Goal: Task Accomplishment & Management: Complete application form

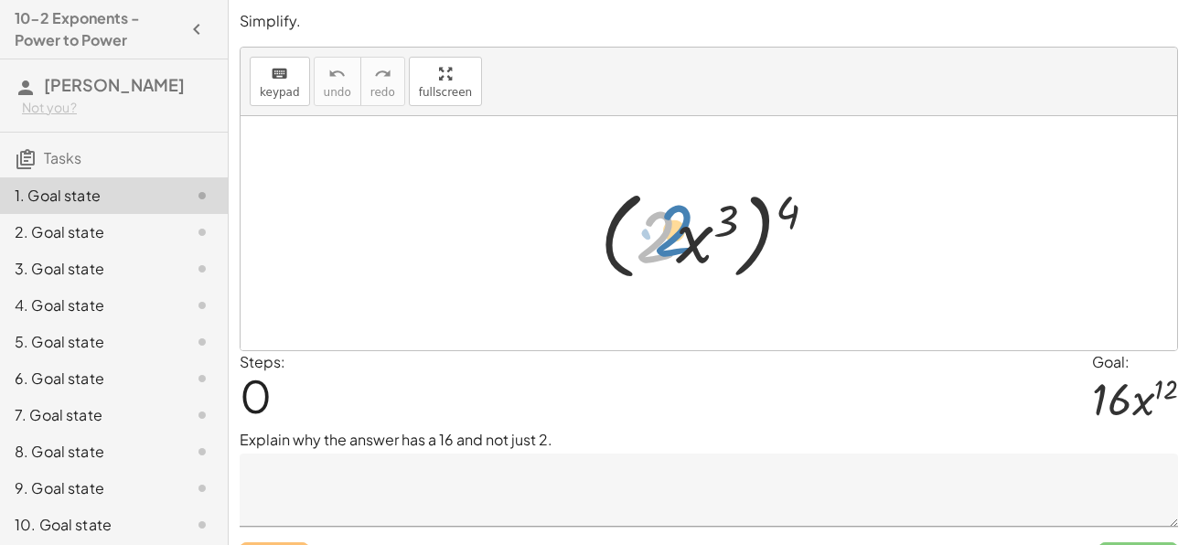
drag, startPoint x: 652, startPoint y: 223, endPoint x: 662, endPoint y: 214, distance: 13.6
click at [662, 214] on div at bounding box center [716, 233] width 250 height 105
drag, startPoint x: 789, startPoint y: 213, endPoint x: 732, endPoint y: 225, distance: 57.9
click at [732, 225] on div at bounding box center [716, 233] width 250 height 105
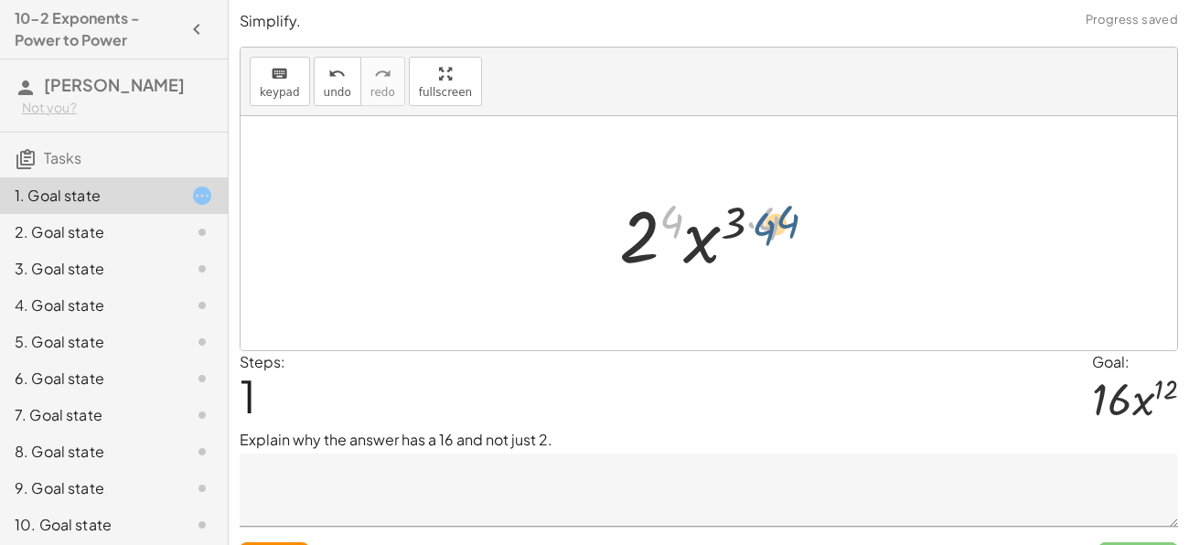
drag, startPoint x: 669, startPoint y: 221, endPoint x: 762, endPoint y: 229, distance: 92.6
click at [762, 229] on div at bounding box center [716, 234] width 212 height 94
drag, startPoint x: 738, startPoint y: 225, endPoint x: 767, endPoint y: 225, distance: 29.3
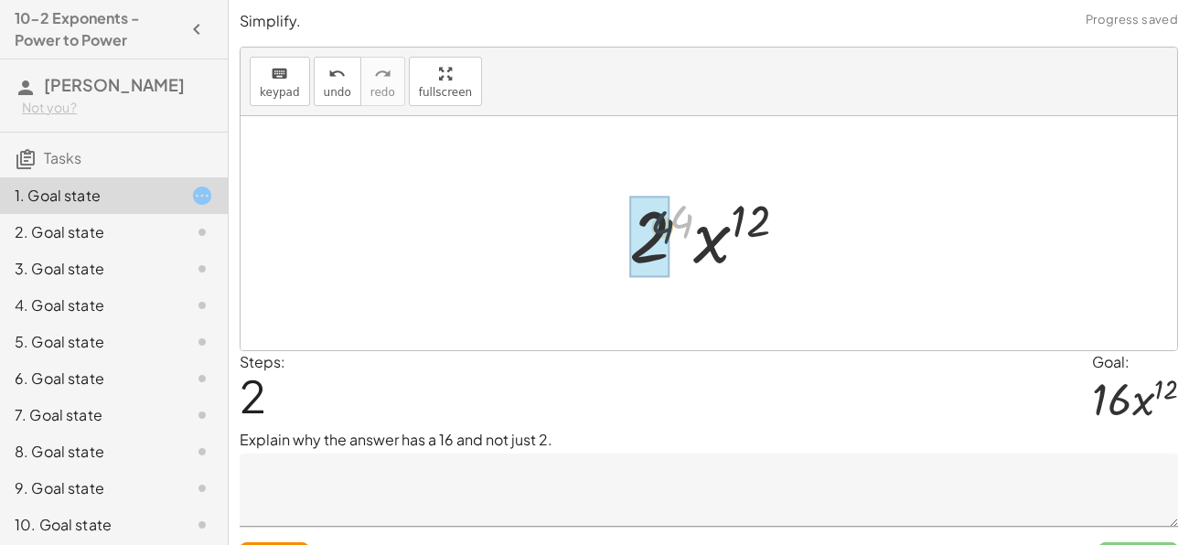
drag, startPoint x: 682, startPoint y: 217, endPoint x: 653, endPoint y: 227, distance: 30.9
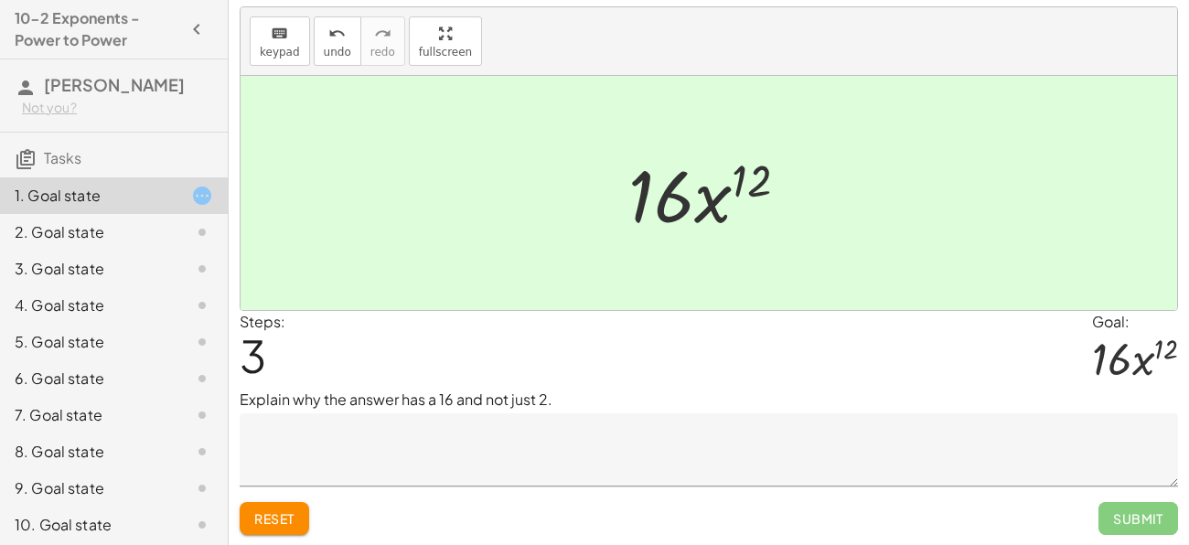
scroll to position [37, 0]
click at [560, 445] on textarea at bounding box center [709, 452] width 938 height 73
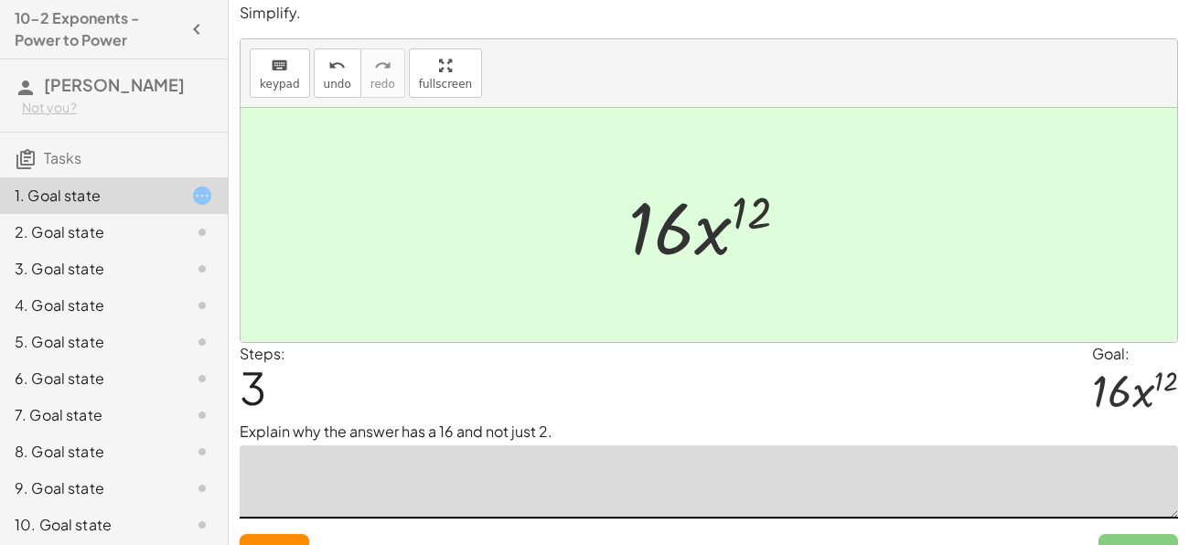
scroll to position [9, 0]
click at [339, 73] on button "undo undo" at bounding box center [338, 72] width 48 height 49
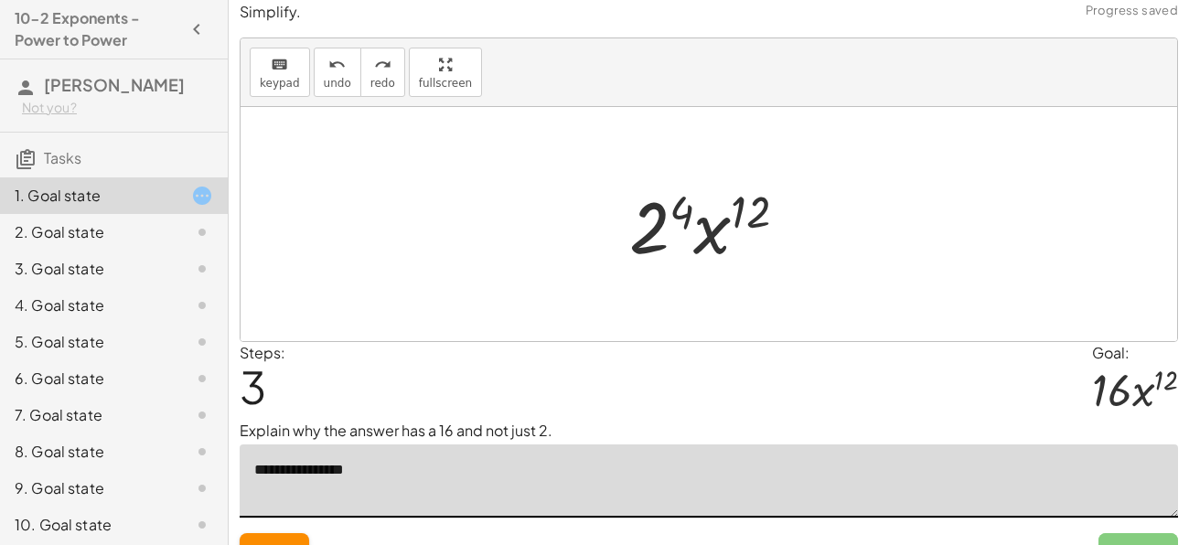
scroll to position [40, 0]
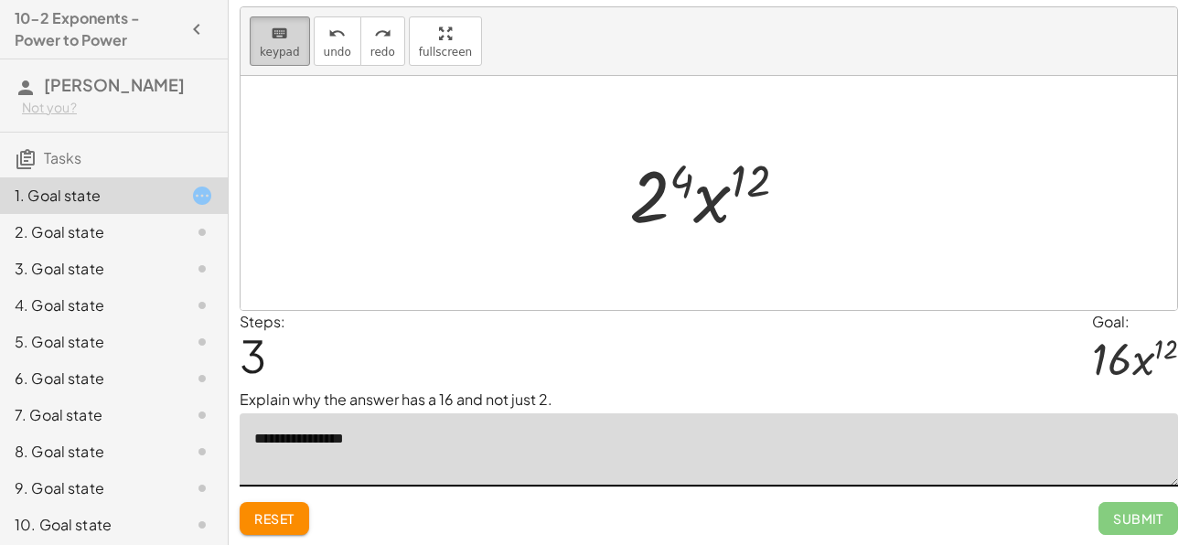
click at [282, 47] on span "keypad" at bounding box center [280, 52] width 40 height 13
click at [374, 440] on textarea "**********" at bounding box center [709, 449] width 938 height 73
click at [277, 43] on button "keyboard keypad" at bounding box center [280, 40] width 60 height 49
click at [370, 433] on textarea "**********" at bounding box center [709, 449] width 938 height 73
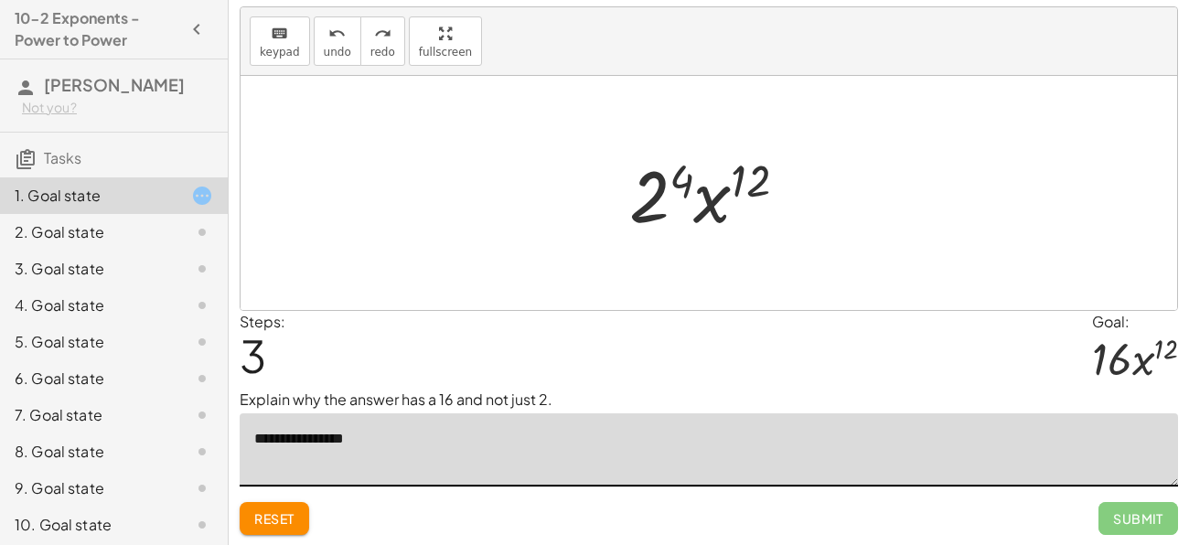
click at [370, 433] on textarea "**********" at bounding box center [709, 449] width 938 height 73
click at [271, 37] on icon "keyboard" at bounding box center [279, 34] width 17 height 22
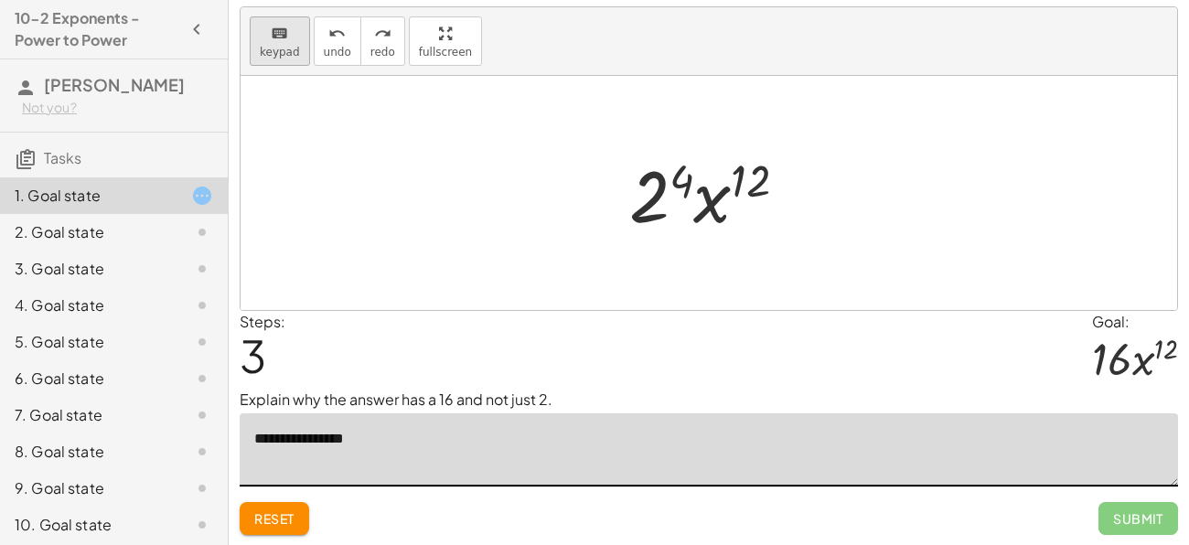
click at [286, 52] on span "keypad" at bounding box center [280, 52] width 40 height 13
drag, startPoint x: 682, startPoint y: 177, endPoint x: 659, endPoint y: 193, distance: 27.6
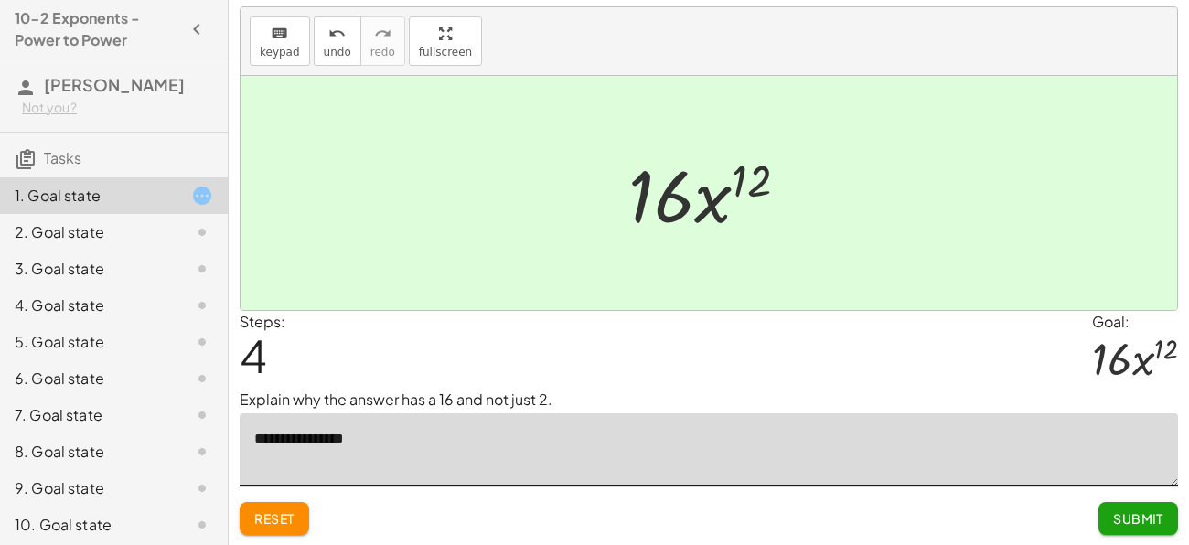
click at [388, 454] on textarea "**********" at bounding box center [709, 449] width 938 height 73
click at [378, 438] on textarea "**********" at bounding box center [709, 449] width 938 height 73
click at [275, 24] on icon "keyboard" at bounding box center [279, 34] width 17 height 22
click at [275, 33] on icon "keyboard" at bounding box center [279, 34] width 17 height 22
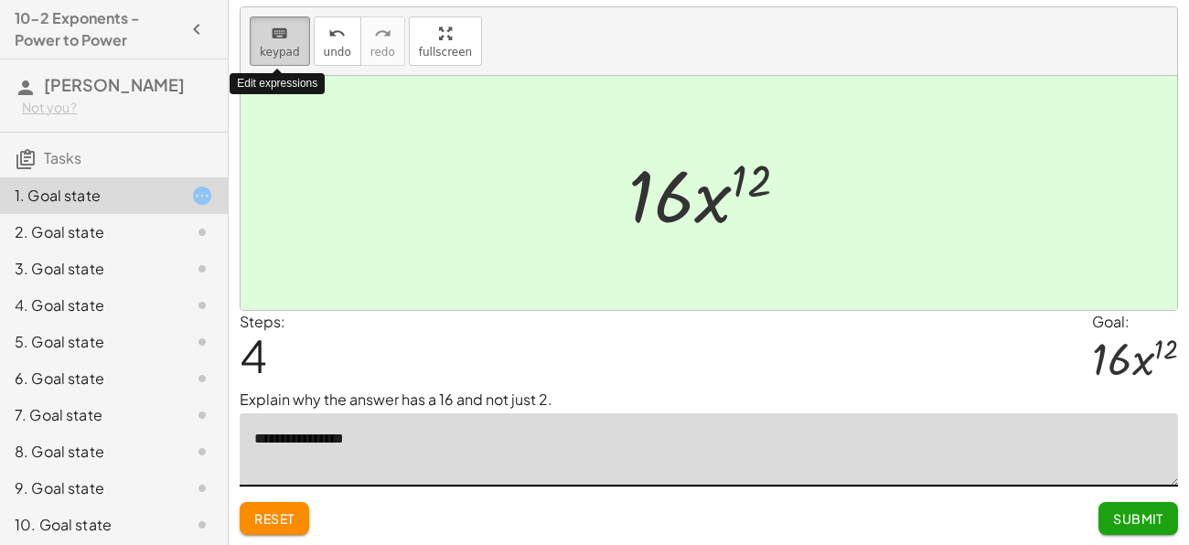
click at [275, 33] on icon "keyboard" at bounding box center [279, 34] width 17 height 22
click at [377, 433] on textarea "**********" at bounding box center [709, 449] width 938 height 73
click at [295, 64] on div "keyboard keypad undo [PERSON_NAME] redo fullscreen" at bounding box center [708, 41] width 936 height 69
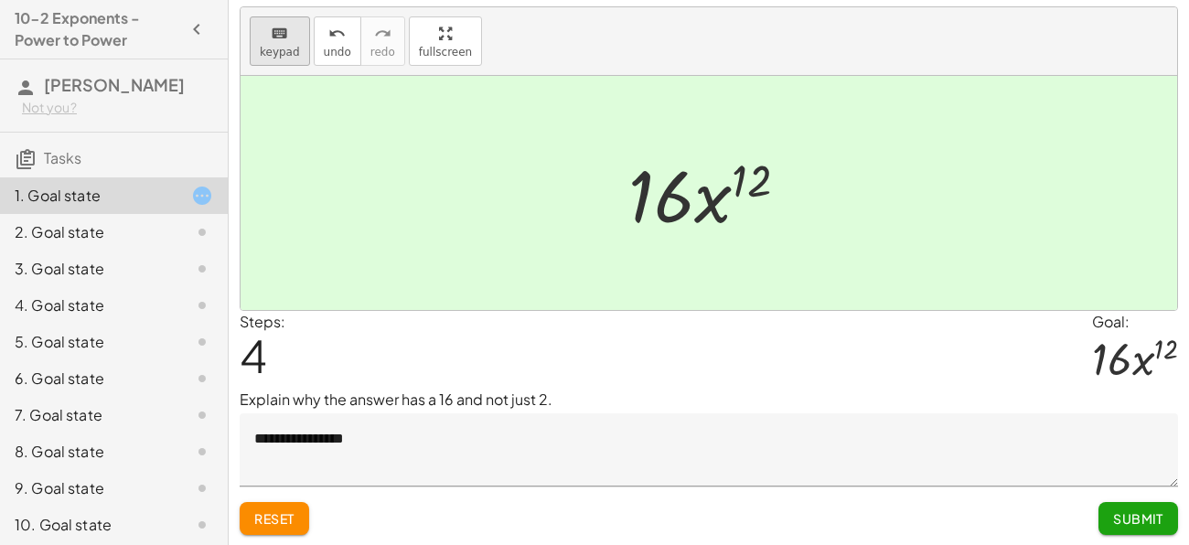
click at [289, 50] on span "keypad" at bounding box center [280, 52] width 40 height 13
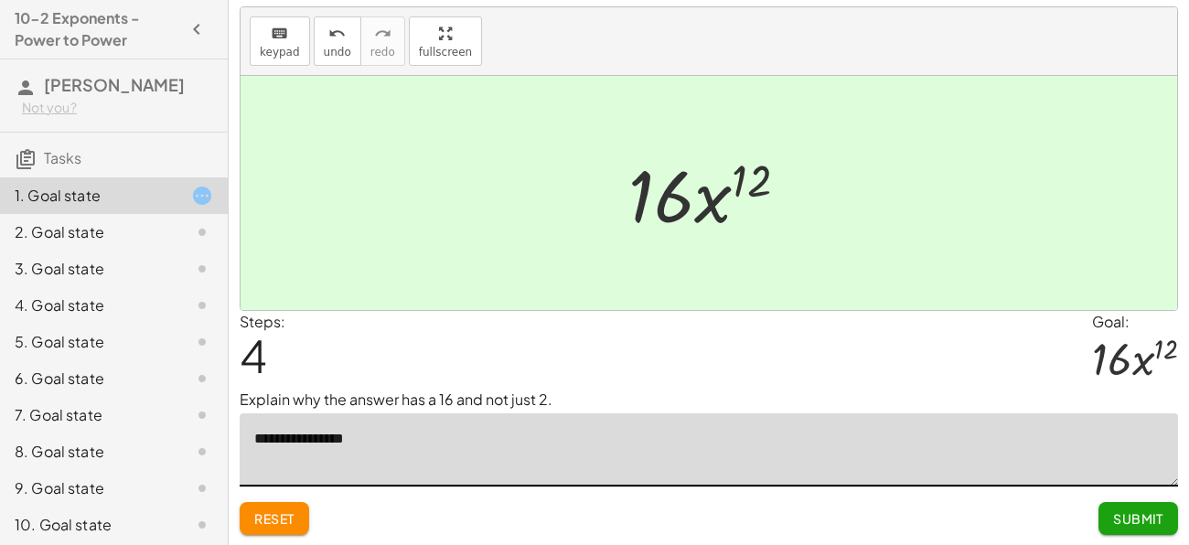
click at [398, 440] on textarea "**********" at bounding box center [709, 449] width 938 height 73
click at [409, 430] on textarea "**********" at bounding box center [709, 449] width 938 height 73
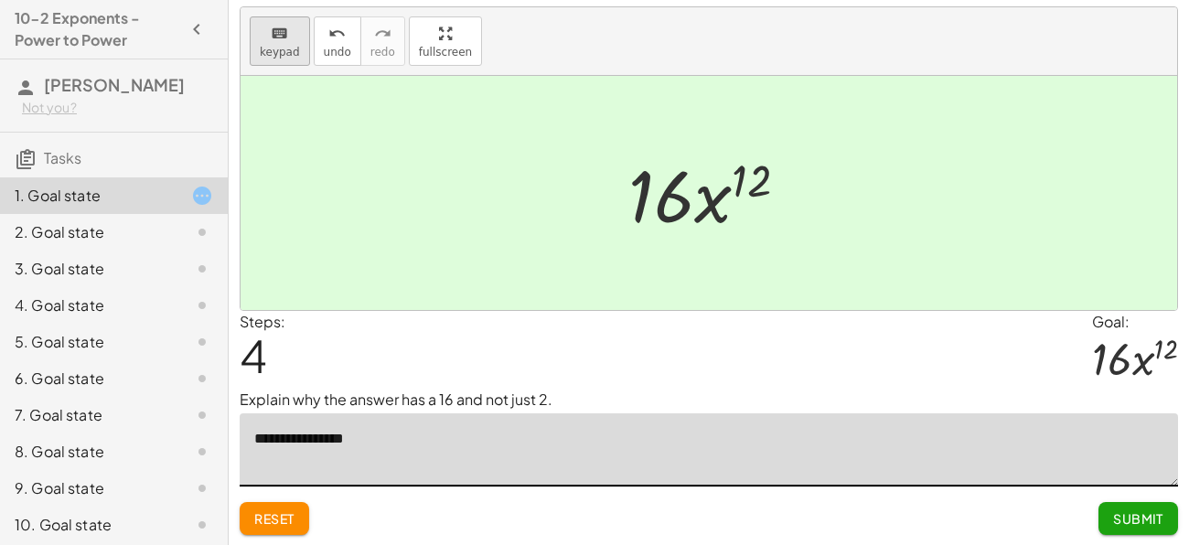
click at [277, 43] on button "keyboard keypad" at bounding box center [280, 40] width 60 height 49
click at [376, 440] on textarea "**********" at bounding box center [709, 449] width 938 height 73
click at [289, 37] on div "keyboard" at bounding box center [280, 33] width 40 height 22
type textarea "**********"
click at [1176, 502] on span "Submit" at bounding box center [1138, 518] width 80 height 33
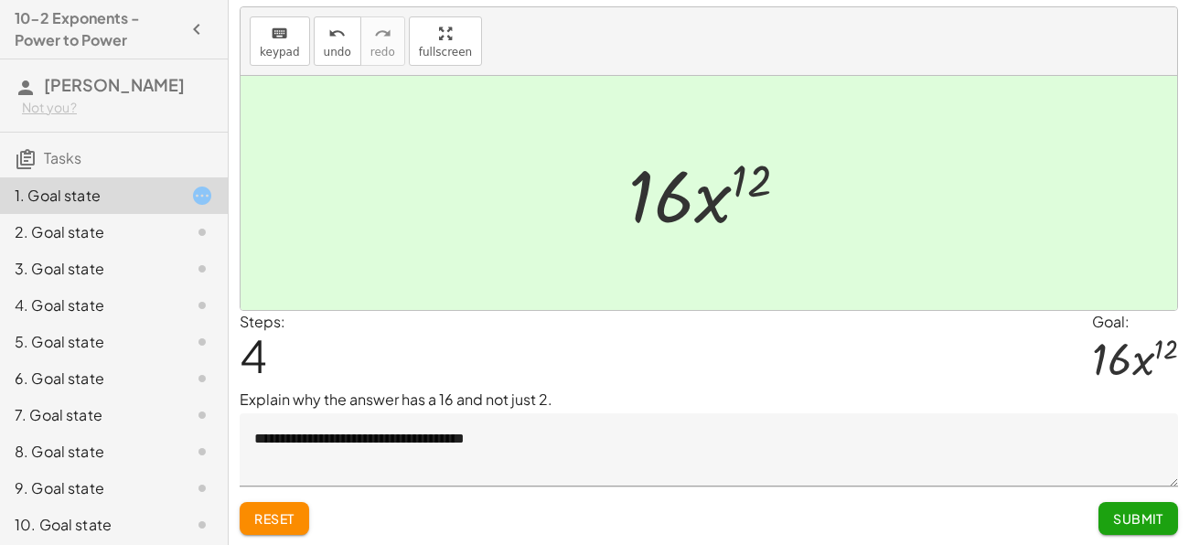
click at [1172, 508] on button "Submit" at bounding box center [1138, 518] width 80 height 33
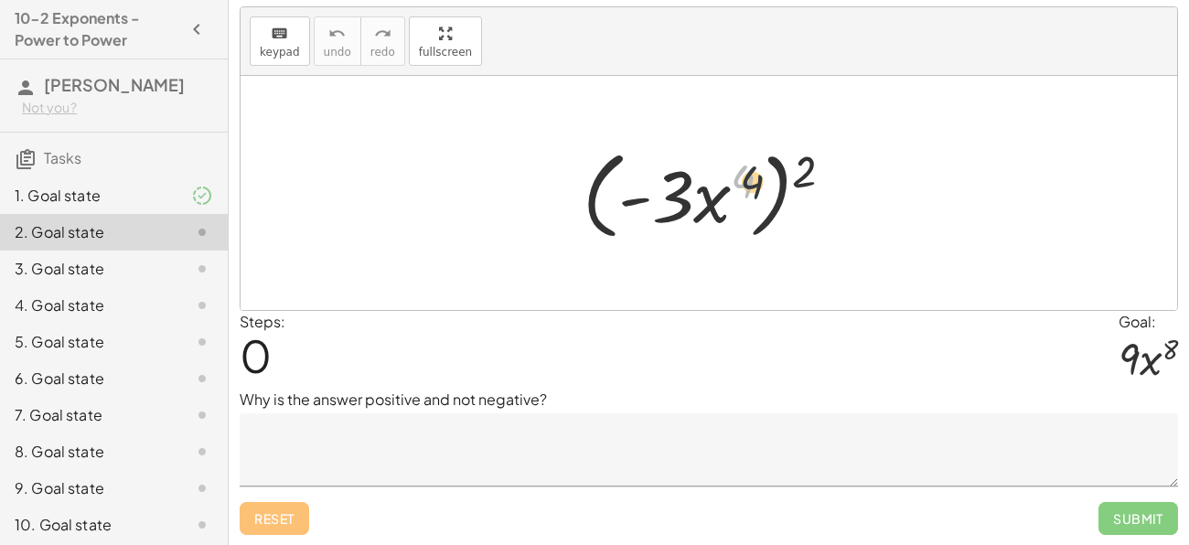
drag, startPoint x: 741, startPoint y: 175, endPoint x: 759, endPoint y: 177, distance: 17.6
click at [759, 177] on div at bounding box center [714, 193] width 283 height 105
drag, startPoint x: 803, startPoint y: 174, endPoint x: 750, endPoint y: 177, distance: 53.2
click at [750, 177] on div at bounding box center [714, 193] width 283 height 105
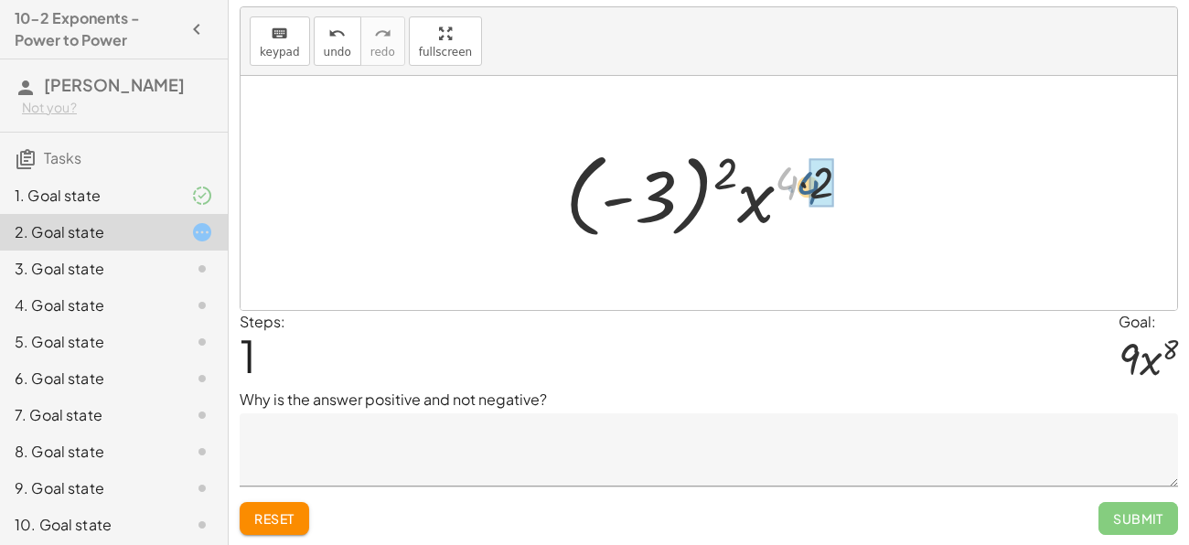
drag, startPoint x: 789, startPoint y: 183, endPoint x: 822, endPoint y: 188, distance: 33.4
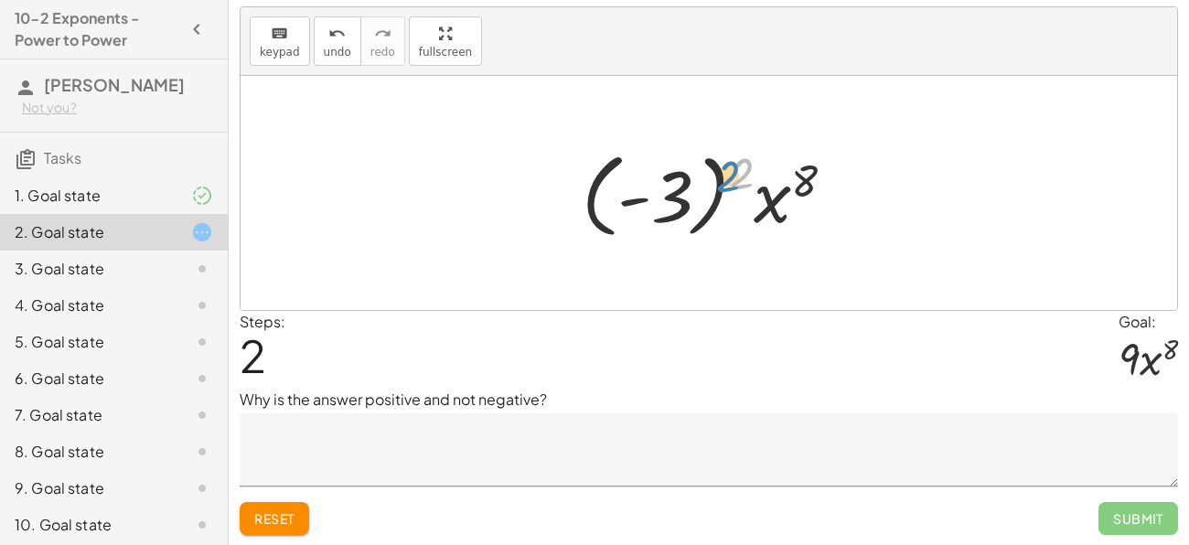
click at [741, 176] on div at bounding box center [715, 193] width 286 height 101
drag, startPoint x: 678, startPoint y: 187, endPoint x: 753, endPoint y: 160, distance: 79.8
click at [753, 160] on div at bounding box center [715, 193] width 286 height 101
drag, startPoint x: 735, startPoint y: 177, endPoint x: 662, endPoint y: 199, distance: 76.4
click at [662, 199] on div at bounding box center [715, 193] width 286 height 101
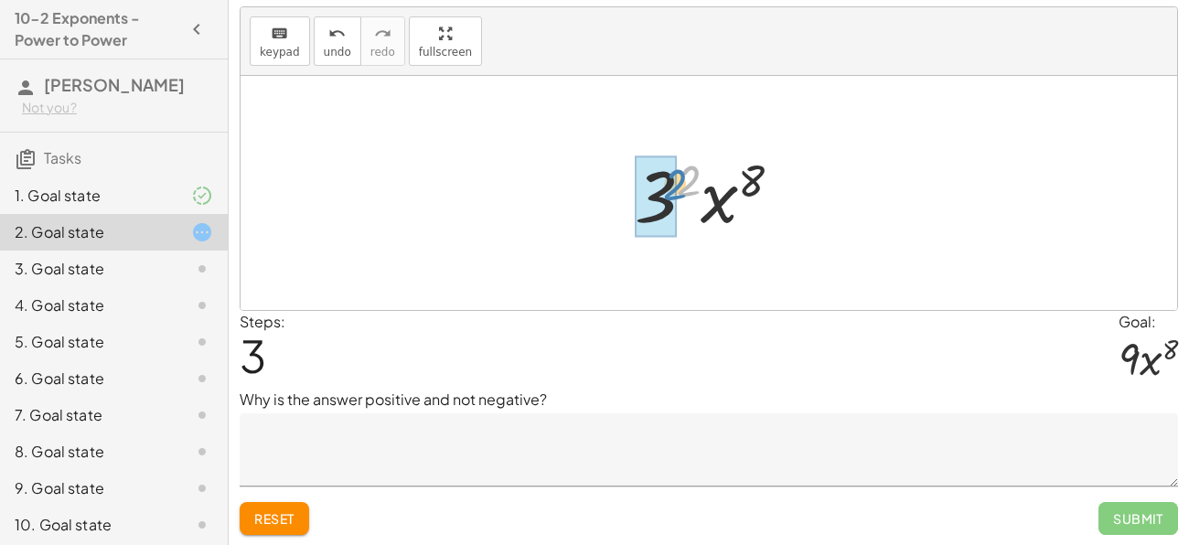
drag, startPoint x: 691, startPoint y: 182, endPoint x: 677, endPoint y: 186, distance: 14.2
click at [677, 186] on div at bounding box center [715, 193] width 180 height 94
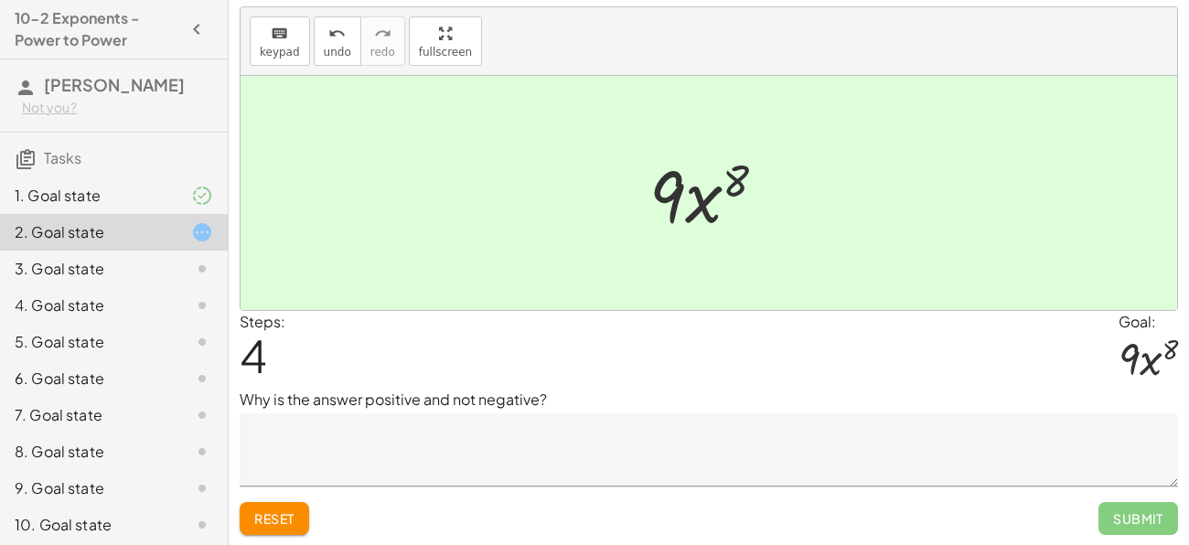
click at [488, 443] on textarea at bounding box center [709, 449] width 938 height 73
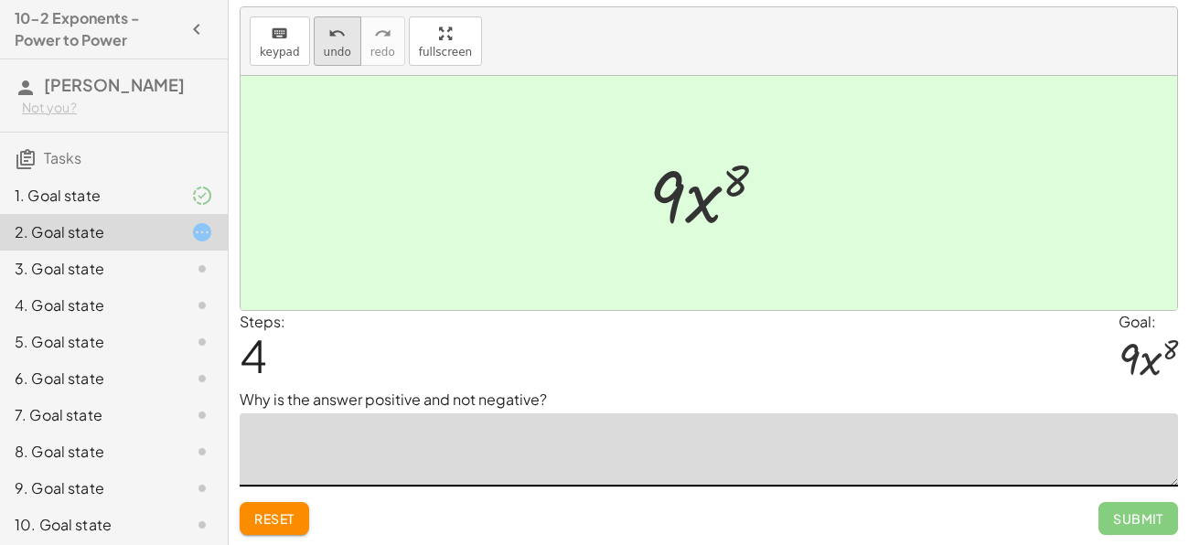
click at [333, 25] on icon "undo" at bounding box center [336, 34] width 17 height 22
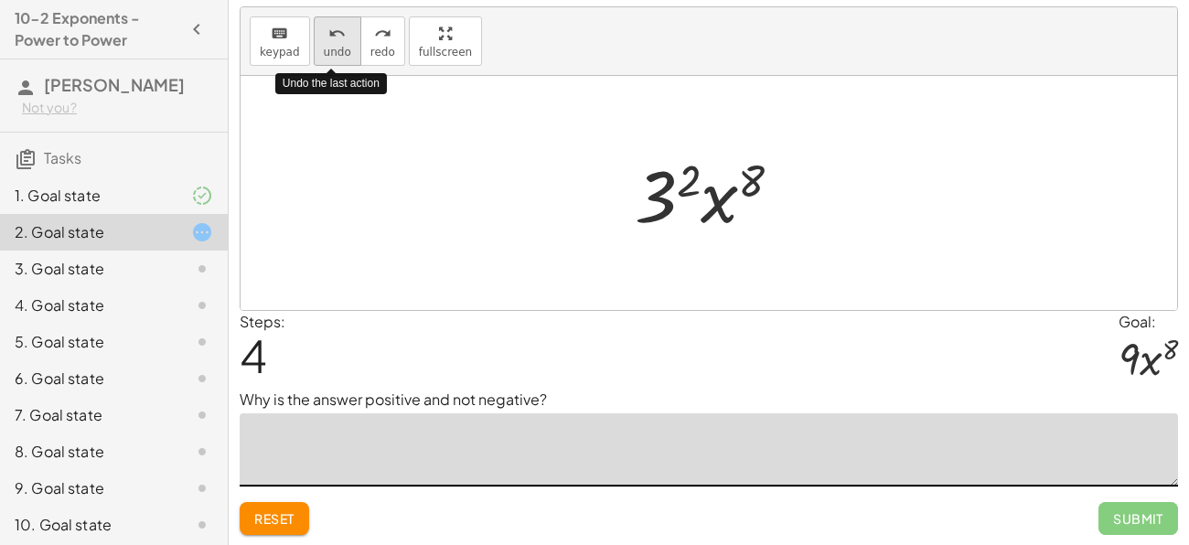
click at [333, 25] on icon "undo" at bounding box center [336, 34] width 17 height 22
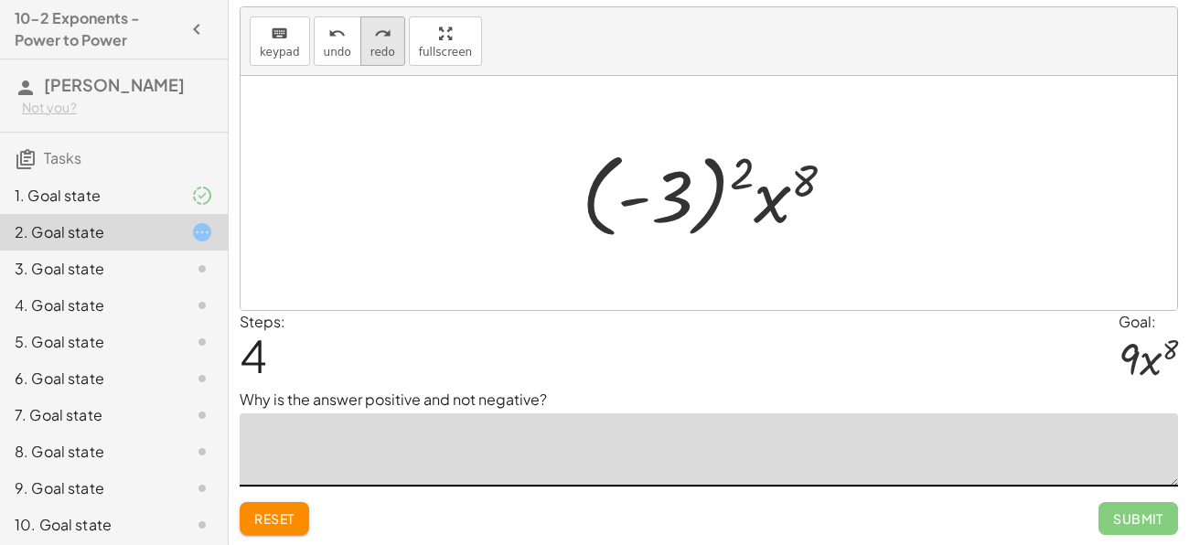
click at [374, 41] on icon "redo" at bounding box center [382, 34] width 17 height 22
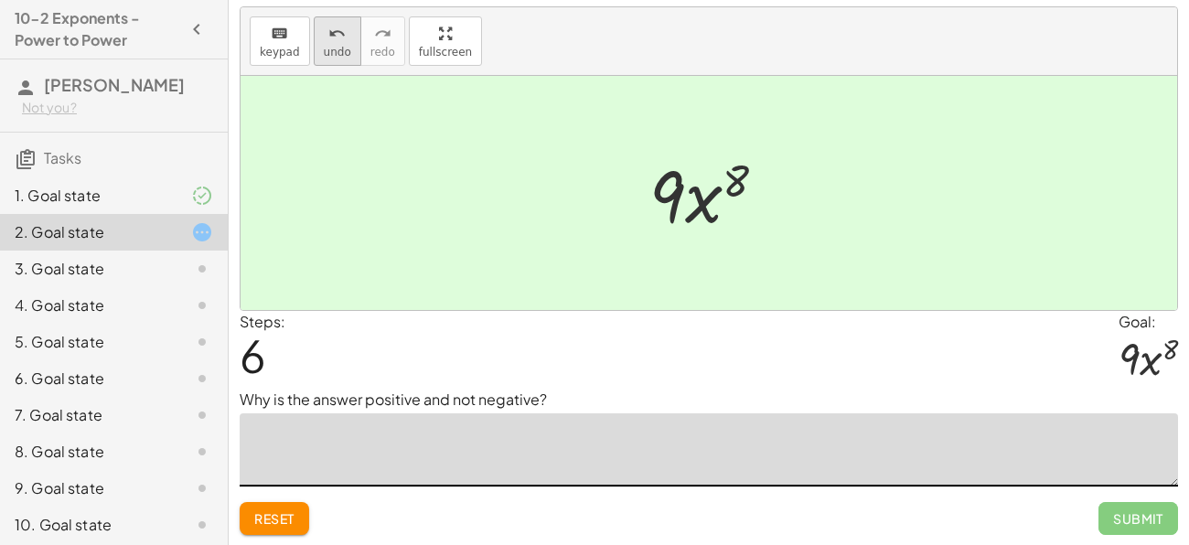
click at [337, 41] on icon "undo" at bounding box center [336, 34] width 17 height 22
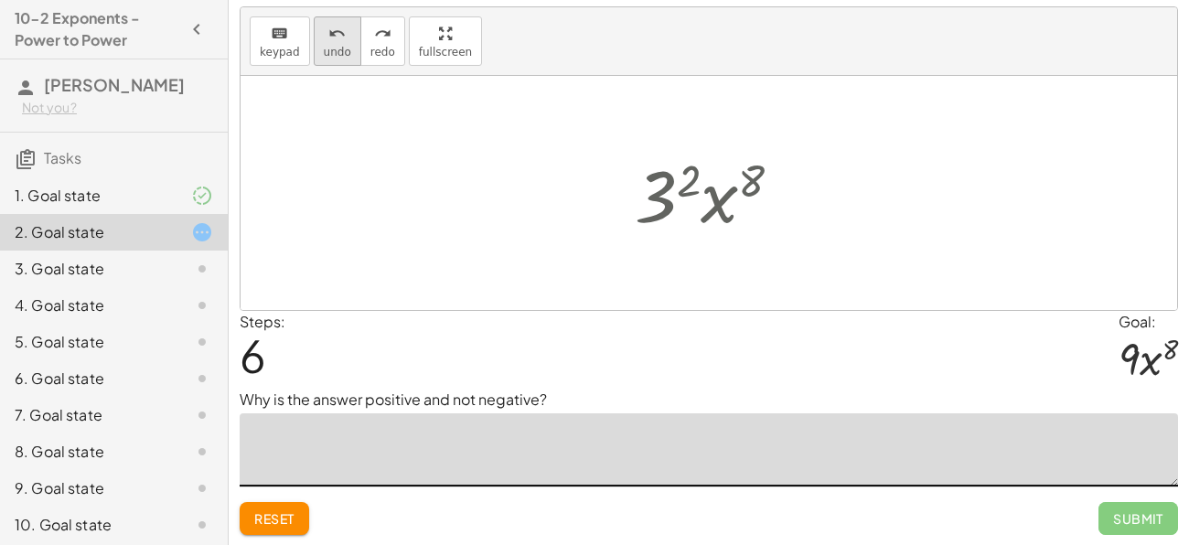
click at [337, 41] on icon "undo" at bounding box center [336, 34] width 17 height 22
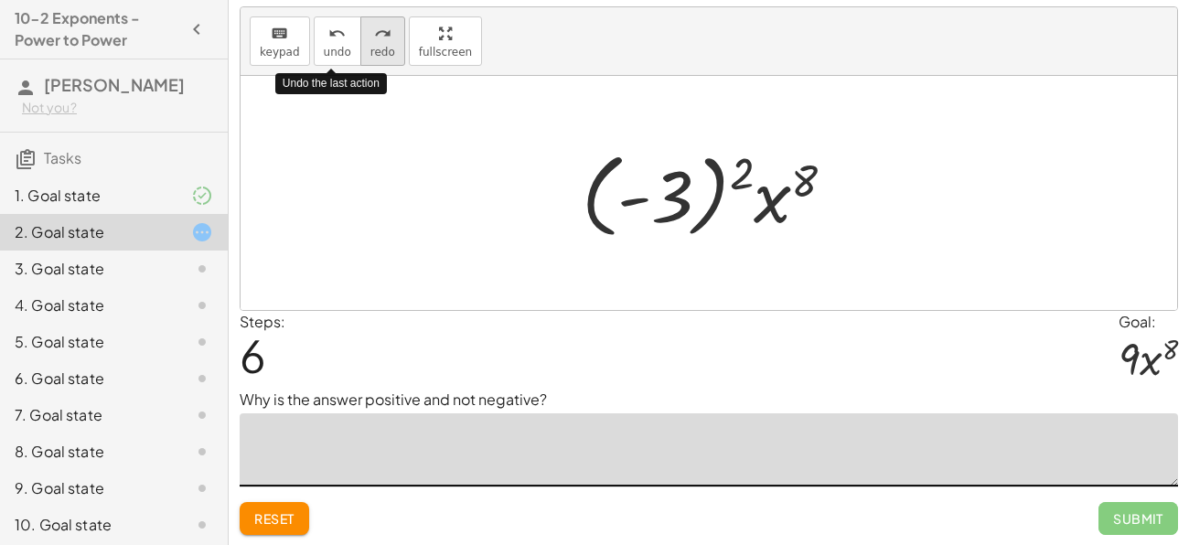
click at [360, 44] on button "redo redo" at bounding box center [382, 40] width 45 height 49
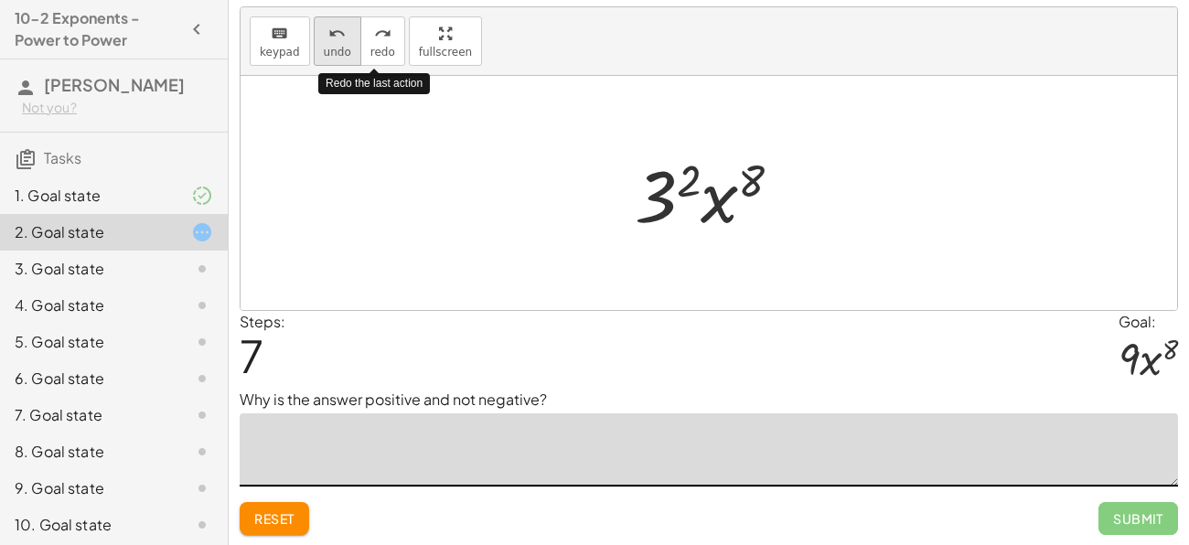
click at [331, 46] on span "undo" at bounding box center [337, 52] width 27 height 13
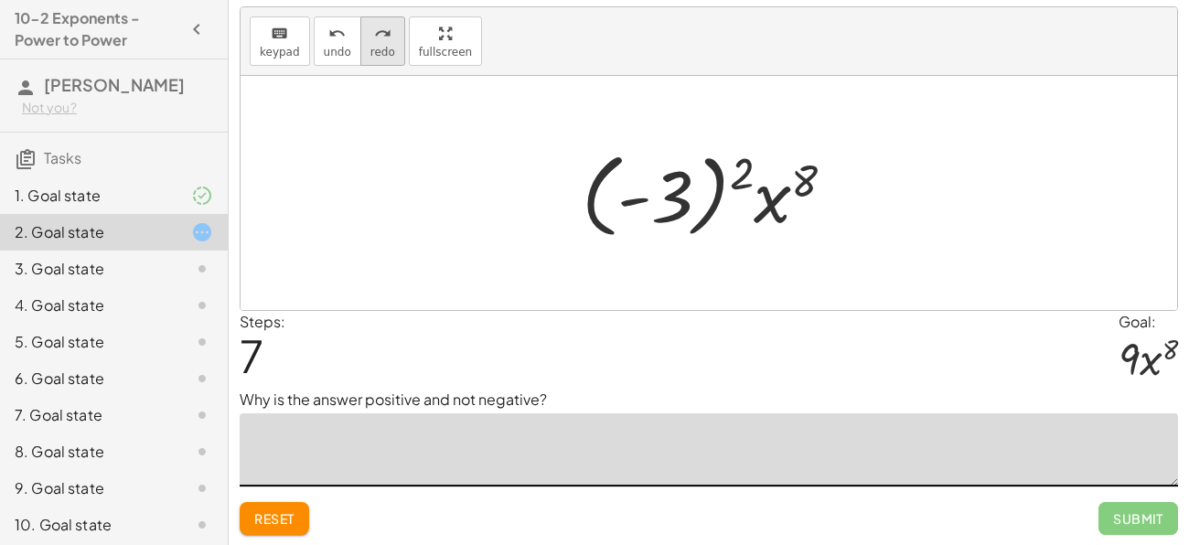
click at [377, 54] on span "redo" at bounding box center [382, 52] width 25 height 13
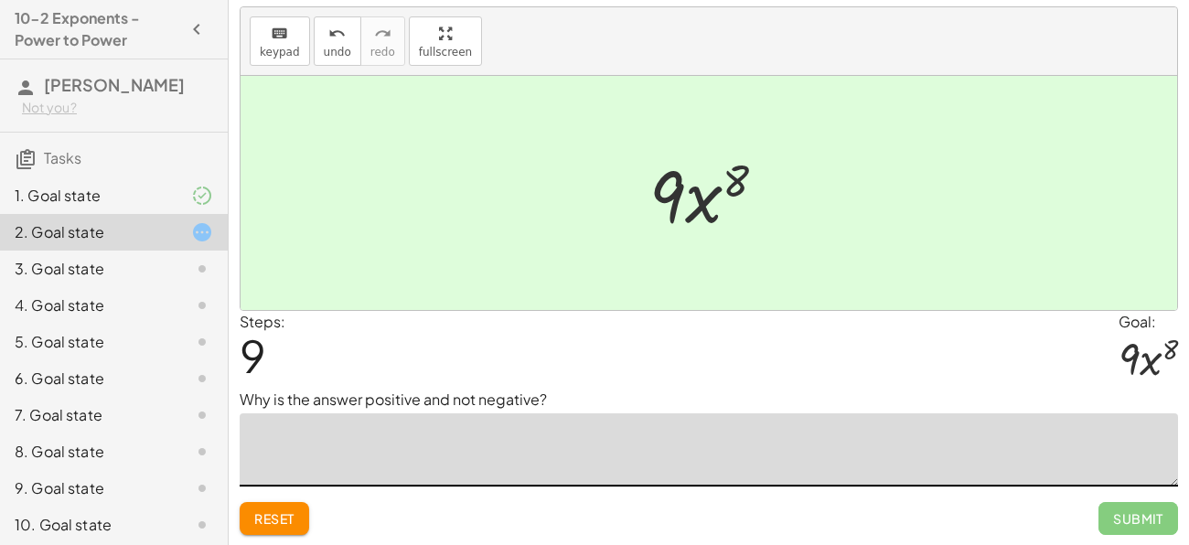
click at [485, 428] on textarea at bounding box center [709, 449] width 938 height 73
click at [275, 527] on button "Reset" at bounding box center [274, 518] width 69 height 33
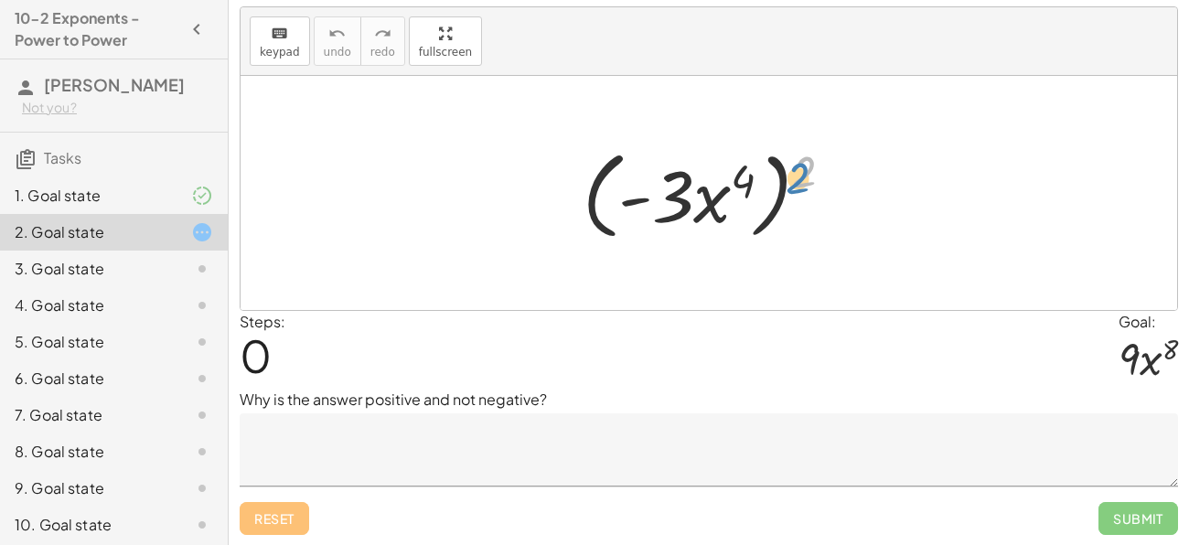
click at [808, 172] on div at bounding box center [714, 193] width 283 height 105
drag, startPoint x: 745, startPoint y: 178, endPoint x: 805, endPoint y: 165, distance: 61.7
click at [805, 165] on div at bounding box center [714, 193] width 283 height 105
drag, startPoint x: 810, startPoint y: 171, endPoint x: 762, endPoint y: 176, distance: 47.8
click at [762, 176] on div at bounding box center [714, 193] width 283 height 105
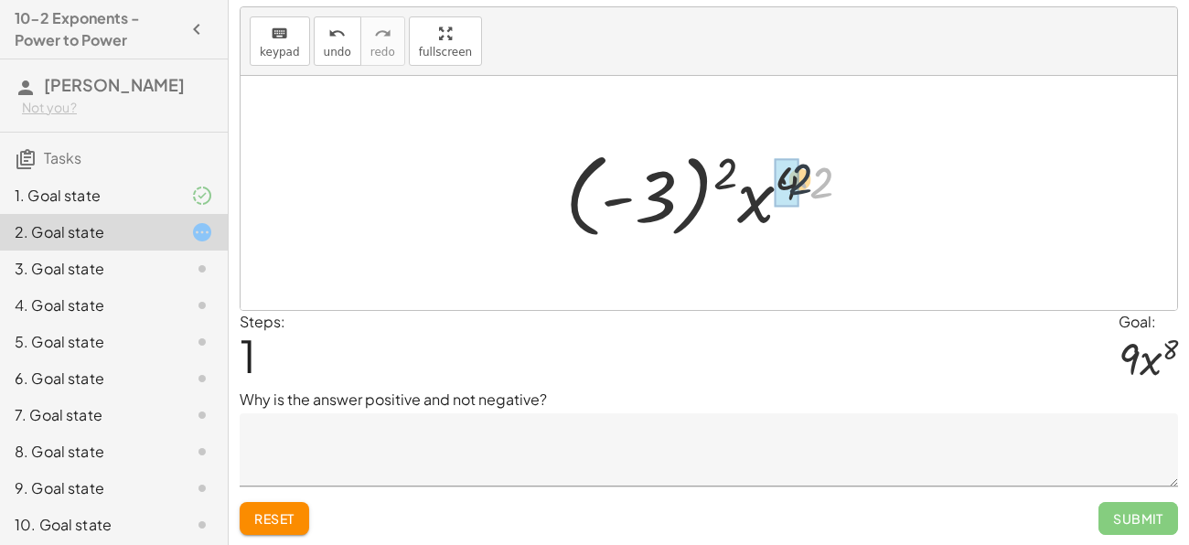
drag, startPoint x: 817, startPoint y: 183, endPoint x: 784, endPoint y: 178, distance: 33.2
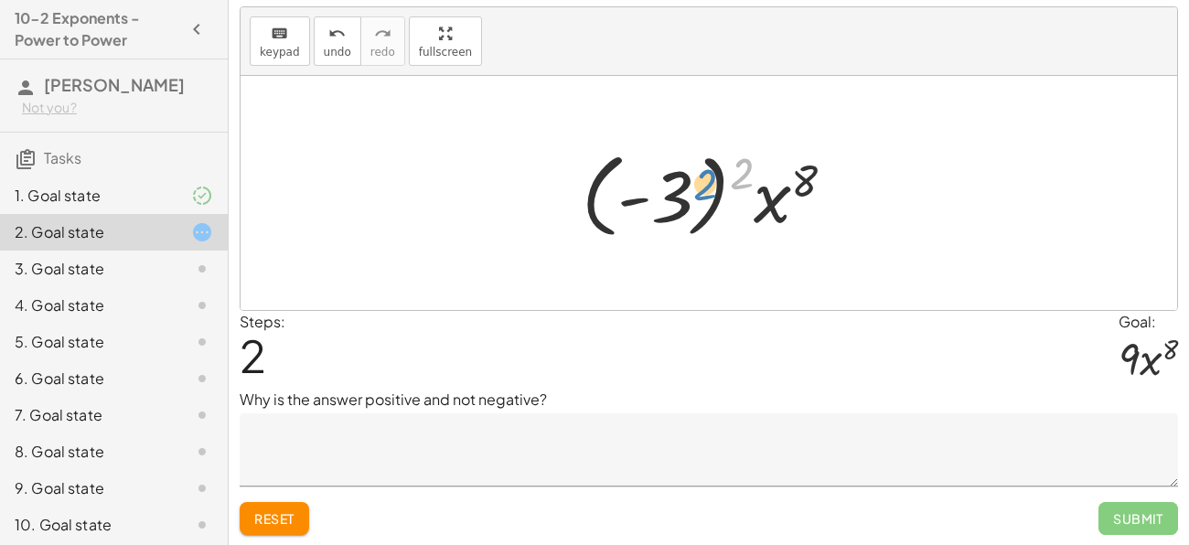
drag, startPoint x: 746, startPoint y: 173, endPoint x: 698, endPoint y: 187, distance: 49.5
click at [698, 187] on div at bounding box center [715, 193] width 286 height 101
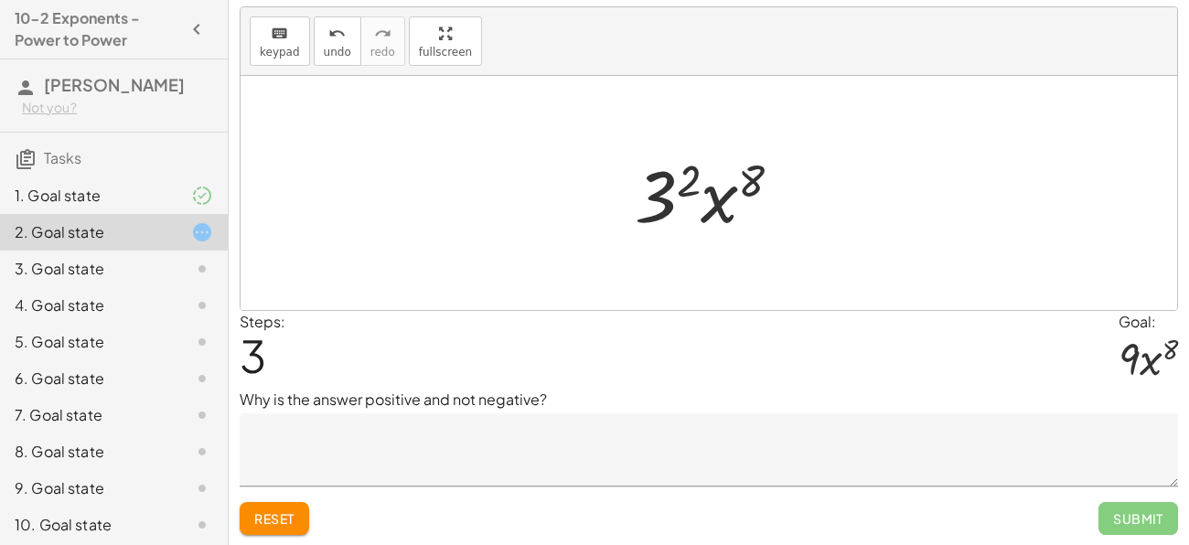
click at [461, 447] on textarea at bounding box center [709, 449] width 938 height 73
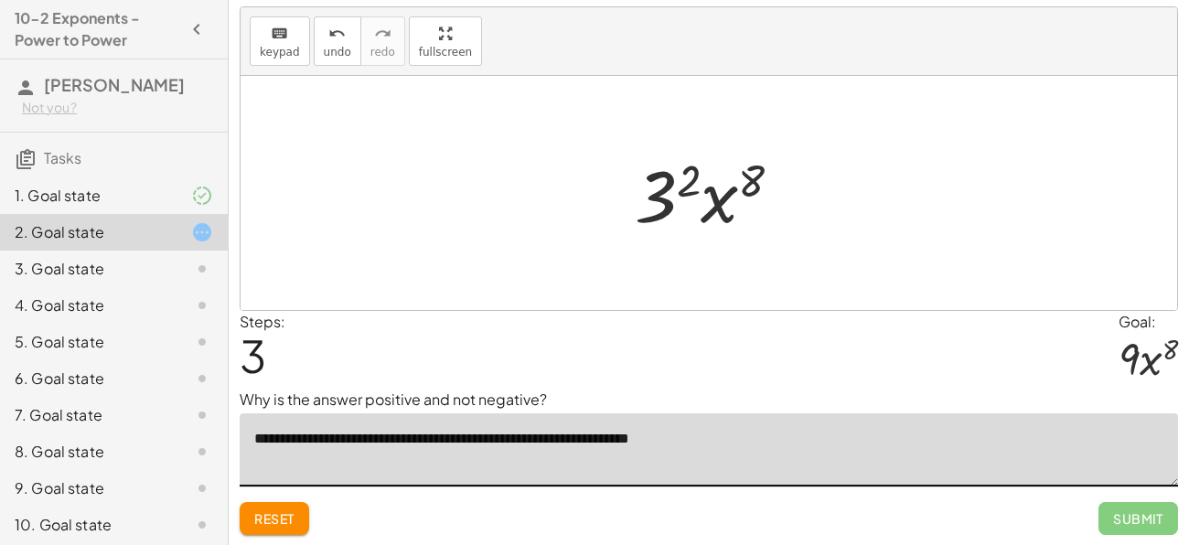
click at [417, 434] on textarea "**********" at bounding box center [709, 449] width 938 height 73
click at [502, 436] on textarea "**********" at bounding box center [709, 449] width 938 height 73
click at [333, 441] on textarea "**********" at bounding box center [709, 449] width 938 height 73
click at [269, 438] on textarea "**********" at bounding box center [709, 449] width 938 height 73
drag, startPoint x: 685, startPoint y: 191, endPoint x: 663, endPoint y: 194, distance: 22.1
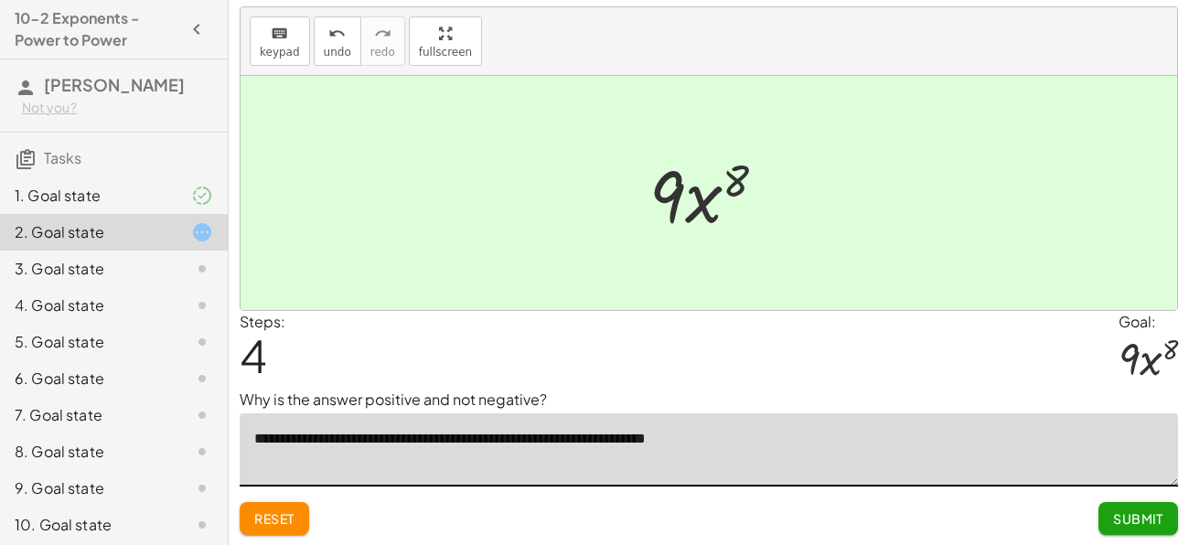
type textarea "**********"
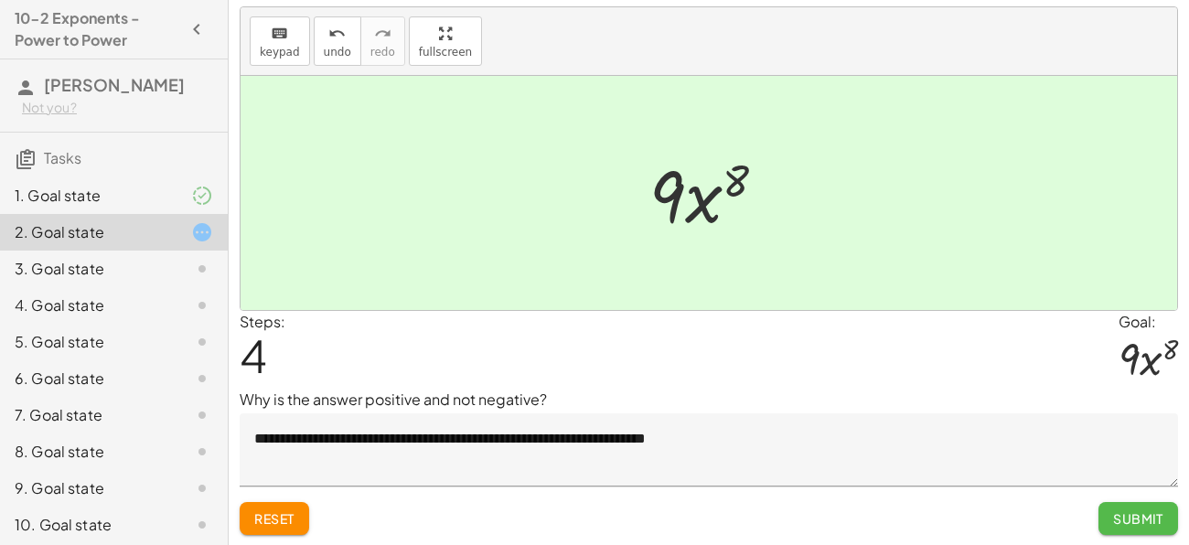
click at [1129, 521] on span "Submit" at bounding box center [1138, 518] width 50 height 16
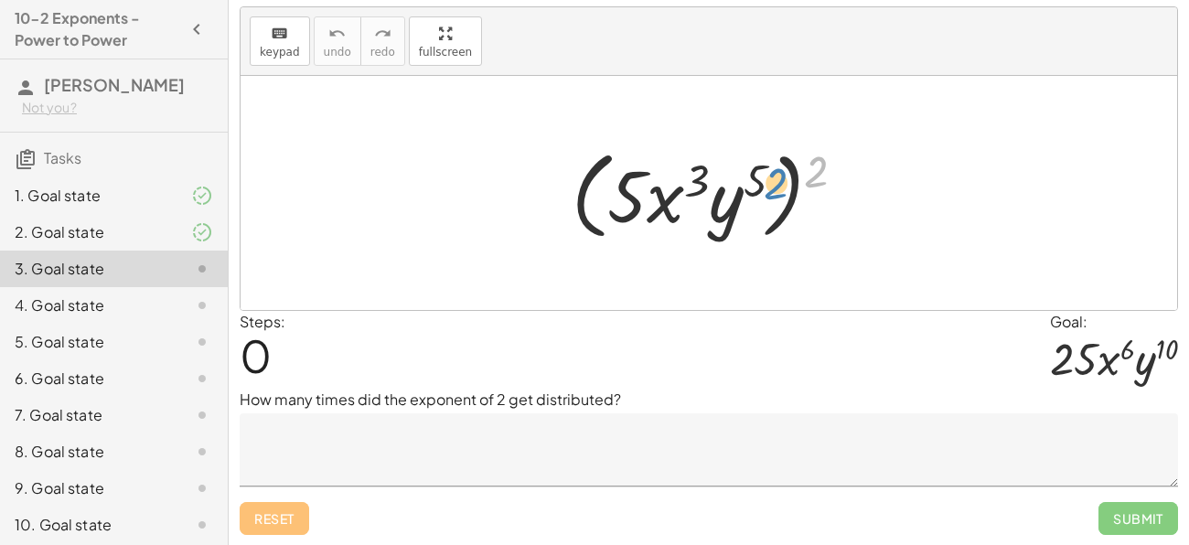
drag, startPoint x: 820, startPoint y: 168, endPoint x: 779, endPoint y: 179, distance: 42.6
click at [779, 179] on div at bounding box center [715, 193] width 306 height 105
drag, startPoint x: 813, startPoint y: 181, endPoint x: 743, endPoint y: 184, distance: 69.5
click at [743, 184] on div at bounding box center [715, 193] width 306 height 105
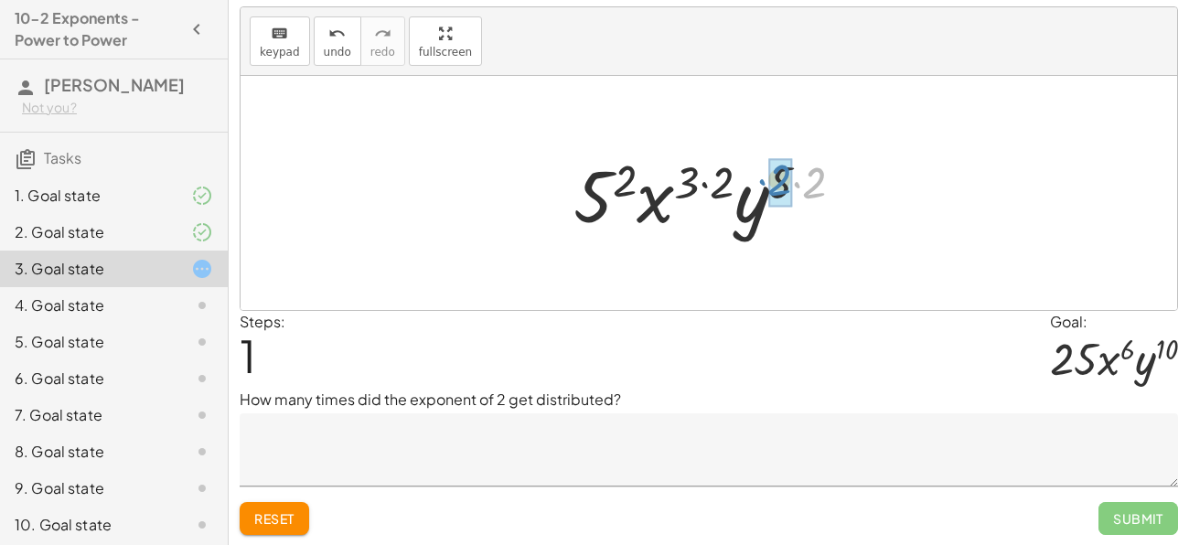
drag, startPoint x: 815, startPoint y: 190, endPoint x: 781, endPoint y: 188, distance: 33.9
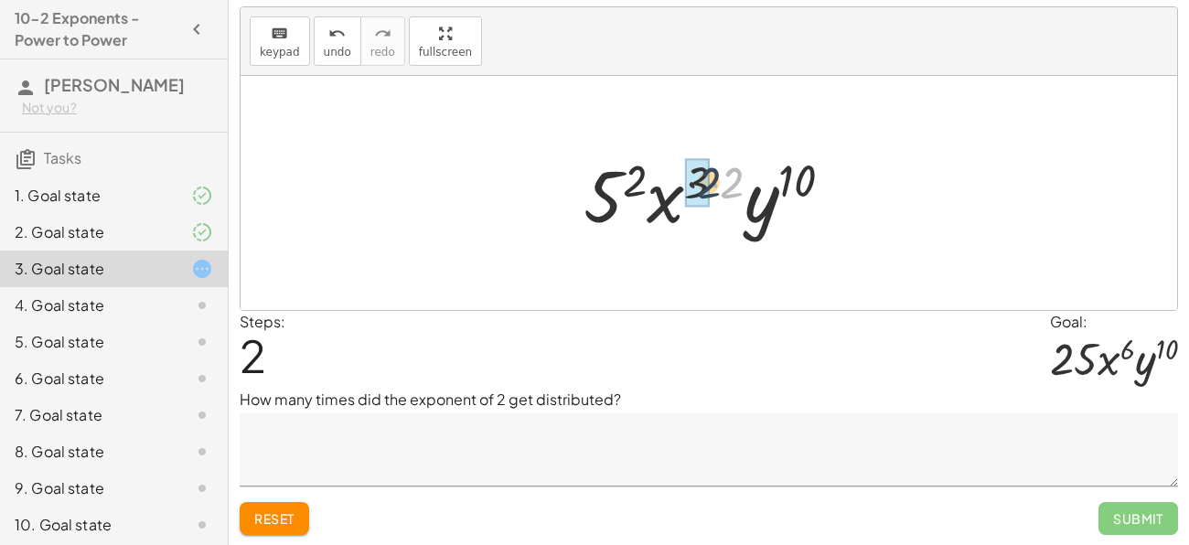
drag, startPoint x: 736, startPoint y: 188, endPoint x: 709, endPoint y: 187, distance: 26.5
click at [709, 187] on div at bounding box center [715, 193] width 282 height 94
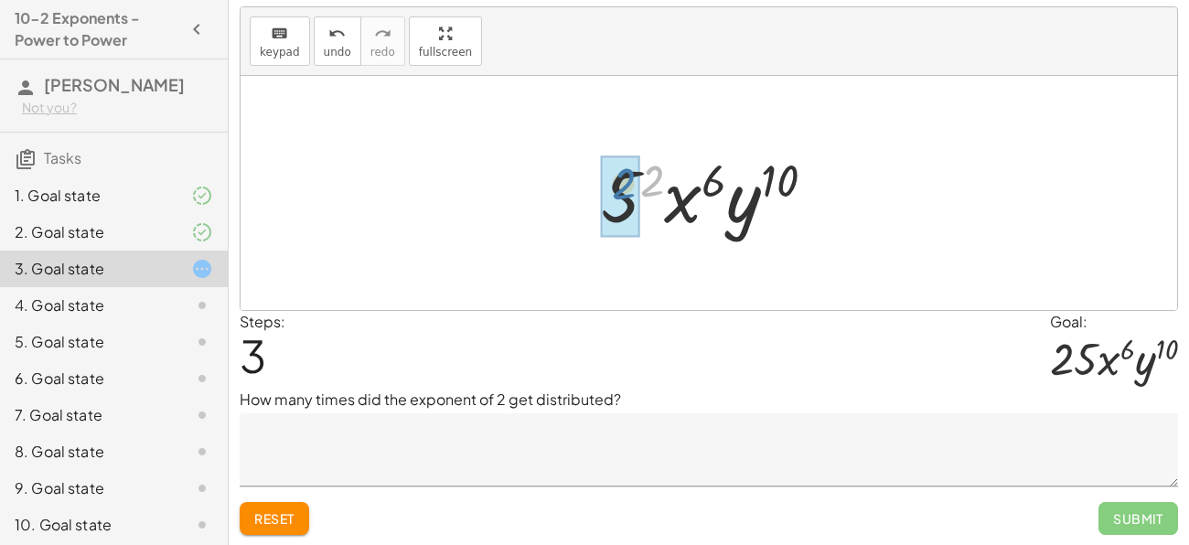
drag, startPoint x: 654, startPoint y: 179, endPoint x: 624, endPoint y: 181, distance: 30.2
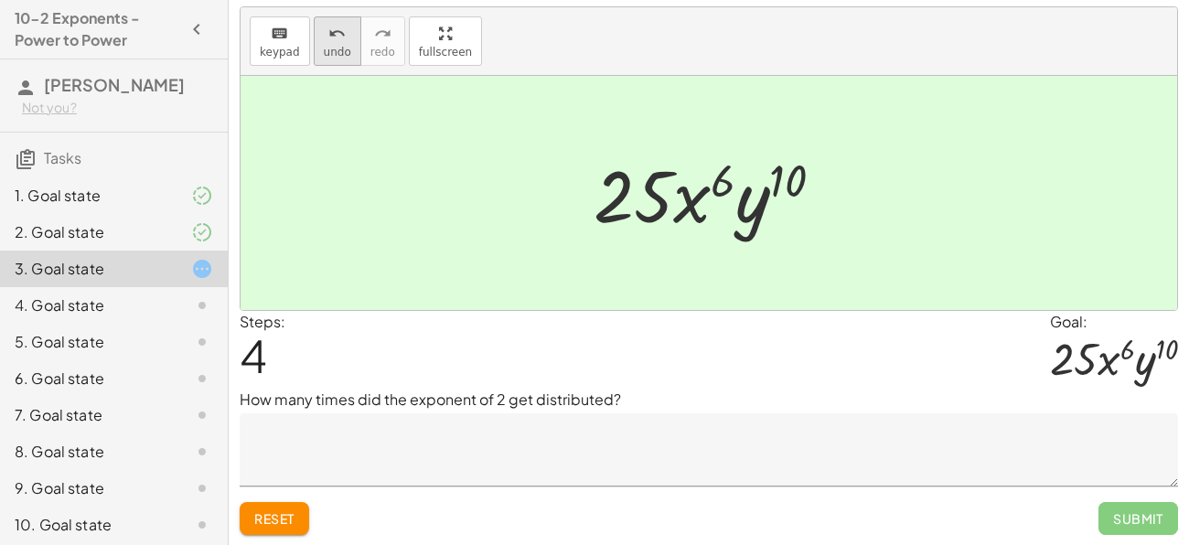
click at [340, 47] on span "undo" at bounding box center [337, 52] width 27 height 13
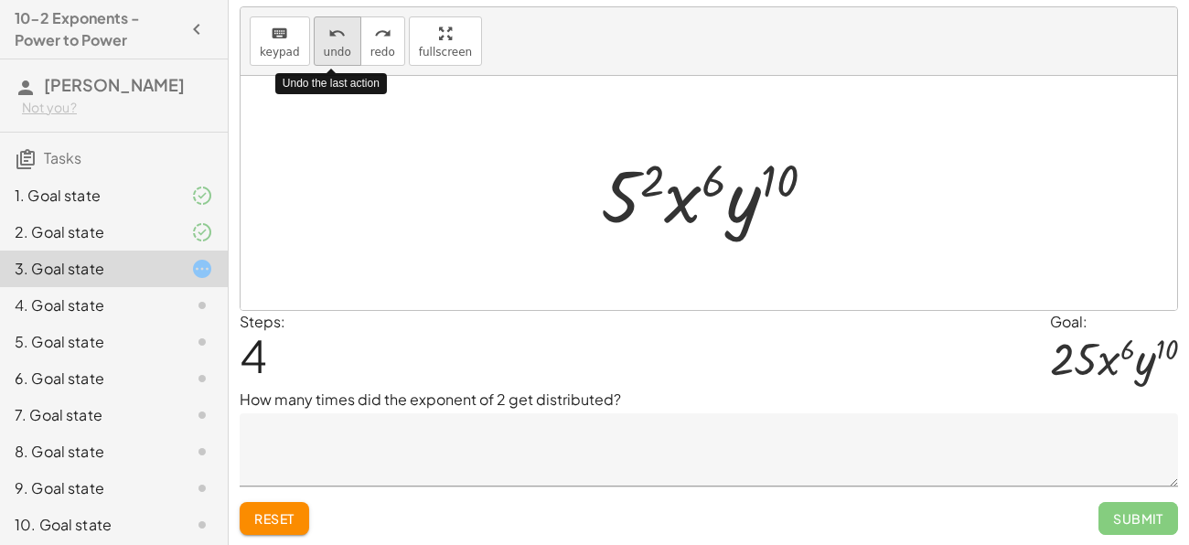
click at [340, 47] on span "undo" at bounding box center [337, 52] width 27 height 13
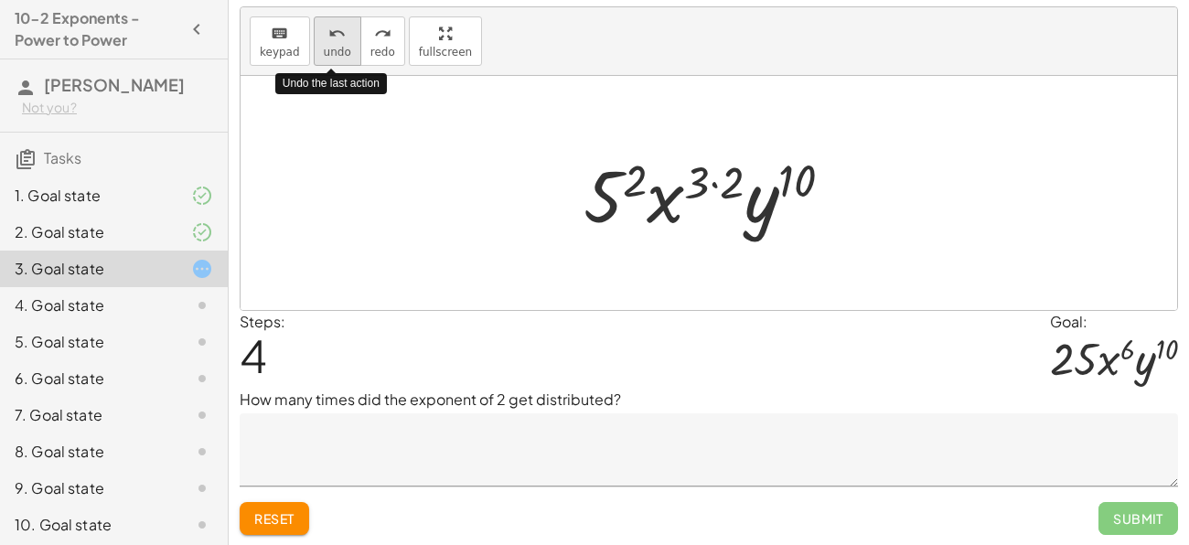
click at [340, 47] on span "undo" at bounding box center [337, 52] width 27 height 13
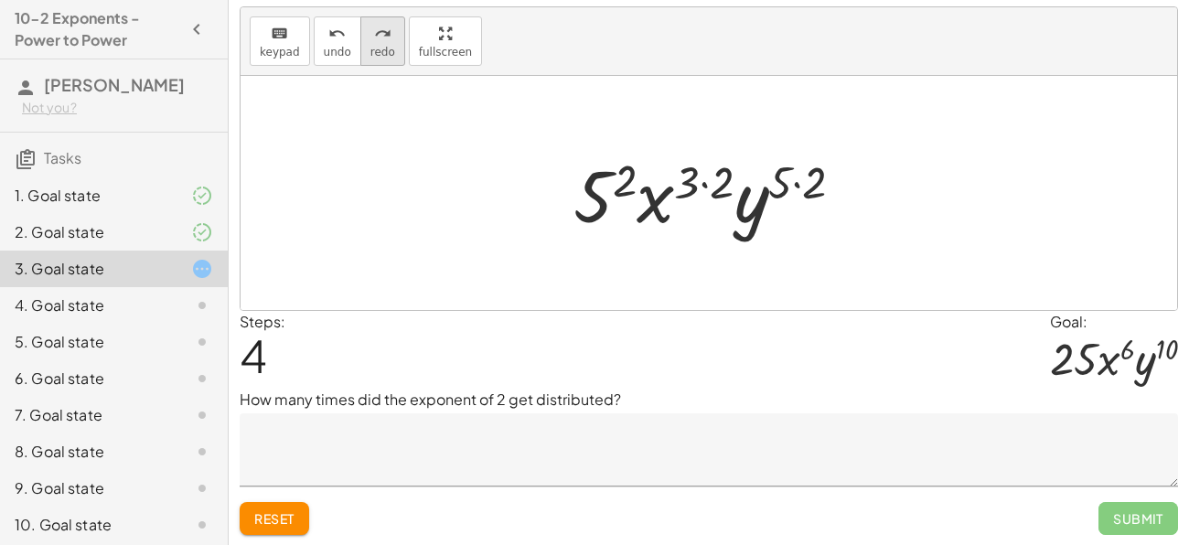
click at [385, 37] on div "redo" at bounding box center [382, 33] width 25 height 22
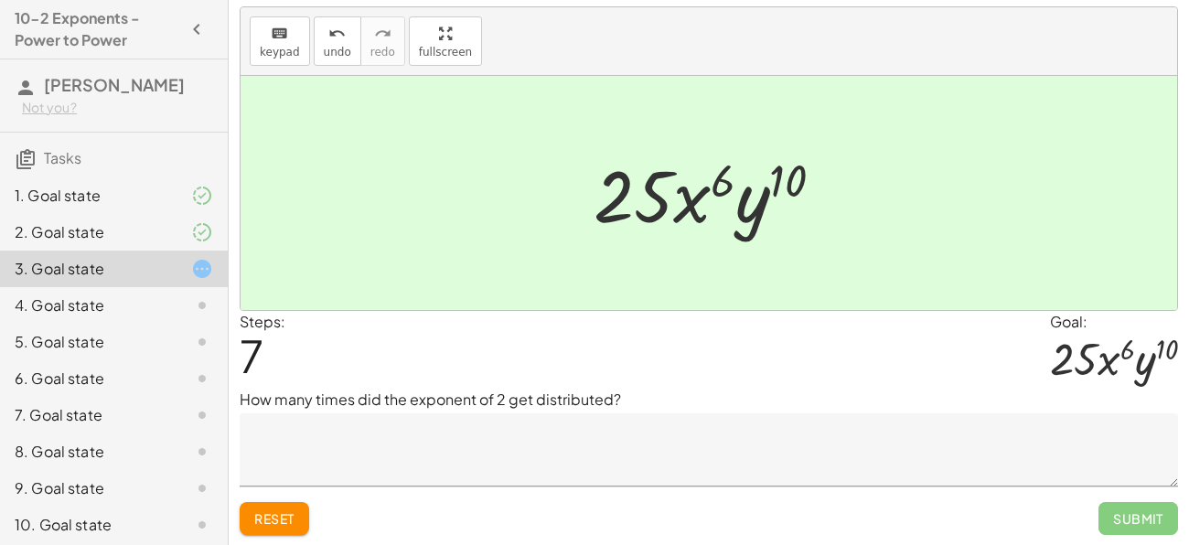
click at [439, 420] on textarea at bounding box center [709, 449] width 938 height 73
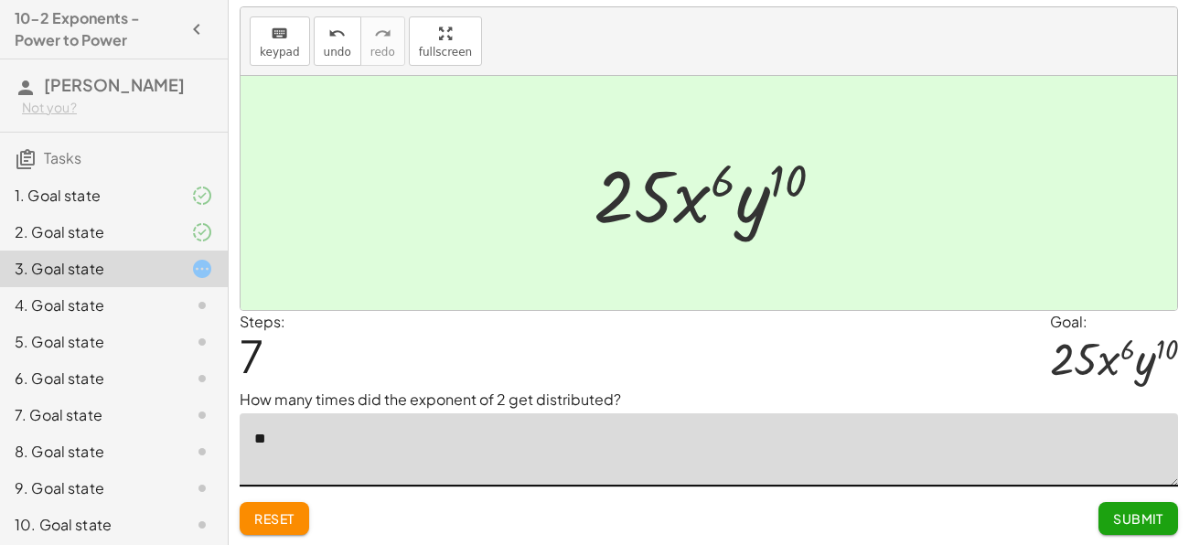
type textarea "*"
click at [281, 514] on span "Reset" at bounding box center [274, 518] width 40 height 16
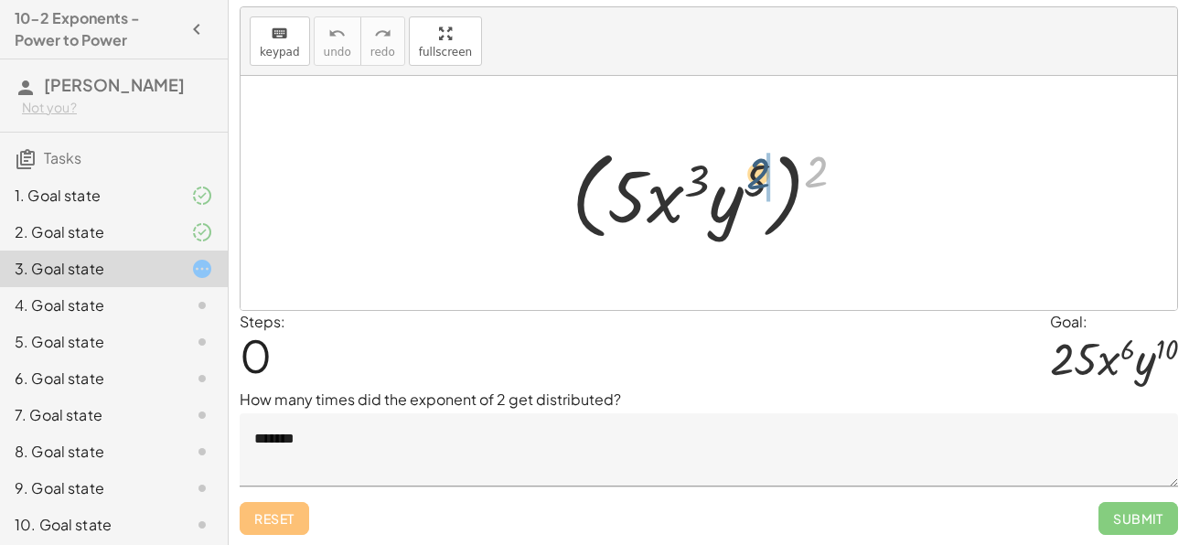
drag, startPoint x: 812, startPoint y: 173, endPoint x: 754, endPoint y: 176, distance: 57.7
click at [754, 176] on div at bounding box center [715, 193] width 306 height 105
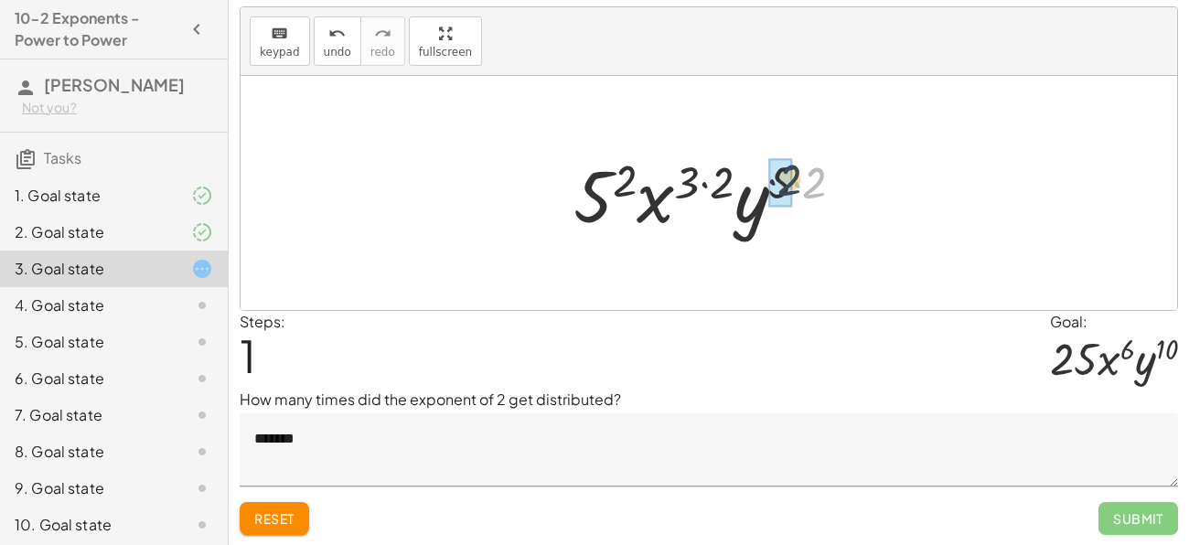
drag, startPoint x: 812, startPoint y: 187, endPoint x: 784, endPoint y: 185, distance: 27.6
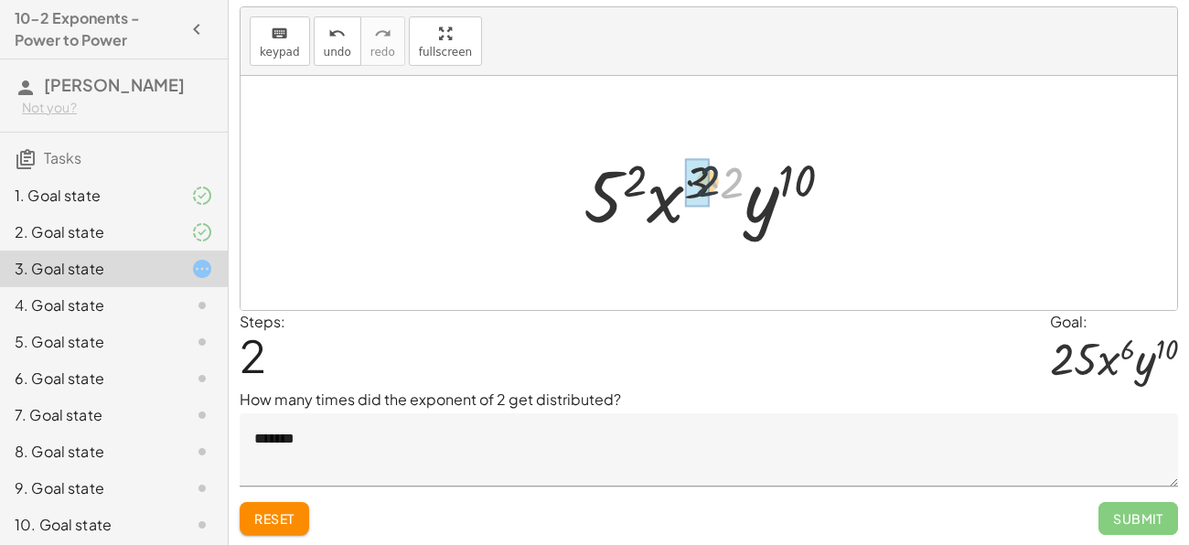
drag, startPoint x: 738, startPoint y: 190, endPoint x: 709, endPoint y: 188, distance: 28.4
click at [709, 188] on div at bounding box center [715, 193] width 282 height 94
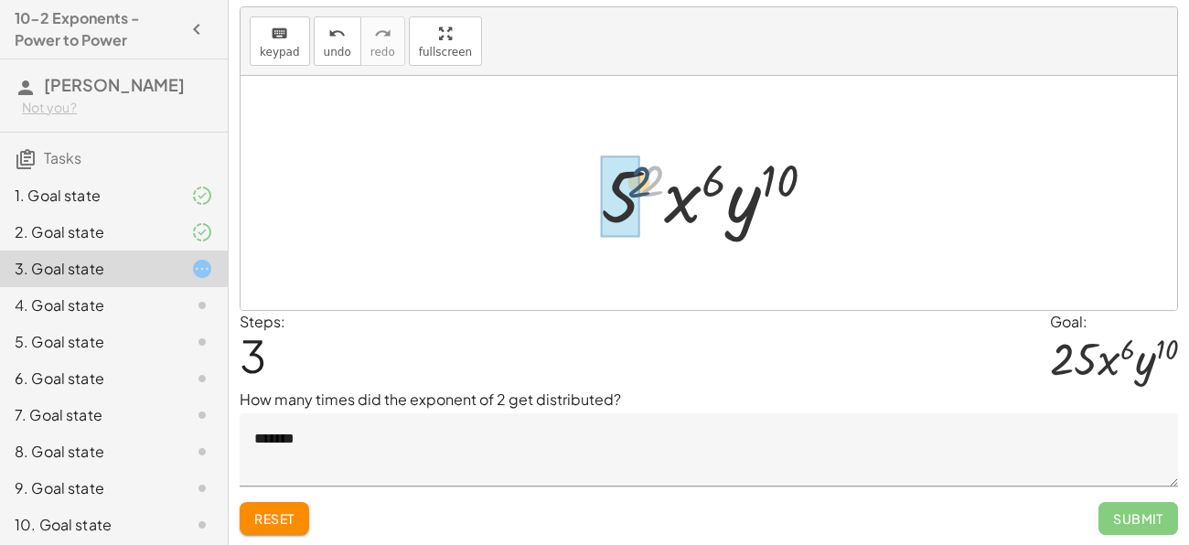
drag, startPoint x: 664, startPoint y: 182, endPoint x: 635, endPoint y: 186, distance: 28.6
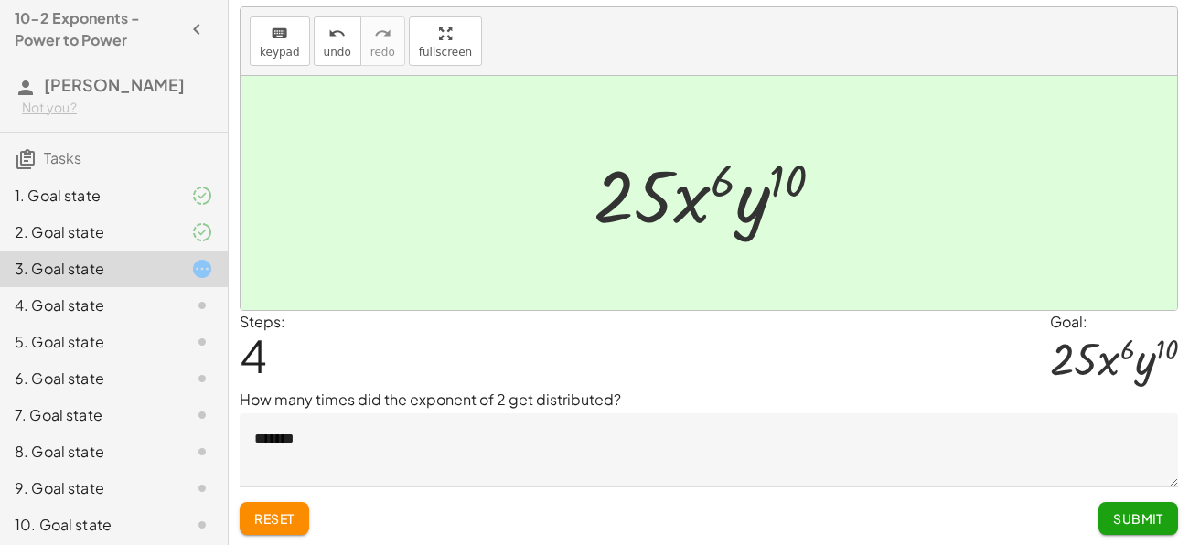
click at [268, 433] on textarea "*******" at bounding box center [709, 449] width 938 height 73
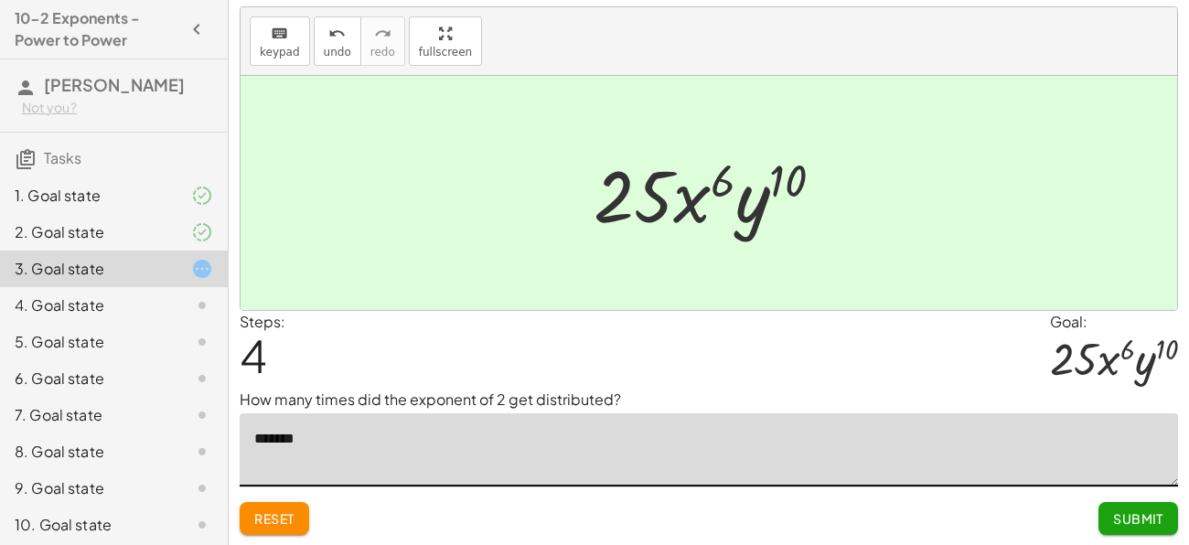
type textarea "*******"
click at [1144, 521] on span "Submit" at bounding box center [1138, 518] width 50 height 16
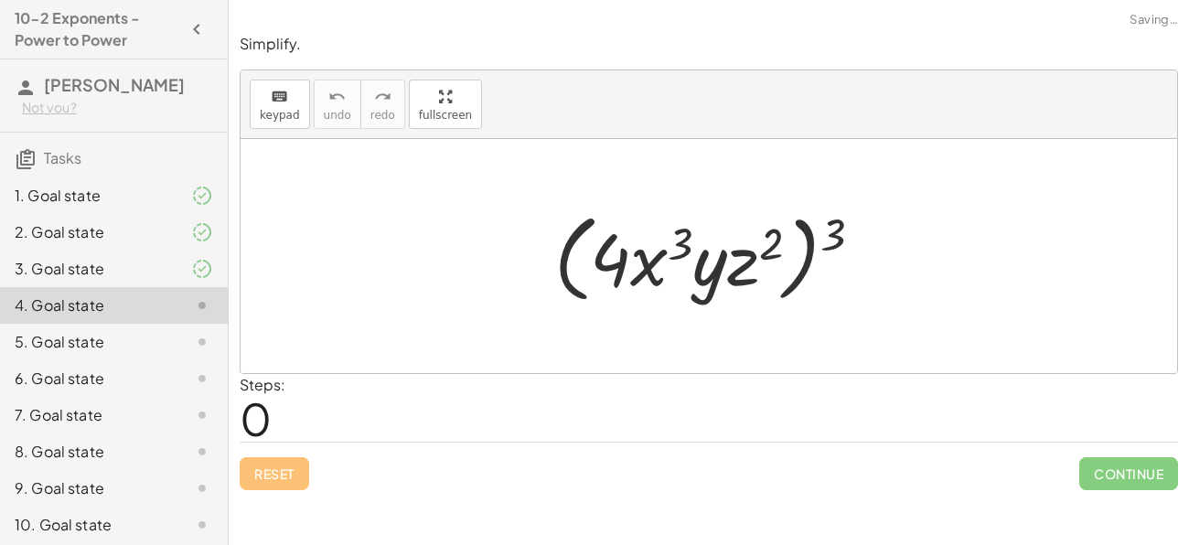
scroll to position [0, 0]
drag, startPoint x: 835, startPoint y: 244, endPoint x: 781, endPoint y: 240, distance: 54.1
click at [781, 240] on div at bounding box center [715, 256] width 341 height 105
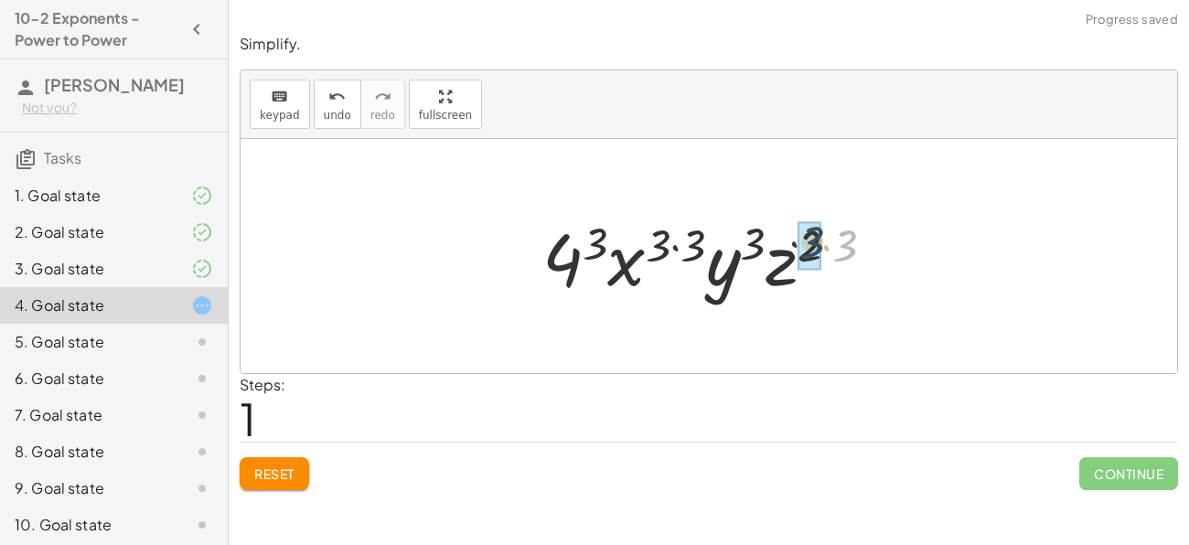
drag, startPoint x: 852, startPoint y: 251, endPoint x: 815, endPoint y: 247, distance: 36.9
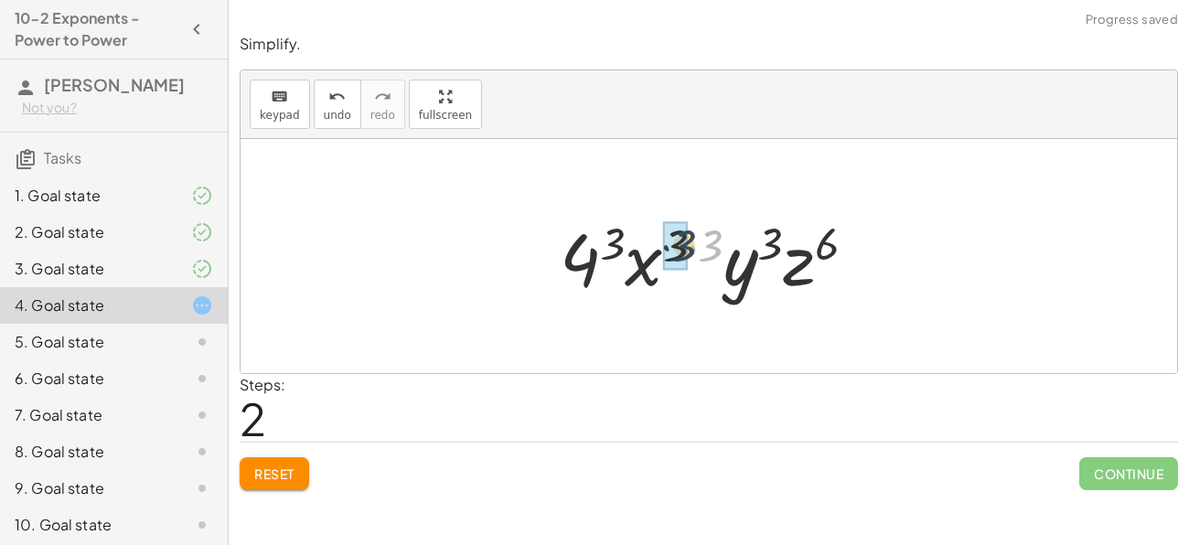
drag, startPoint x: 719, startPoint y: 247, endPoint x: 688, endPoint y: 247, distance: 30.2
click at [688, 247] on div at bounding box center [715, 256] width 330 height 94
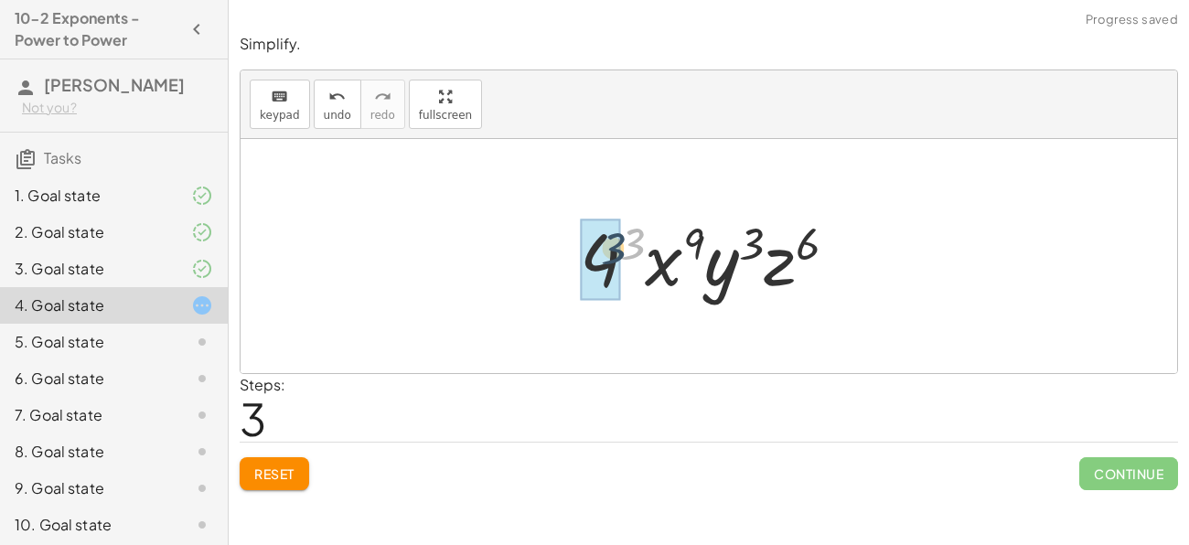
drag, startPoint x: 634, startPoint y: 243, endPoint x: 611, endPoint y: 249, distance: 23.5
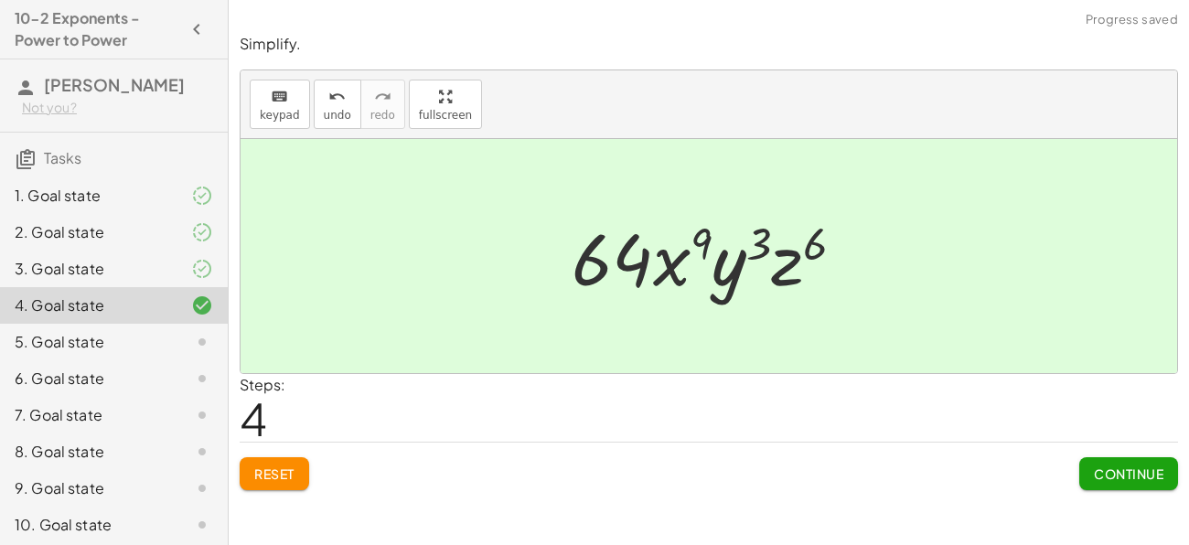
click at [1093, 465] on span "Continue" at bounding box center [1127, 473] width 69 height 16
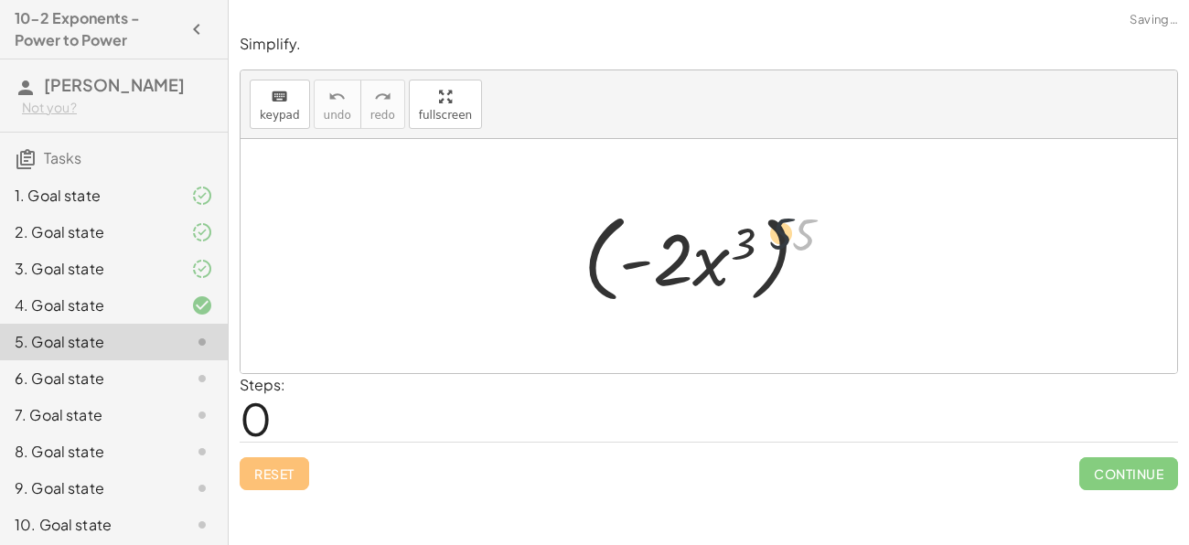
drag, startPoint x: 808, startPoint y: 242, endPoint x: 760, endPoint y: 243, distance: 48.5
click at [760, 243] on div at bounding box center [715, 256] width 282 height 105
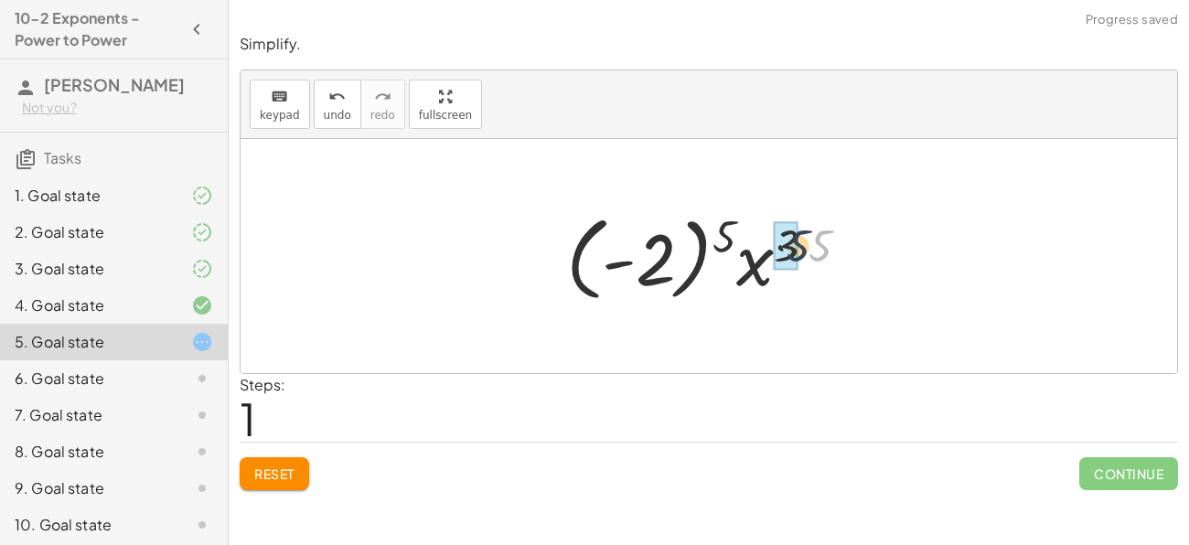
drag, startPoint x: 820, startPoint y: 256, endPoint x: 790, endPoint y: 255, distance: 30.2
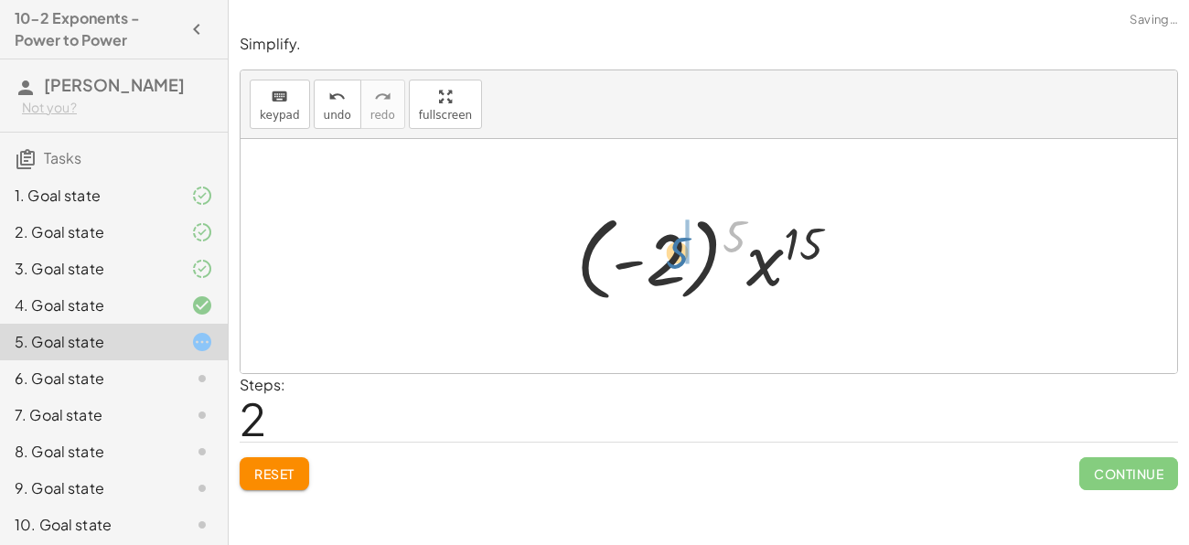
drag, startPoint x: 737, startPoint y: 233, endPoint x: 671, endPoint y: 250, distance: 67.9
click at [671, 250] on div at bounding box center [715, 256] width 296 height 101
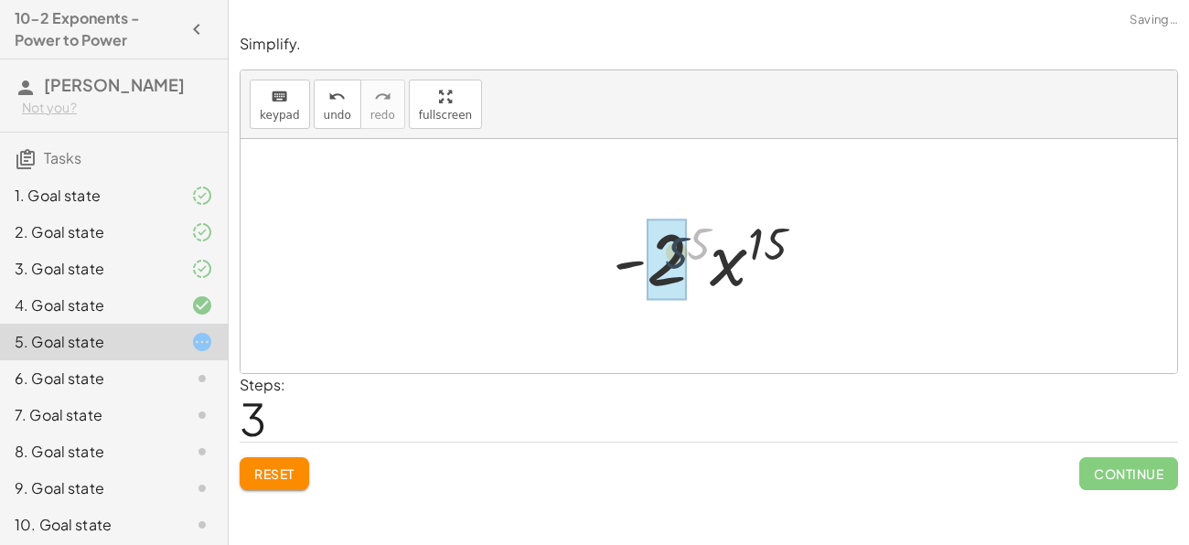
drag, startPoint x: 698, startPoint y: 253, endPoint x: 673, endPoint y: 264, distance: 27.0
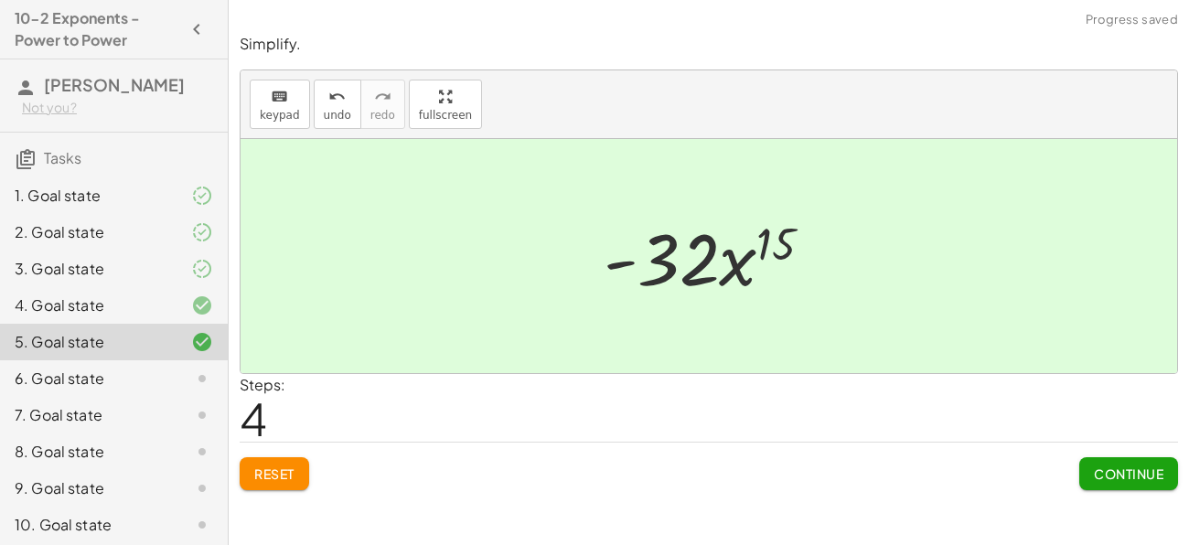
click at [1103, 465] on span "Continue" at bounding box center [1127, 473] width 69 height 16
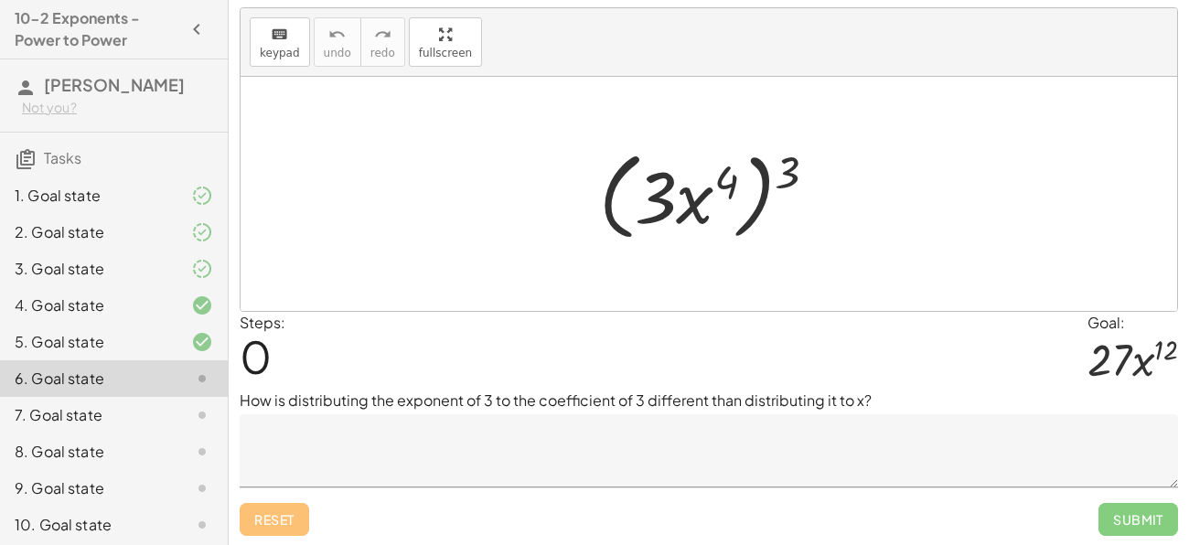
scroll to position [40, 0]
click at [783, 177] on div at bounding box center [715, 193] width 251 height 105
drag, startPoint x: 791, startPoint y: 167, endPoint x: 718, endPoint y: 194, distance: 77.8
click at [718, 194] on div at bounding box center [715, 193] width 251 height 105
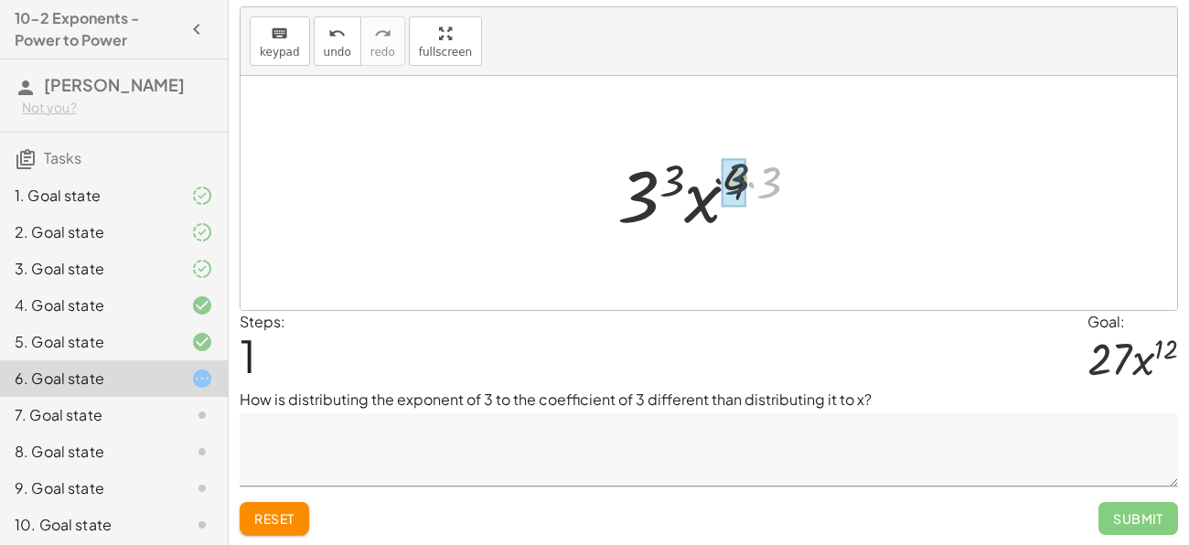
drag, startPoint x: 773, startPoint y: 188, endPoint x: 731, endPoint y: 184, distance: 42.3
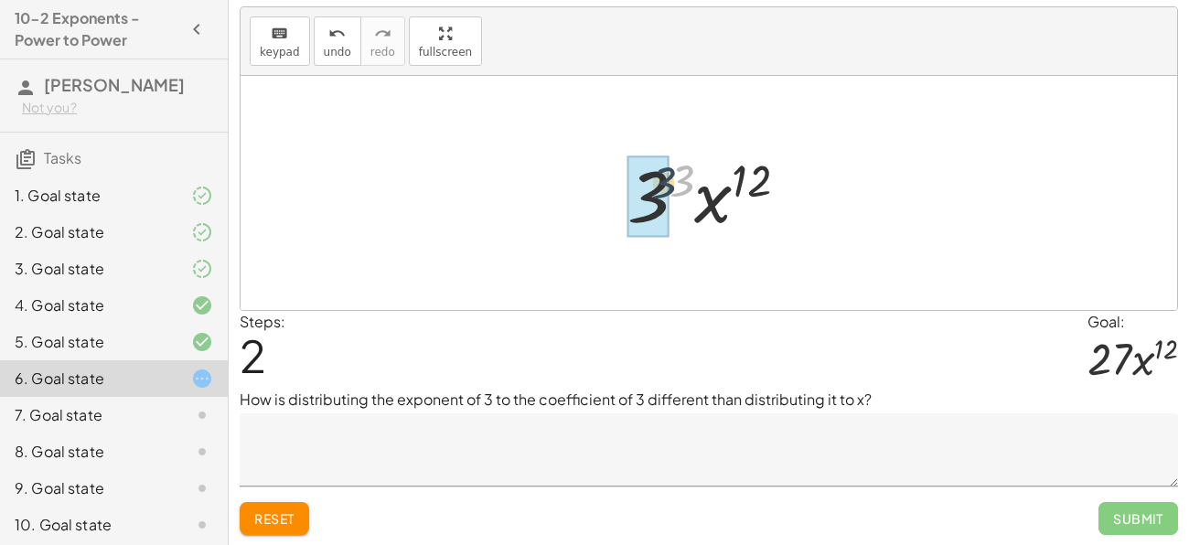
drag, startPoint x: 683, startPoint y: 180, endPoint x: 658, endPoint y: 184, distance: 25.0
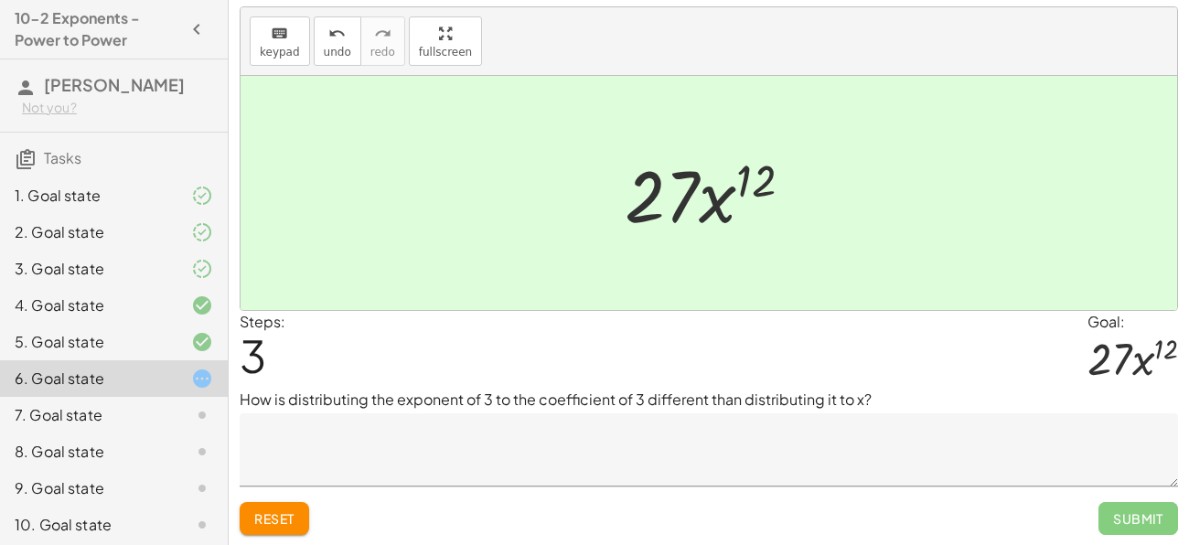
click at [485, 432] on textarea at bounding box center [709, 449] width 938 height 73
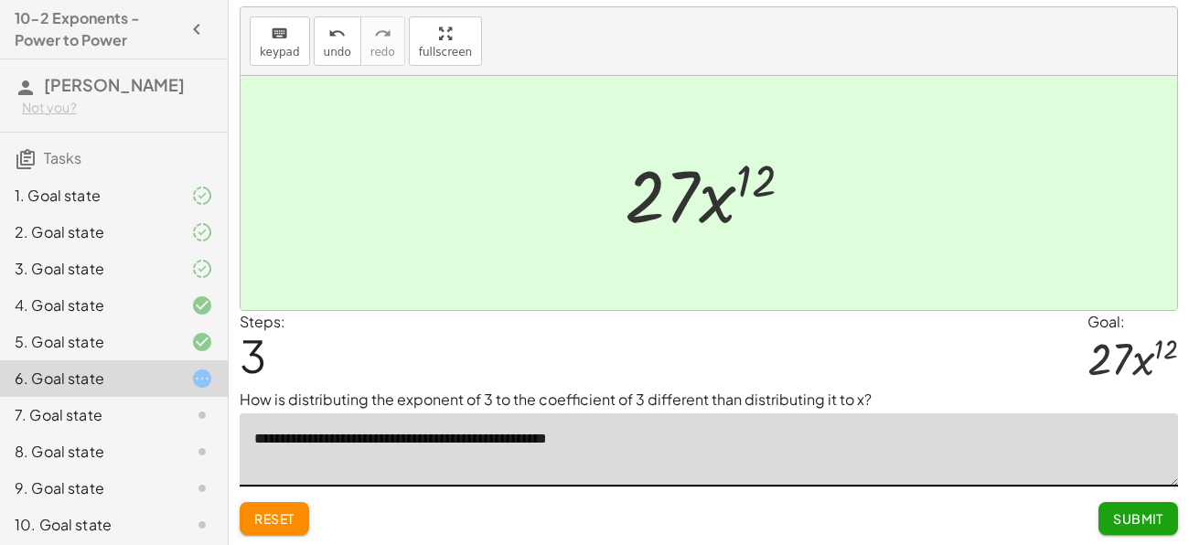
click at [588, 441] on textarea "**********" at bounding box center [709, 449] width 938 height 73
click at [560, 442] on textarea "**********" at bounding box center [709, 449] width 938 height 73
click at [389, 435] on textarea "**********" at bounding box center [709, 449] width 938 height 73
click at [354, 439] on textarea "**********" at bounding box center [709, 449] width 938 height 73
type textarea "**********"
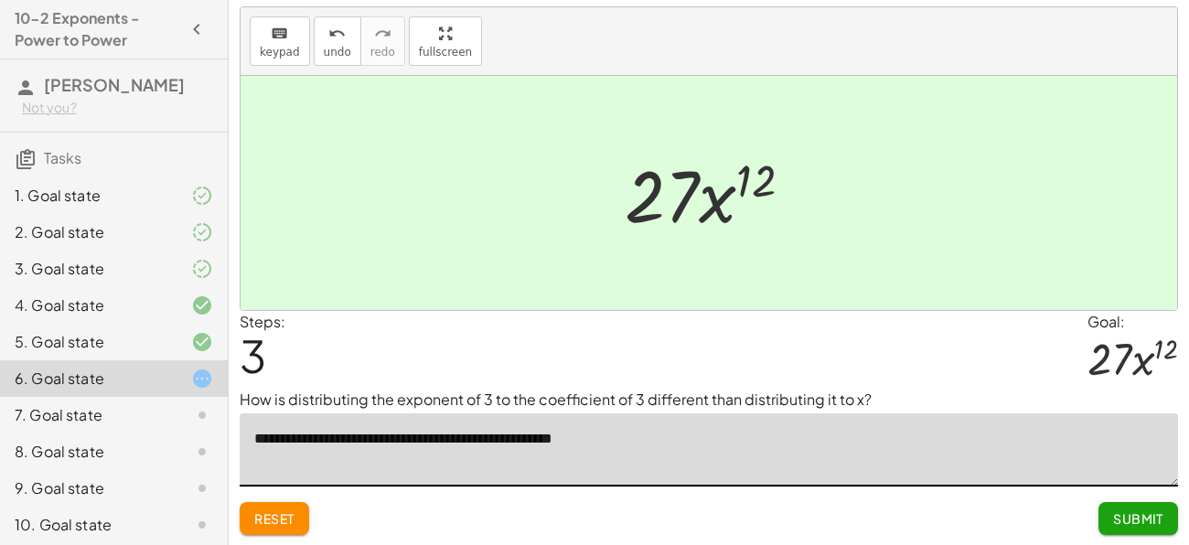
click at [1164, 509] on button "Submit" at bounding box center [1138, 518] width 80 height 33
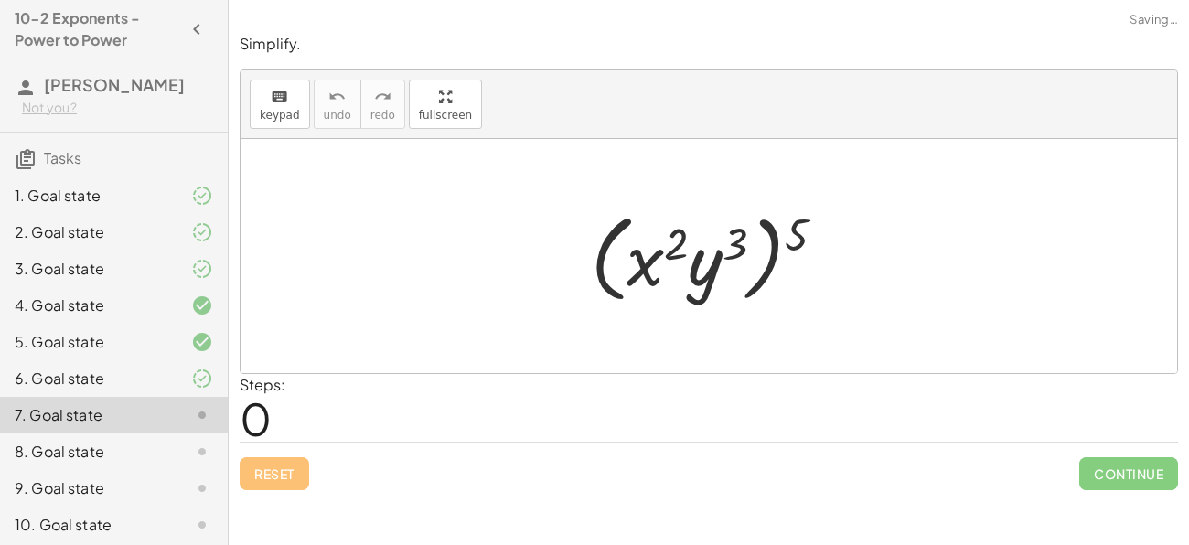
scroll to position [0, 0]
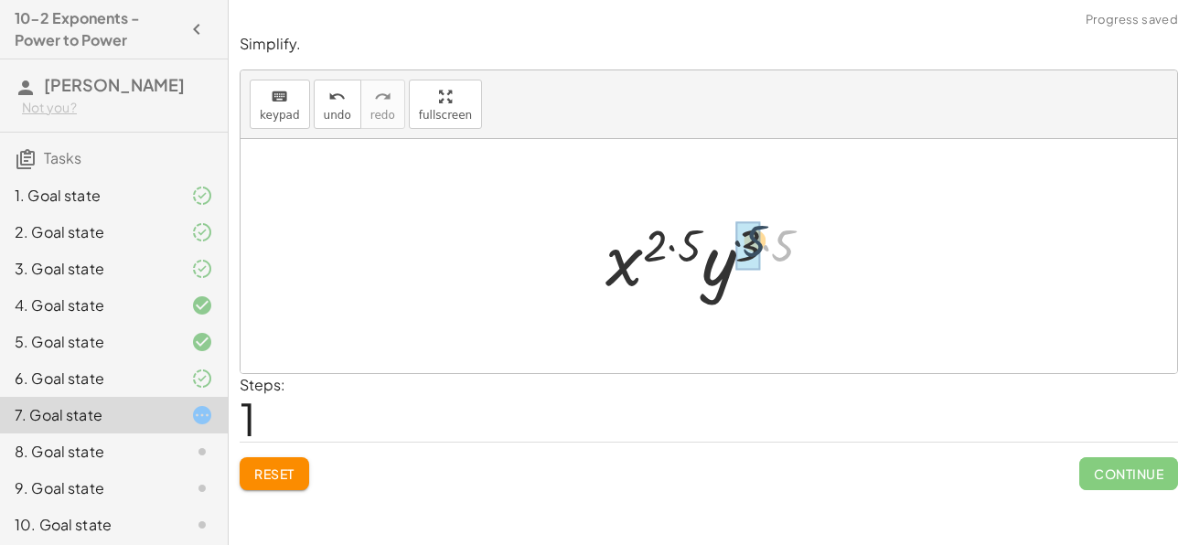
drag, startPoint x: 788, startPoint y: 252, endPoint x: 756, endPoint y: 247, distance: 32.5
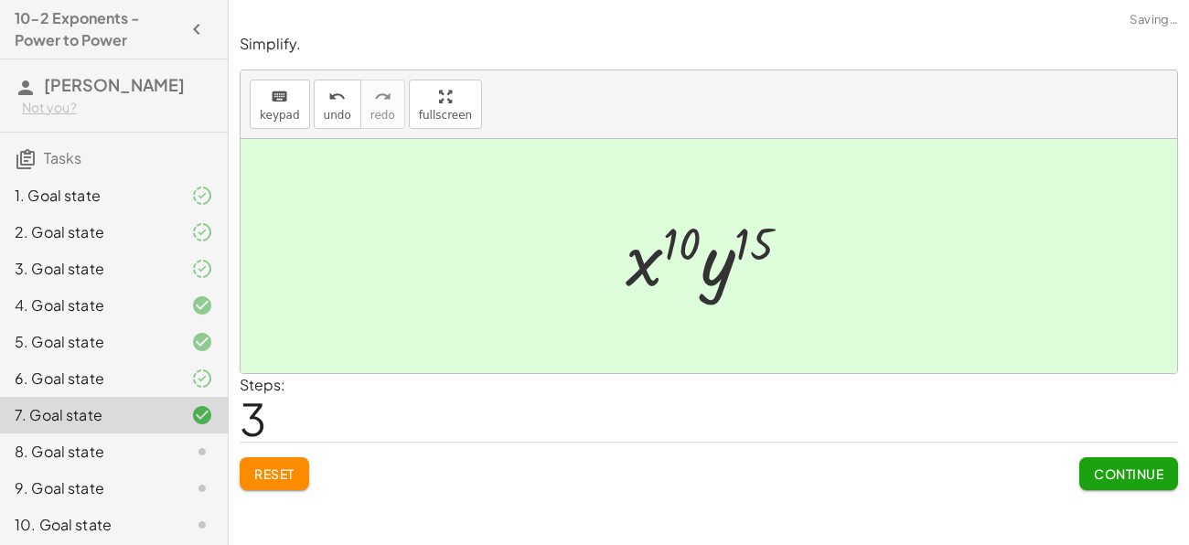
click at [1128, 476] on span "Continue" at bounding box center [1127, 473] width 69 height 16
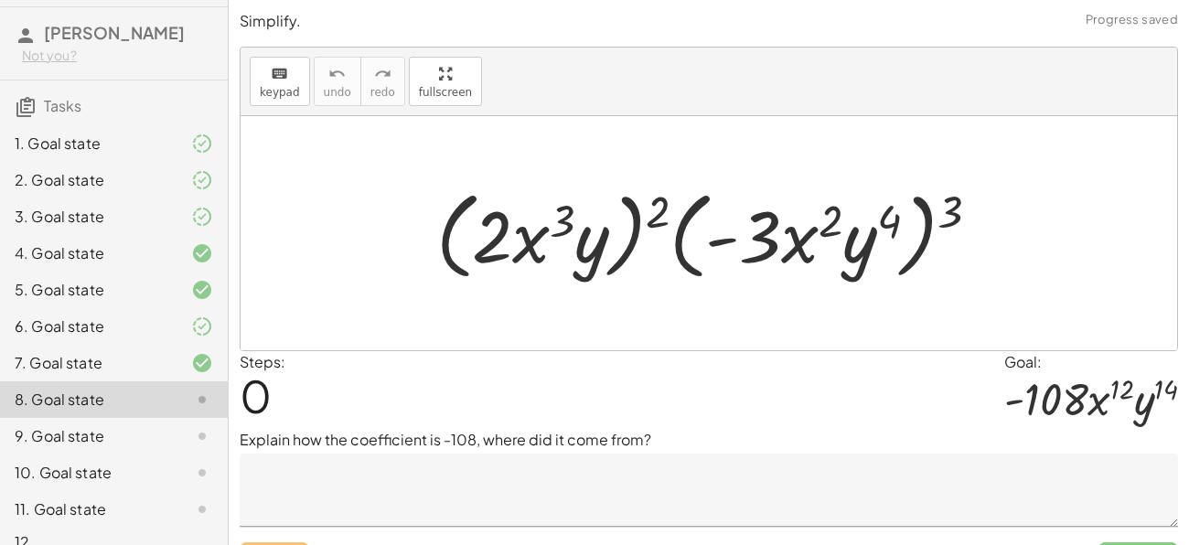
scroll to position [78, 0]
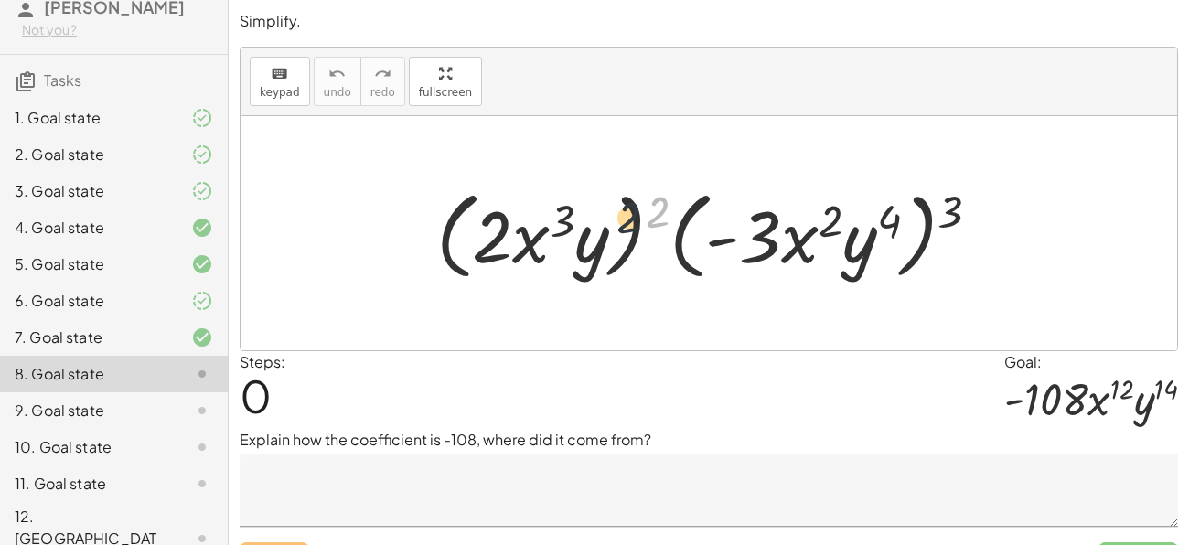
drag, startPoint x: 657, startPoint y: 211, endPoint x: 614, endPoint y: 219, distance: 43.6
click at [614, 219] on div at bounding box center [715, 233] width 577 height 105
drag, startPoint x: 658, startPoint y: 212, endPoint x: 592, endPoint y: 223, distance: 67.6
click at [592, 223] on div at bounding box center [715, 233] width 577 height 105
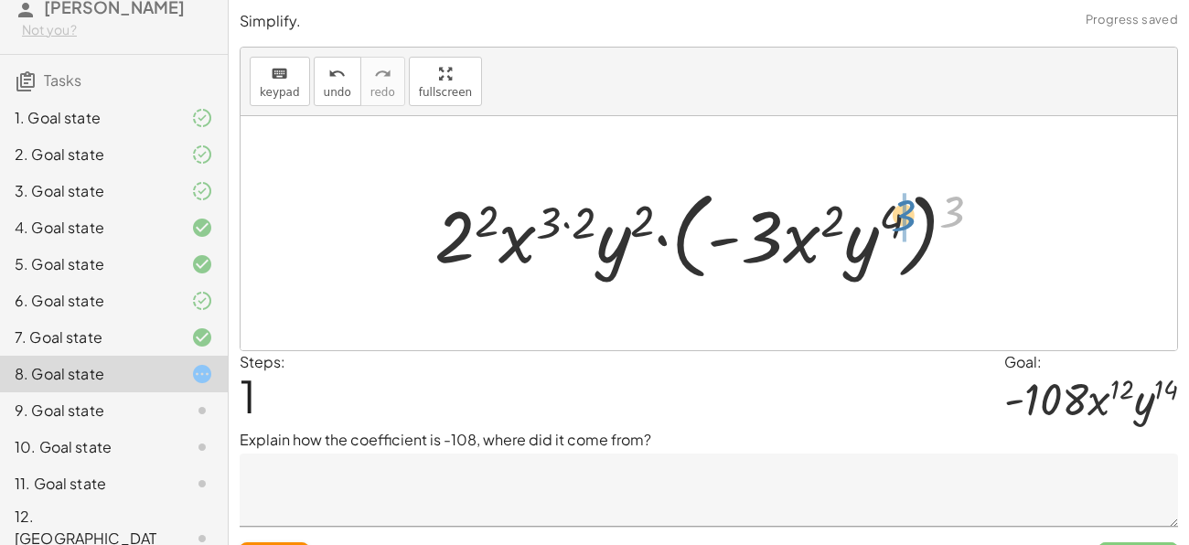
drag, startPoint x: 956, startPoint y: 216, endPoint x: 903, endPoint y: 219, distance: 53.1
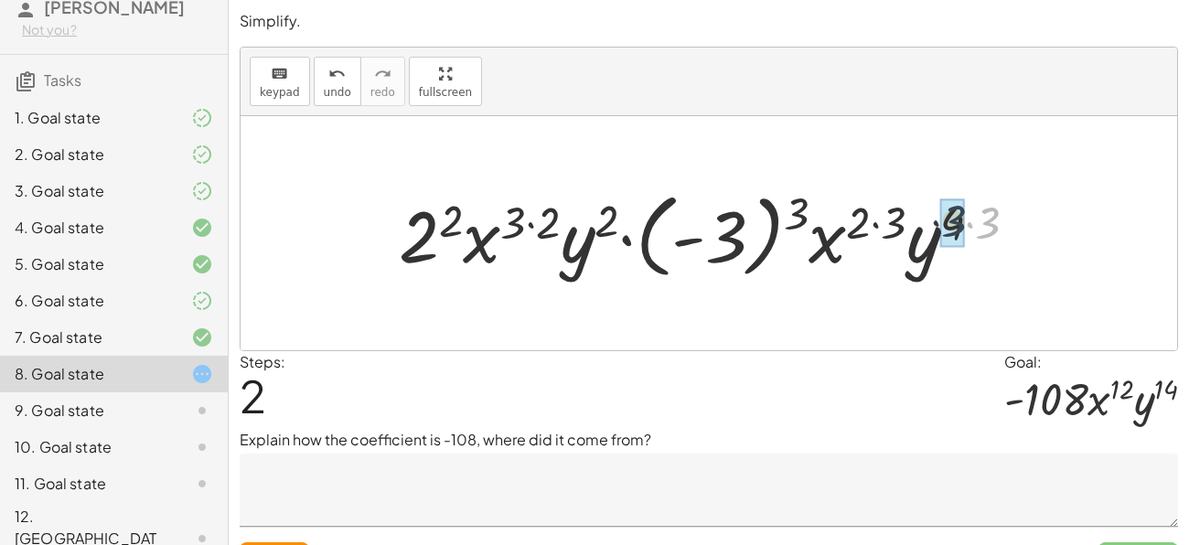
drag, startPoint x: 986, startPoint y: 231, endPoint x: 947, endPoint y: 228, distance: 39.5
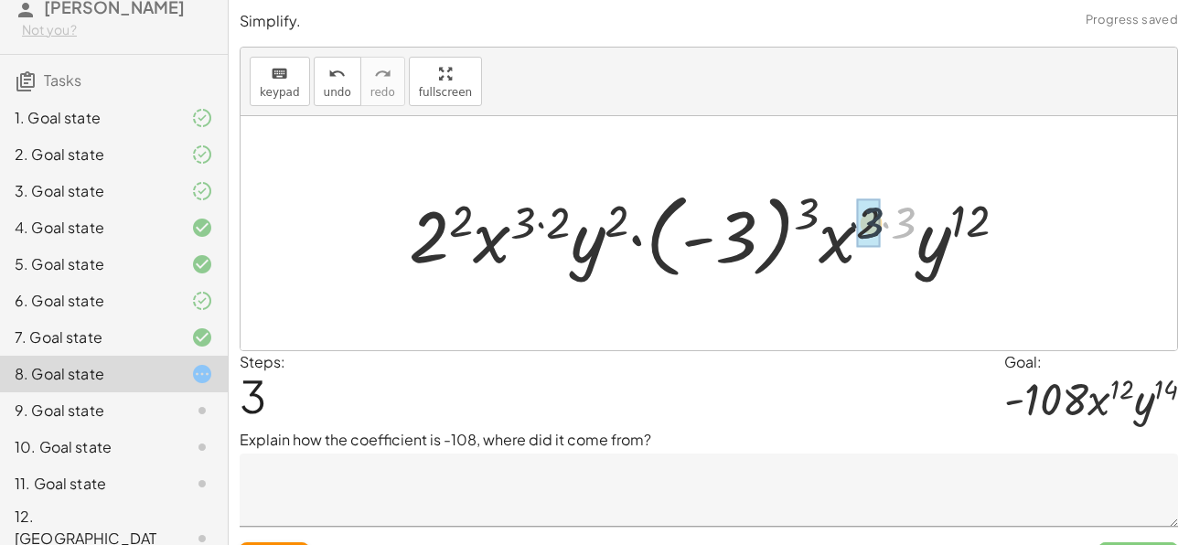
drag, startPoint x: 909, startPoint y: 225, endPoint x: 873, endPoint y: 225, distance: 35.7
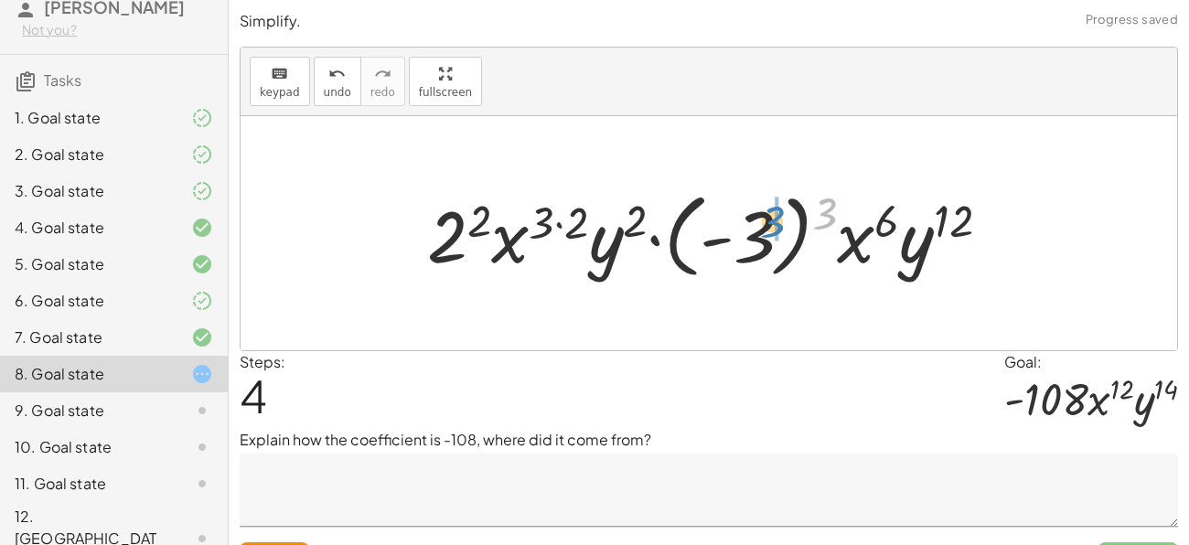
drag, startPoint x: 835, startPoint y: 216, endPoint x: 778, endPoint y: 224, distance: 57.3
click at [778, 224] on div at bounding box center [716, 233] width 596 height 101
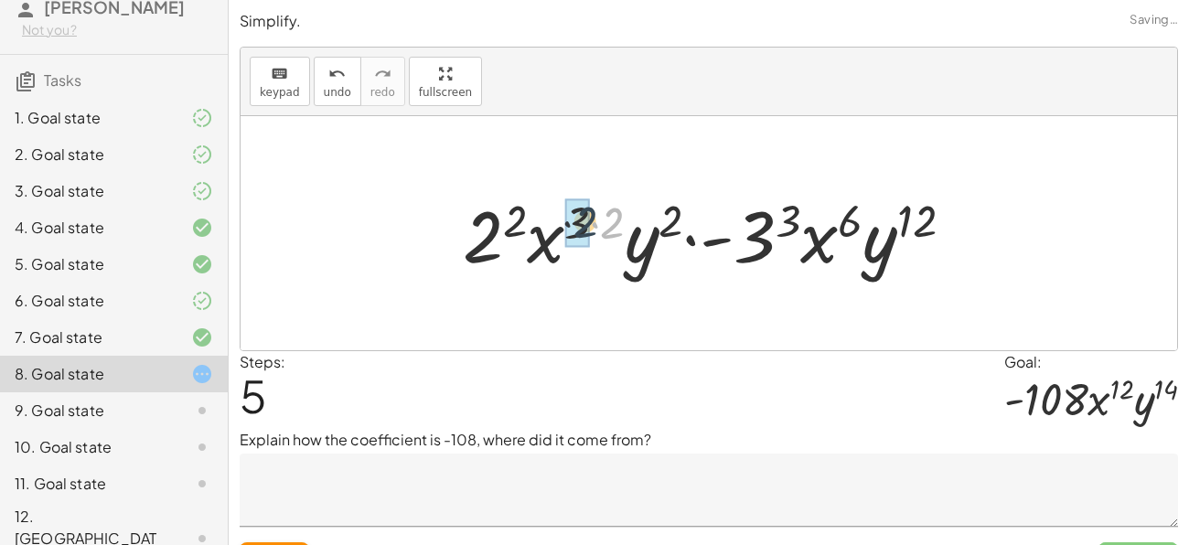
drag, startPoint x: 612, startPoint y: 227, endPoint x: 579, endPoint y: 225, distance: 33.0
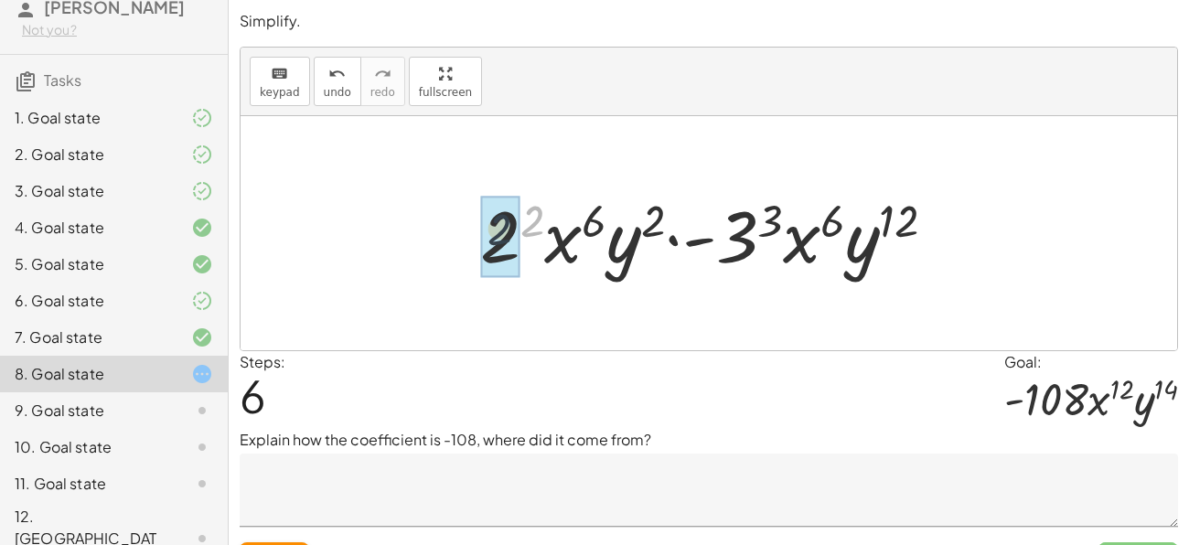
drag, startPoint x: 529, startPoint y: 224, endPoint x: 494, endPoint y: 233, distance: 36.8
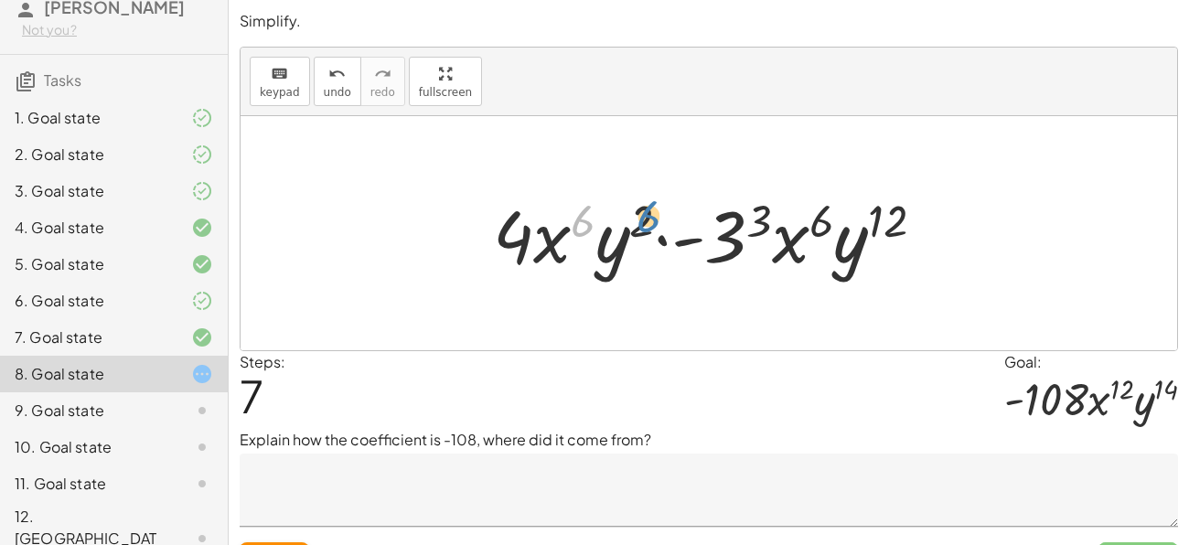
drag, startPoint x: 581, startPoint y: 229, endPoint x: 644, endPoint y: 224, distance: 63.2
click at [644, 224] on div at bounding box center [716, 234] width 464 height 94
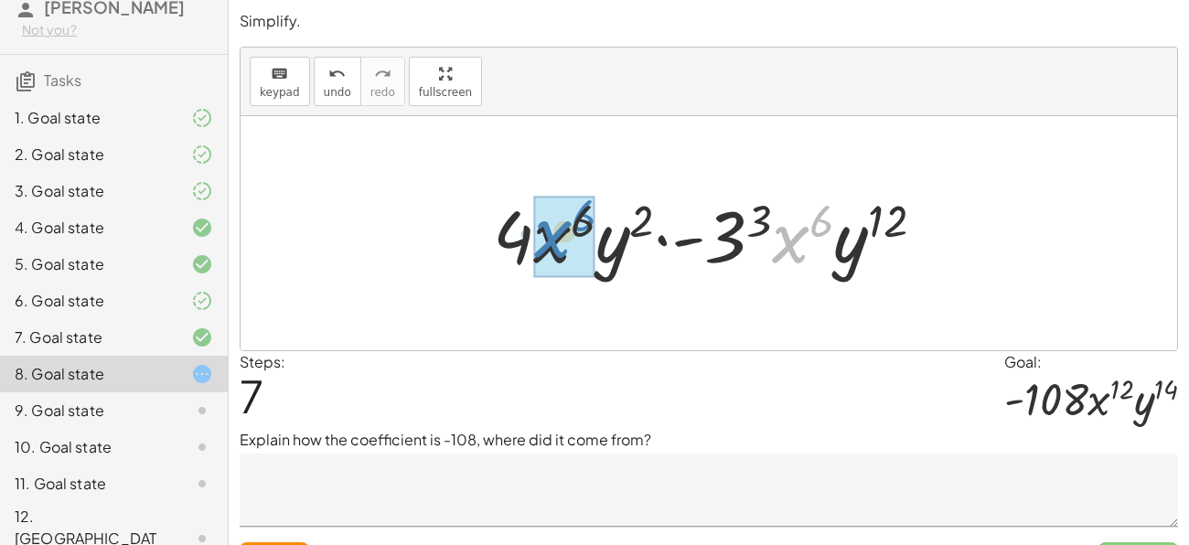
drag, startPoint x: 798, startPoint y: 235, endPoint x: 559, endPoint y: 229, distance: 239.6
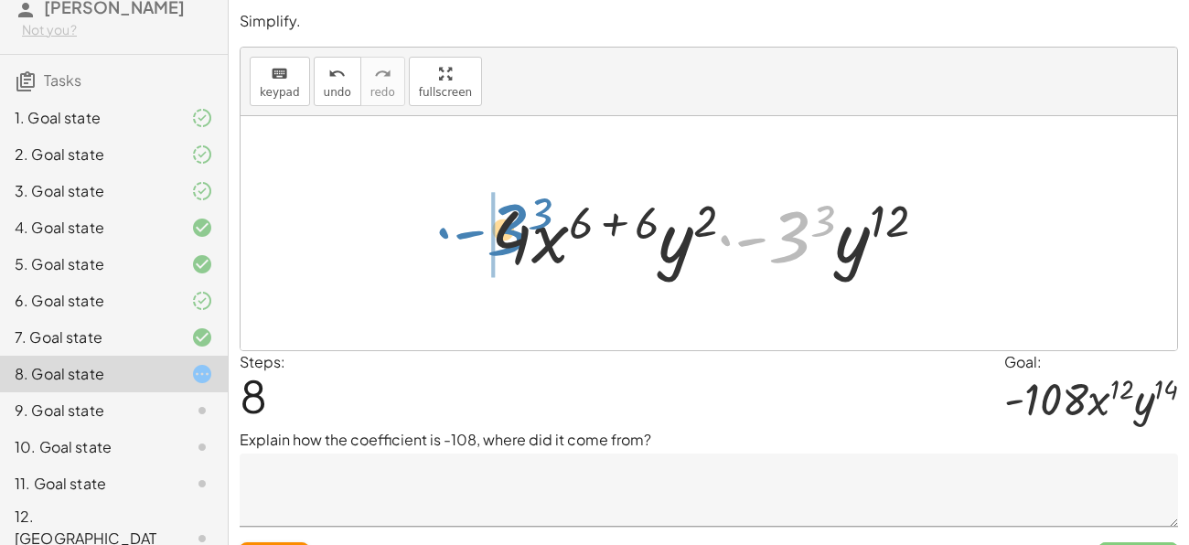
drag, startPoint x: 777, startPoint y: 251, endPoint x: 492, endPoint y: 242, distance: 285.4
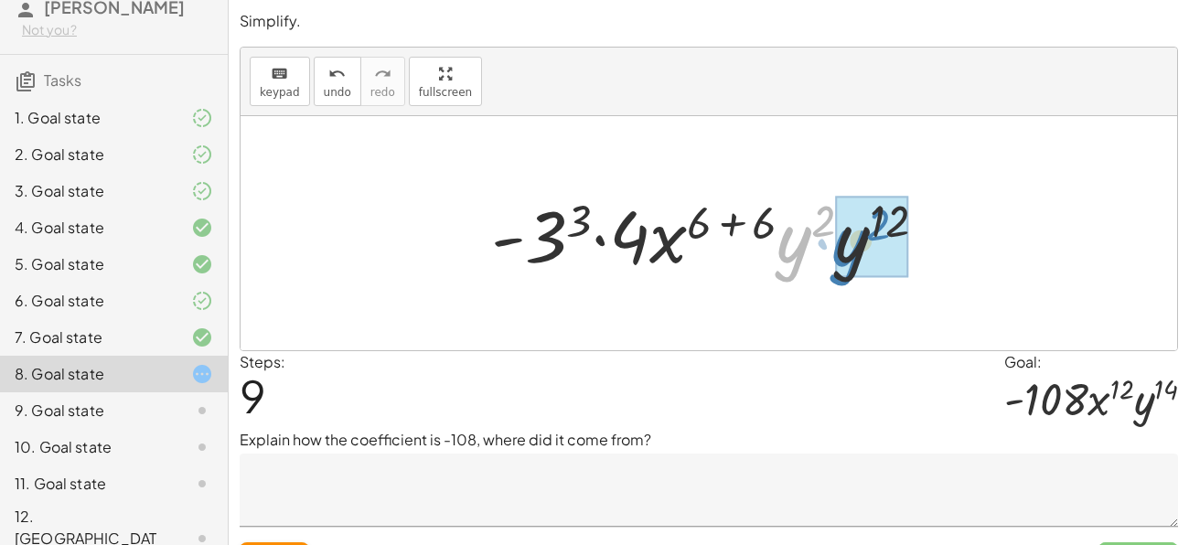
drag, startPoint x: 790, startPoint y: 244, endPoint x: 846, endPoint y: 246, distance: 55.8
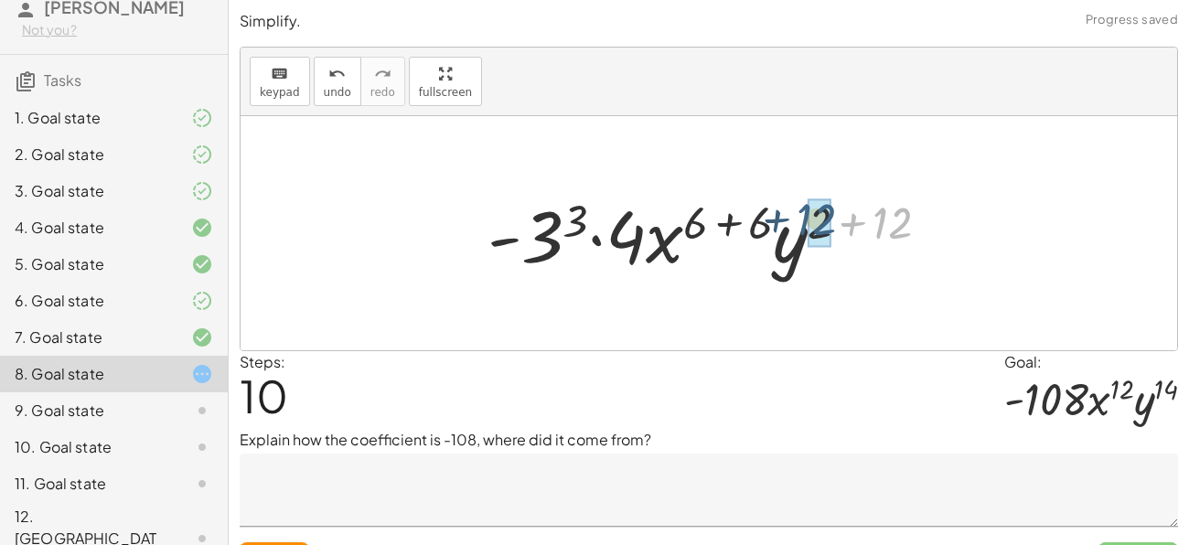
drag, startPoint x: 879, startPoint y: 219, endPoint x: 808, endPoint y: 217, distance: 71.4
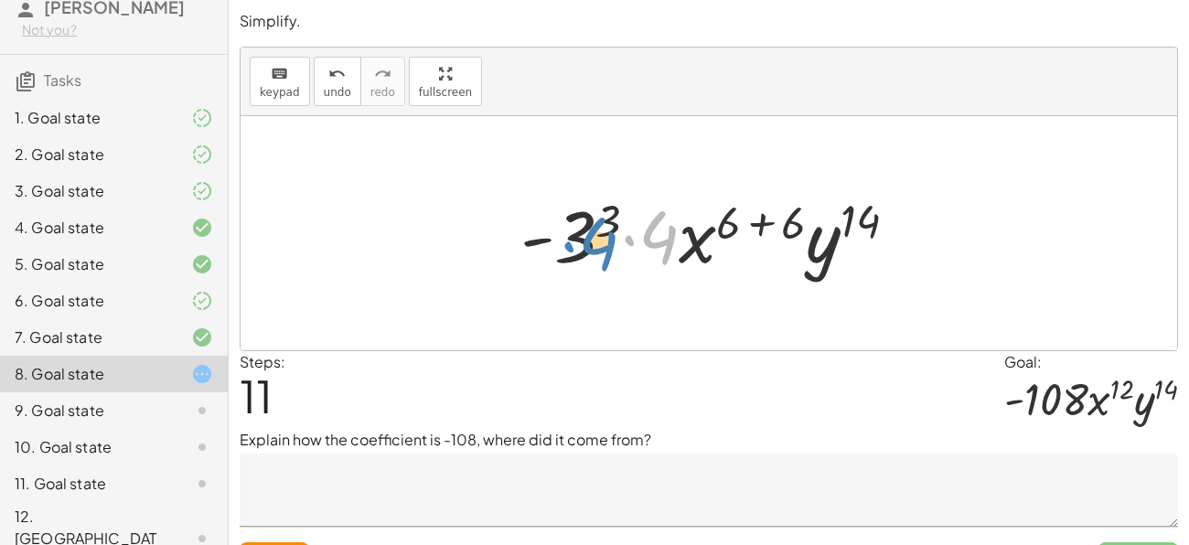
drag, startPoint x: 669, startPoint y: 233, endPoint x: 616, endPoint y: 239, distance: 53.3
click at [616, 239] on div at bounding box center [716, 234] width 410 height 94
drag, startPoint x: 611, startPoint y: 219, endPoint x: 576, endPoint y: 231, distance: 36.7
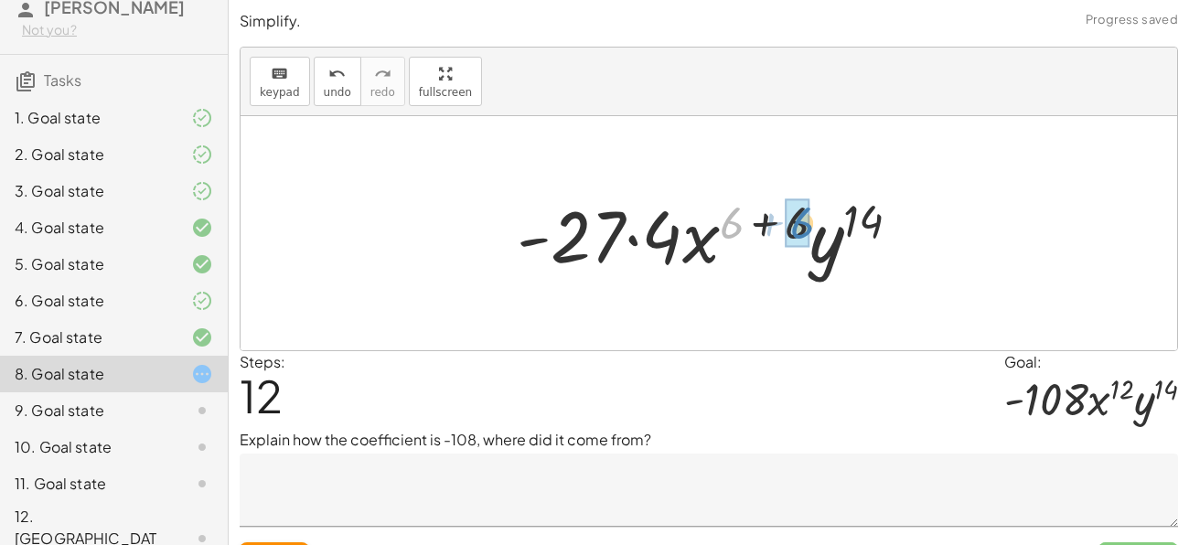
drag, startPoint x: 733, startPoint y: 225, endPoint x: 788, endPoint y: 224, distance: 54.9
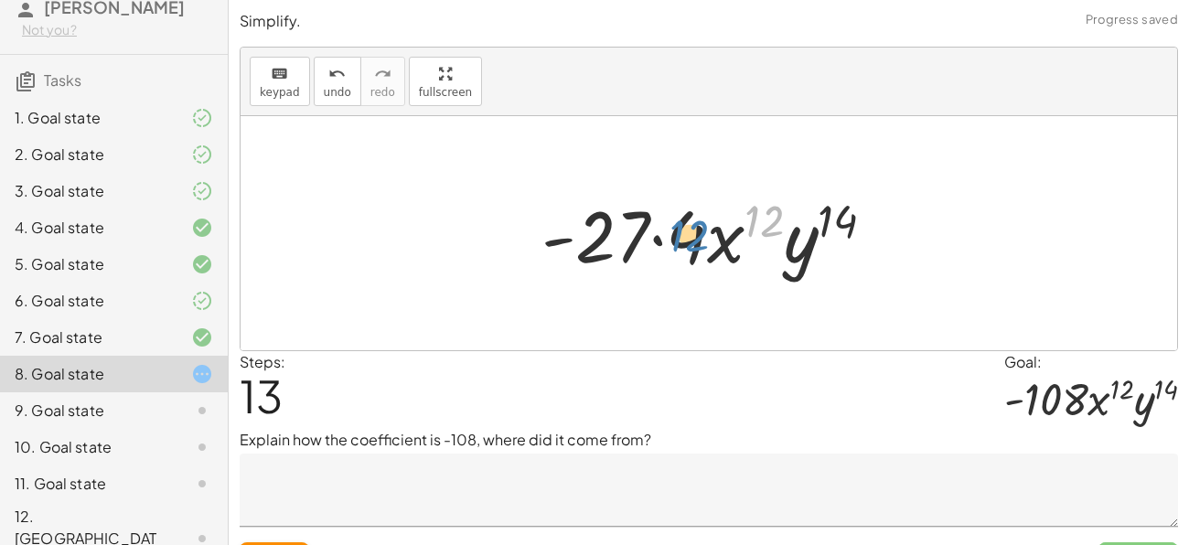
drag, startPoint x: 766, startPoint y: 224, endPoint x: 691, endPoint y: 238, distance: 76.2
click at [691, 238] on div at bounding box center [715, 234] width 366 height 94
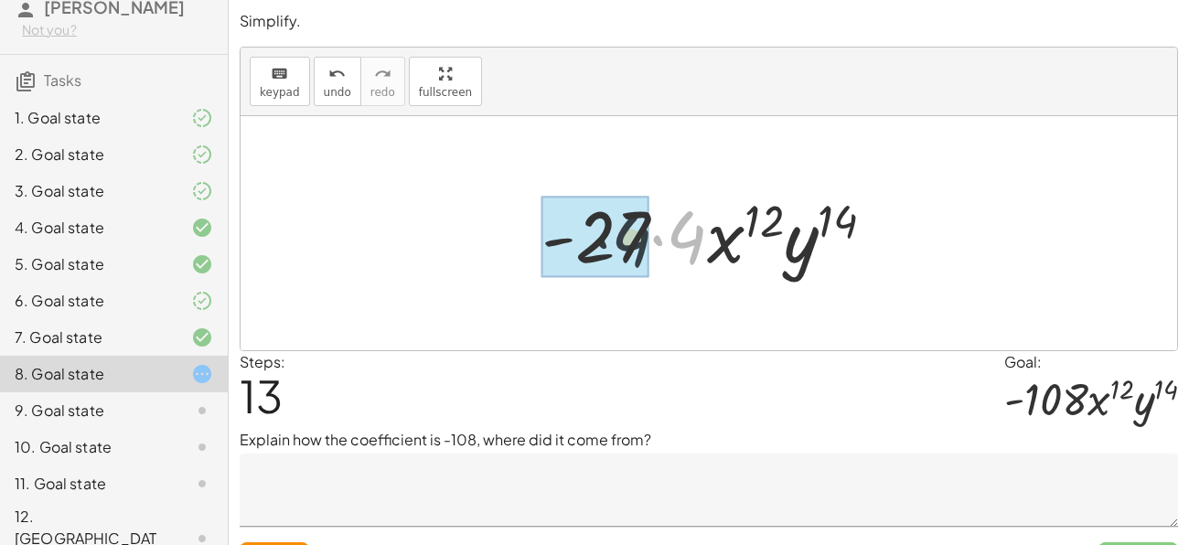
drag, startPoint x: 694, startPoint y: 245, endPoint x: 613, endPoint y: 246, distance: 80.5
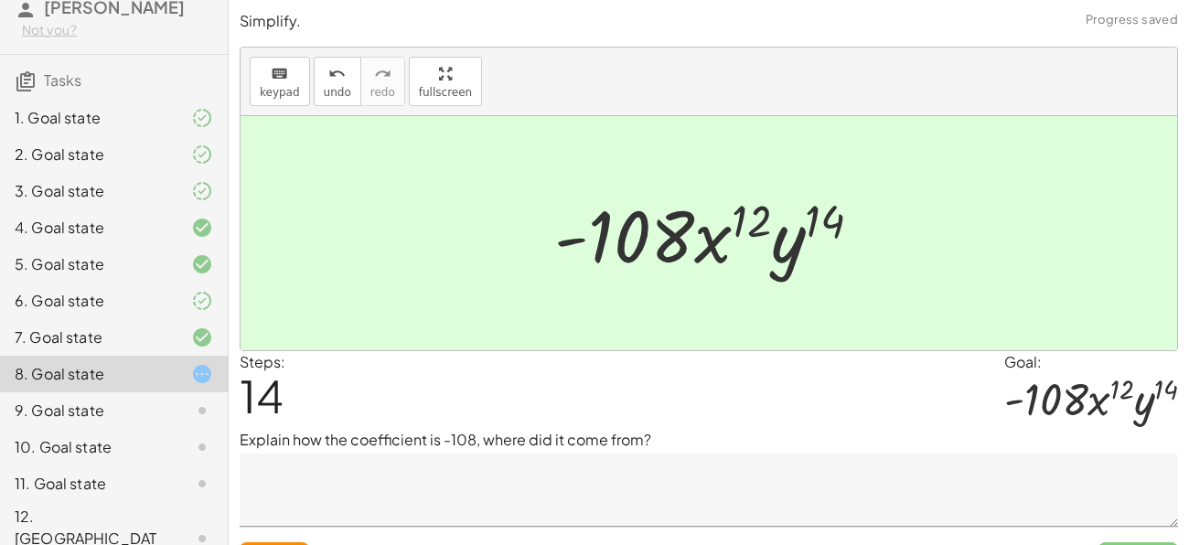
scroll to position [40, 0]
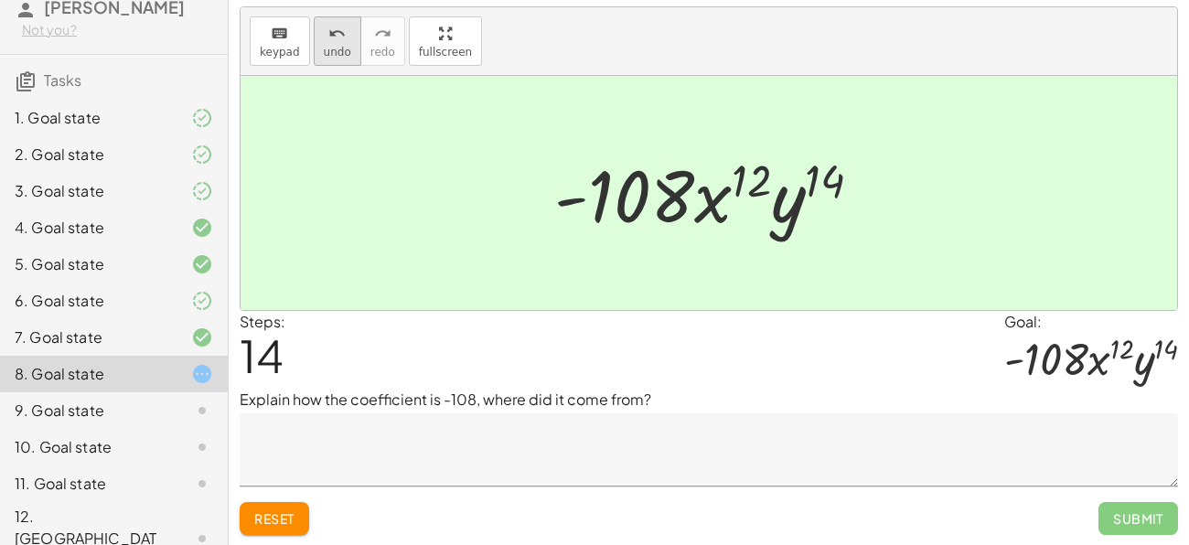
click at [342, 57] on button "undo undo" at bounding box center [338, 40] width 48 height 49
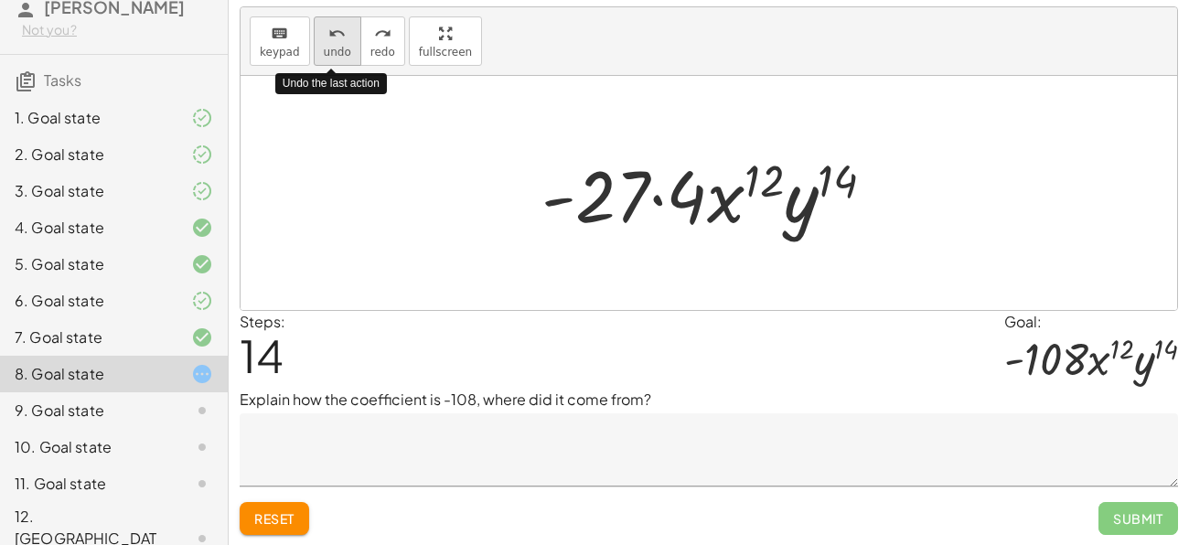
click at [342, 57] on button "undo undo" at bounding box center [338, 40] width 48 height 49
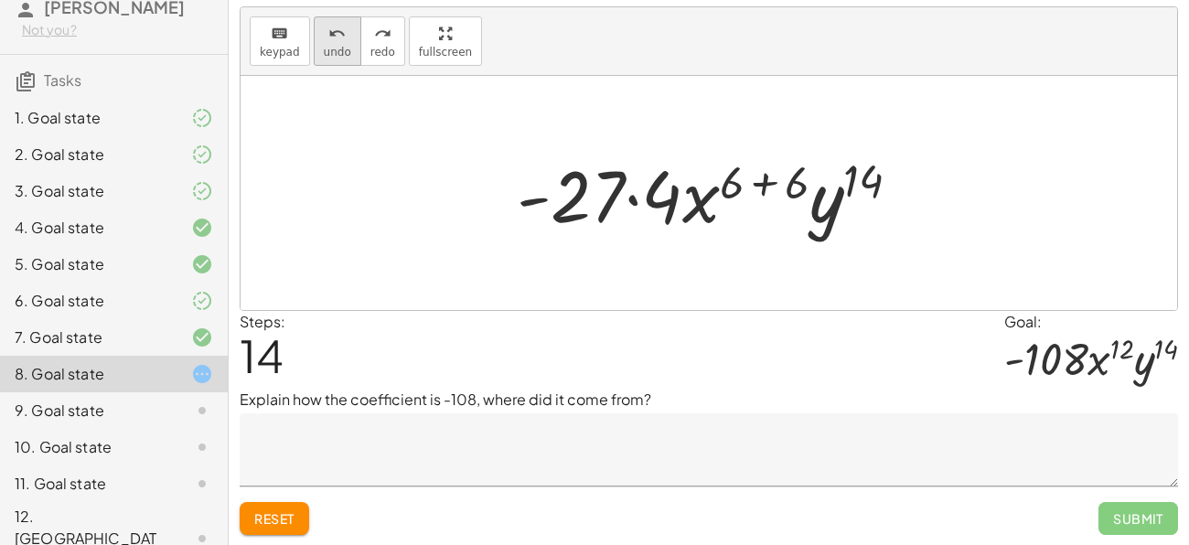
click at [339, 42] on button "undo undo" at bounding box center [338, 40] width 48 height 49
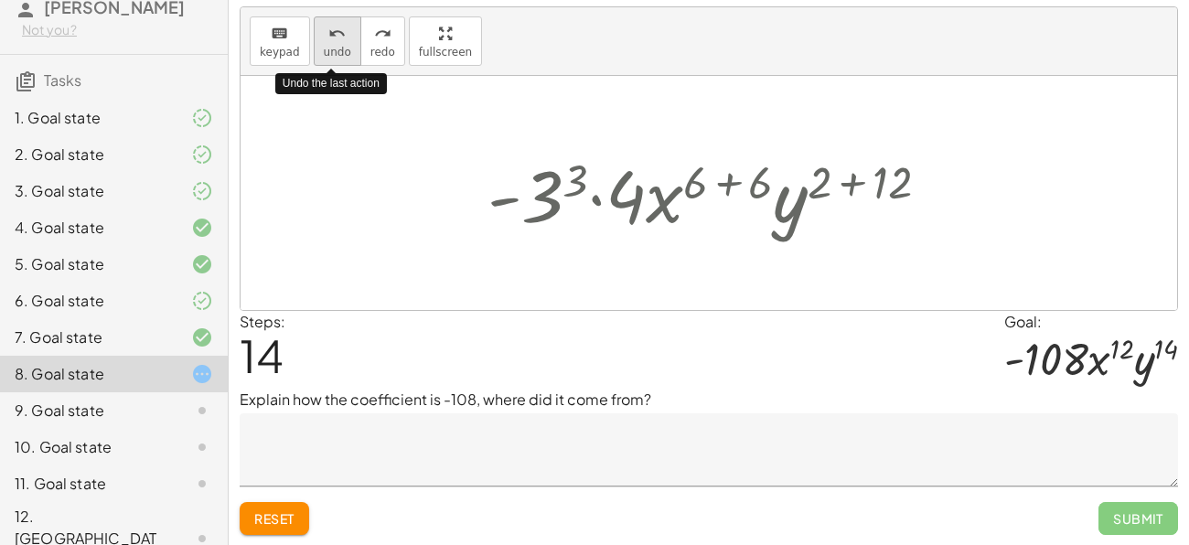
click at [339, 42] on button "undo undo" at bounding box center [338, 40] width 48 height 49
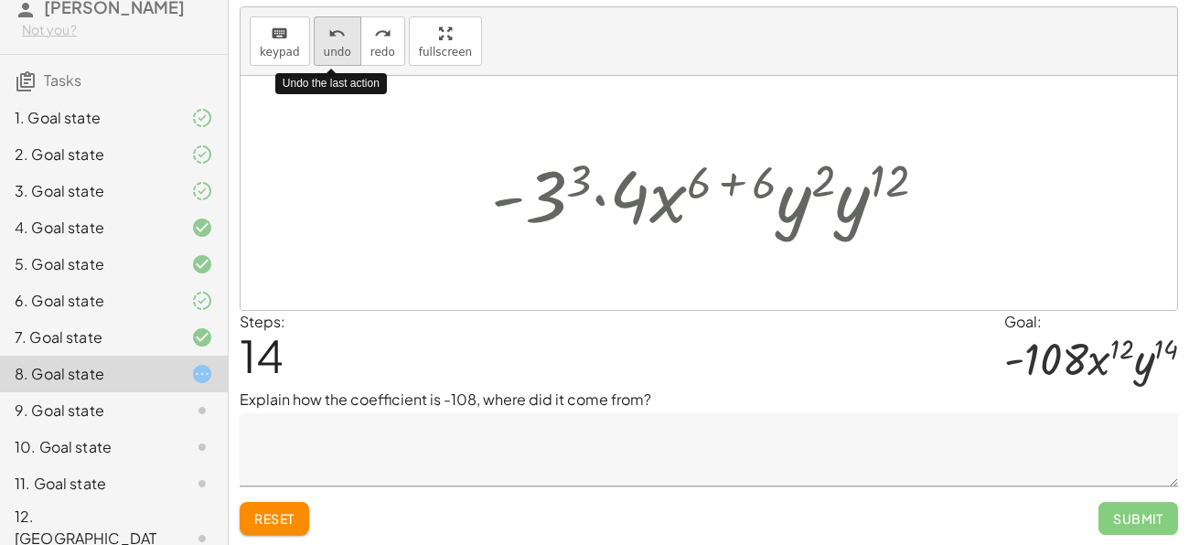
click at [339, 42] on button "undo undo" at bounding box center [338, 40] width 48 height 49
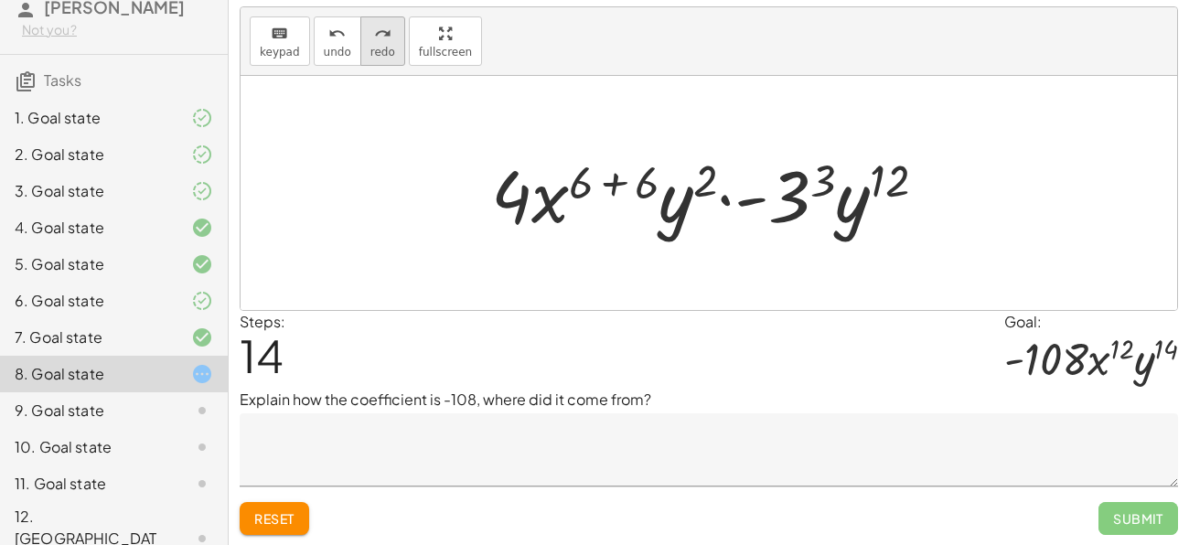
click at [368, 42] on button "redo redo" at bounding box center [382, 40] width 45 height 49
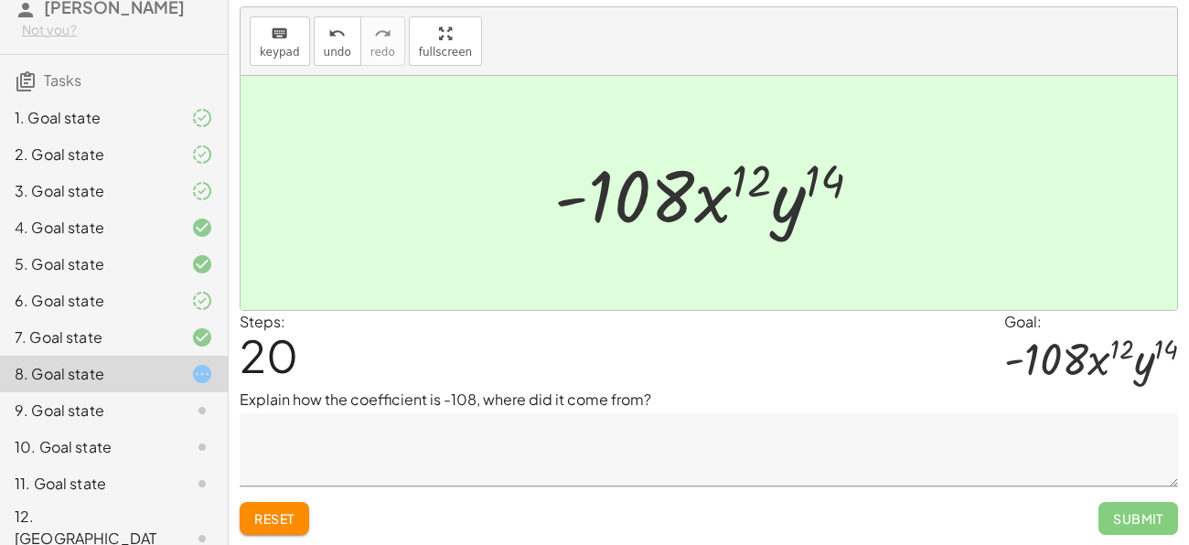
click at [474, 442] on textarea at bounding box center [709, 449] width 938 height 73
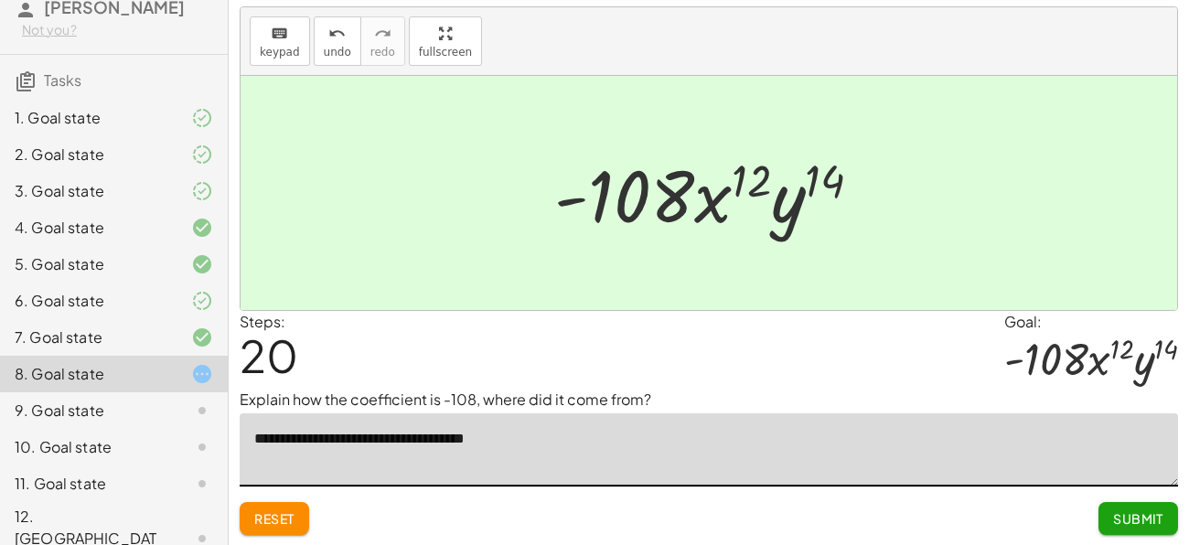
type textarea "**********"
click at [1162, 520] on span "Submit" at bounding box center [1138, 518] width 50 height 16
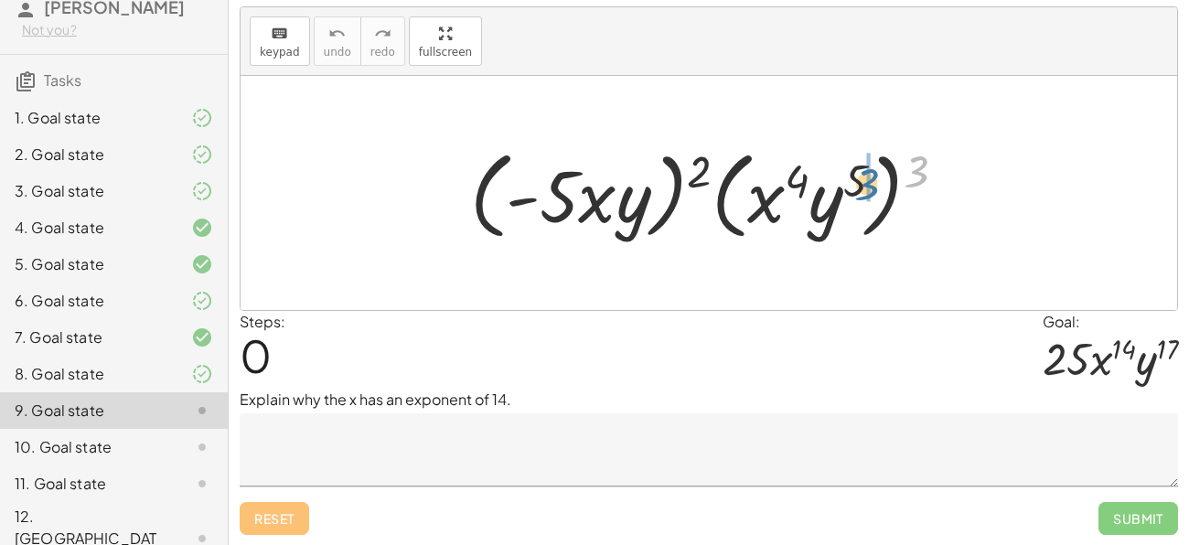
drag, startPoint x: 914, startPoint y: 178, endPoint x: 857, endPoint y: 189, distance: 58.6
click at [857, 189] on div at bounding box center [715, 193] width 508 height 105
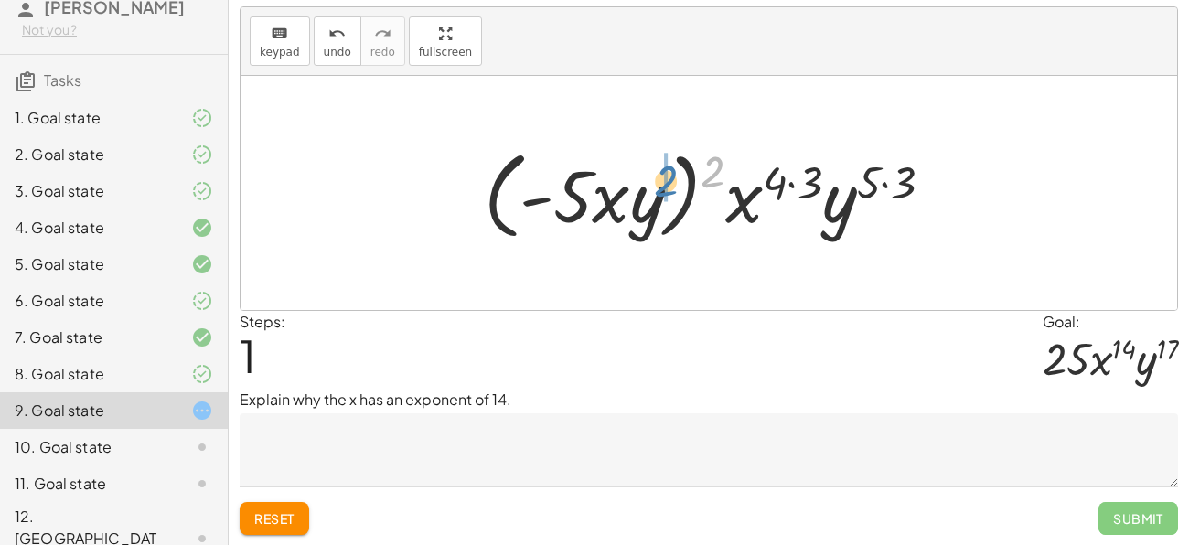
drag, startPoint x: 718, startPoint y: 163, endPoint x: 665, endPoint y: 170, distance: 53.5
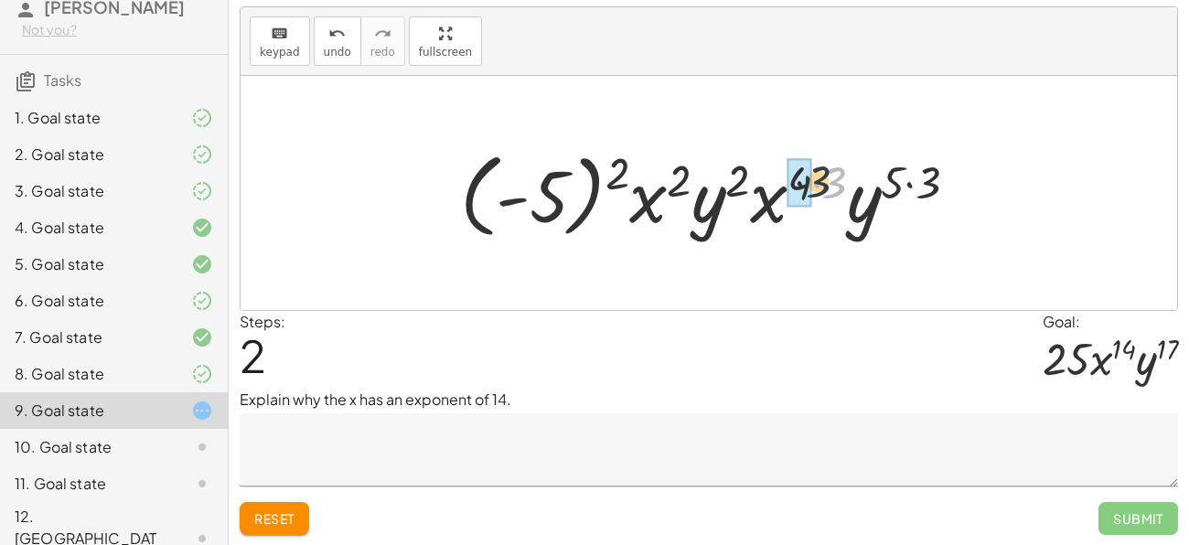
drag, startPoint x: 835, startPoint y: 187, endPoint x: 794, endPoint y: 181, distance: 40.6
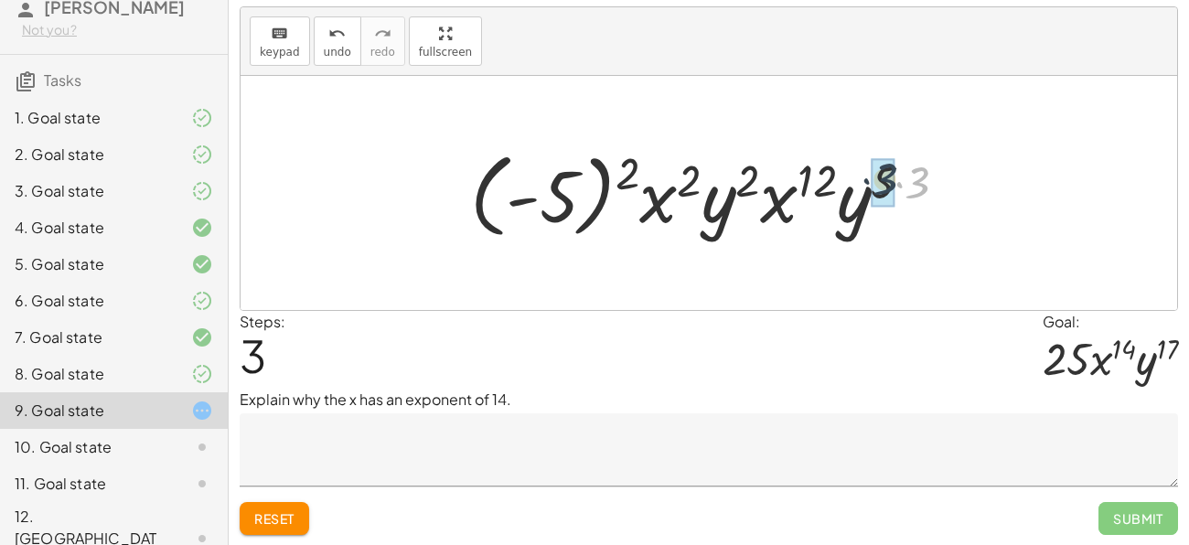
drag, startPoint x: 922, startPoint y: 187, endPoint x: 888, endPoint y: 183, distance: 34.9
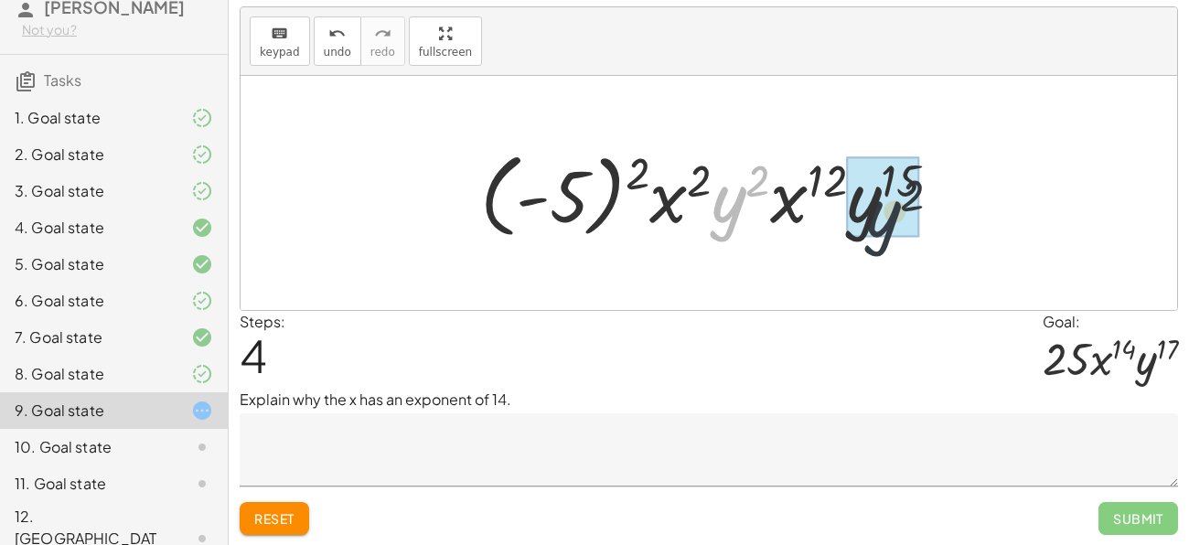
drag, startPoint x: 739, startPoint y: 205, endPoint x: 906, endPoint y: 219, distance: 167.9
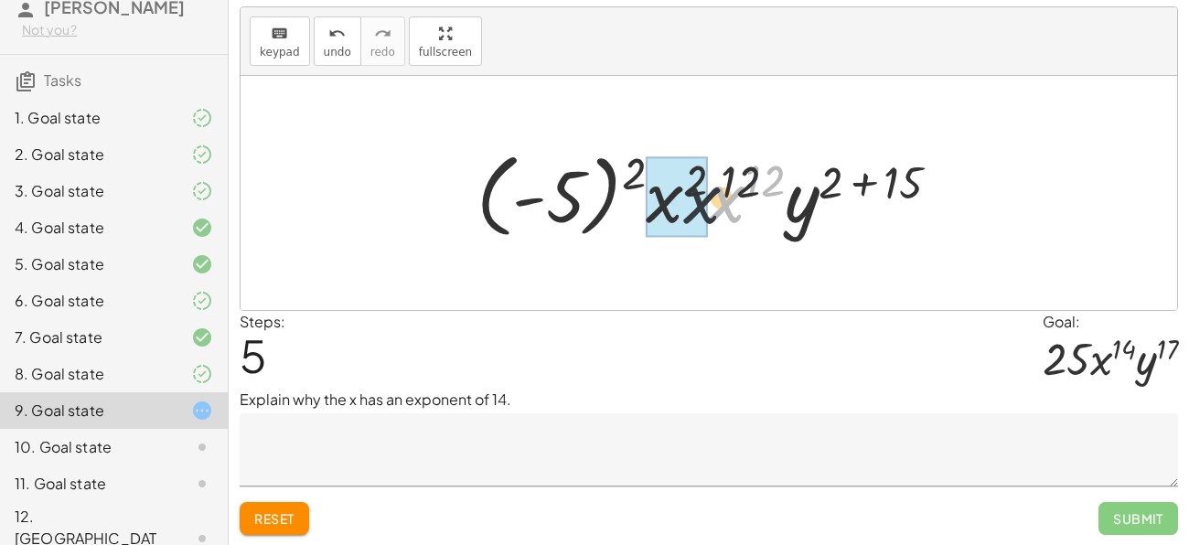
drag, startPoint x: 720, startPoint y: 200, endPoint x: 661, endPoint y: 200, distance: 59.4
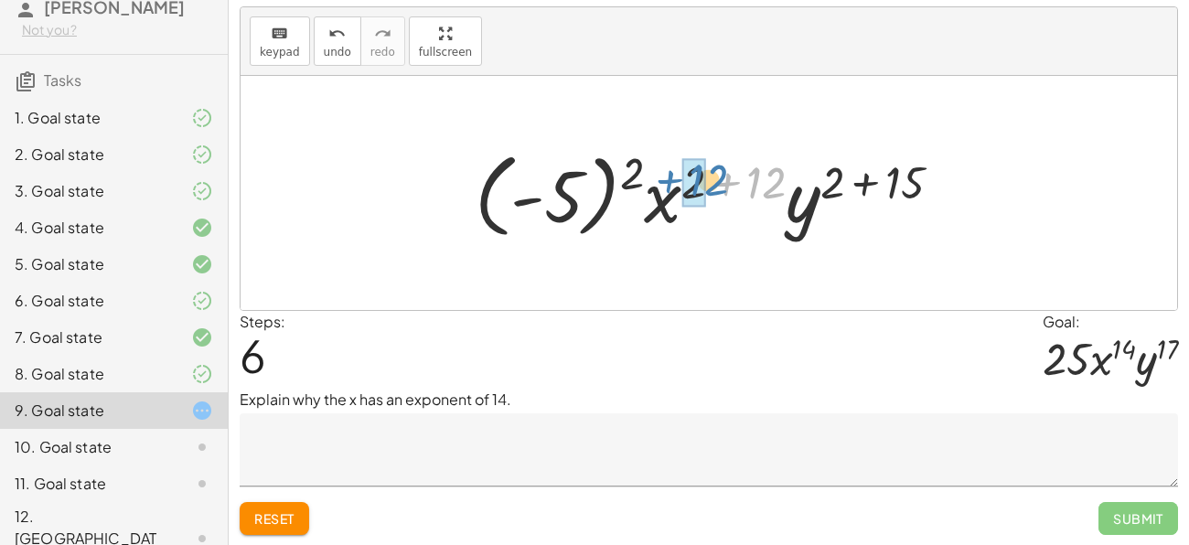
drag, startPoint x: 758, startPoint y: 185, endPoint x: 687, endPoint y: 180, distance: 71.5
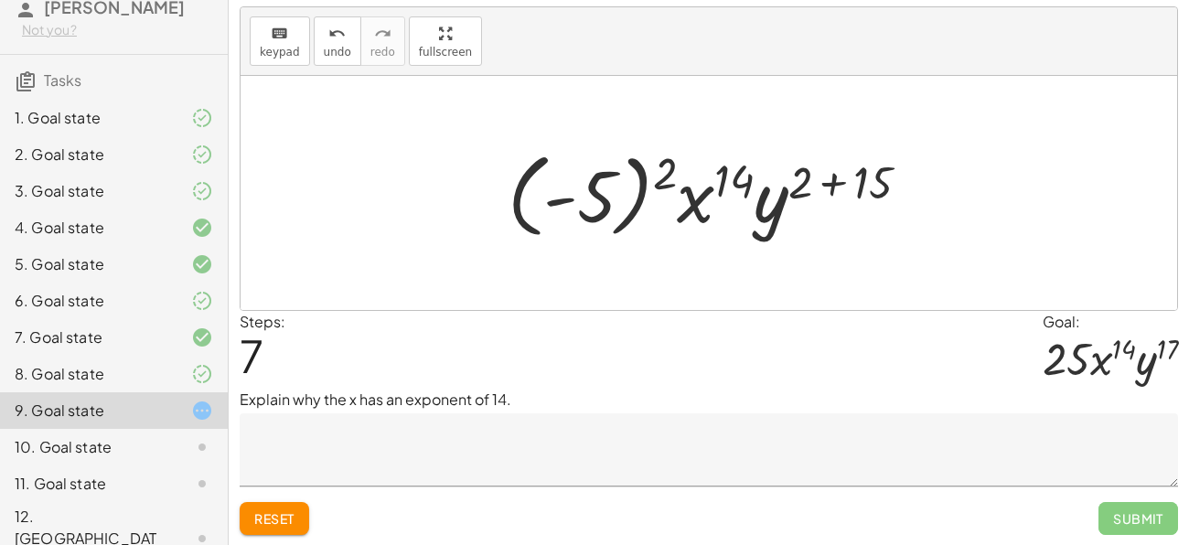
click at [624, 451] on textarea at bounding box center [709, 449] width 938 height 73
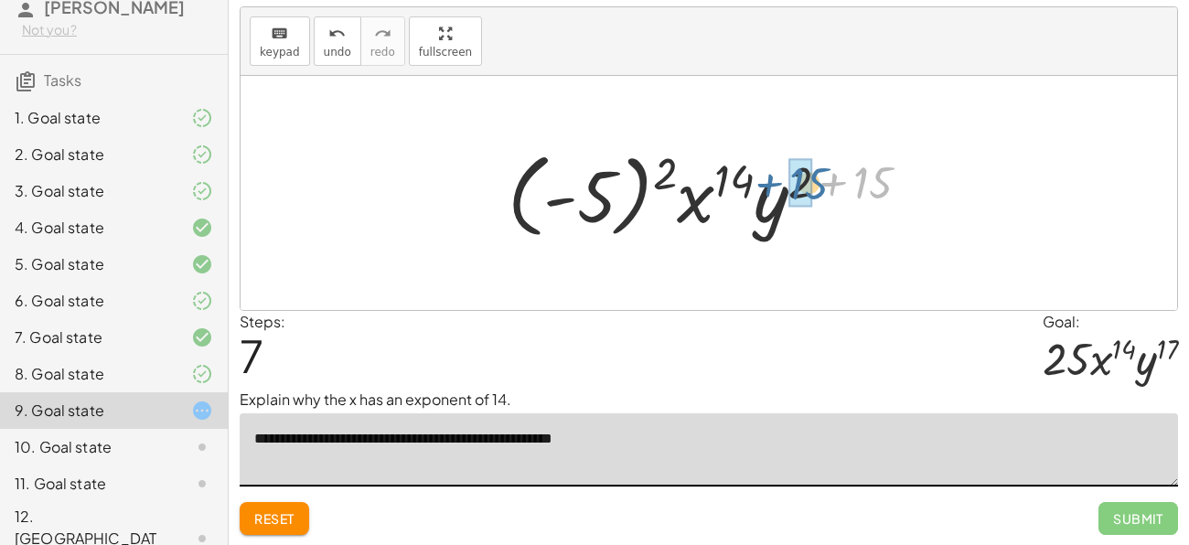
drag, startPoint x: 881, startPoint y: 185, endPoint x: 814, endPoint y: 185, distance: 67.7
click at [814, 185] on div at bounding box center [715, 193] width 434 height 101
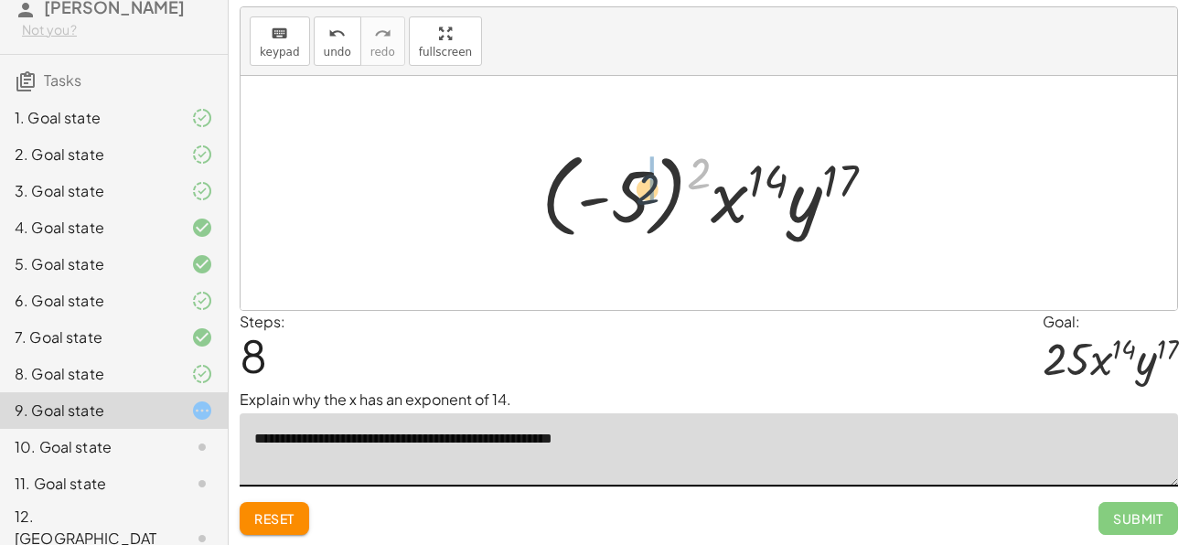
drag, startPoint x: 702, startPoint y: 173, endPoint x: 640, endPoint y: 174, distance: 62.2
click at [640, 174] on div at bounding box center [715, 193] width 367 height 101
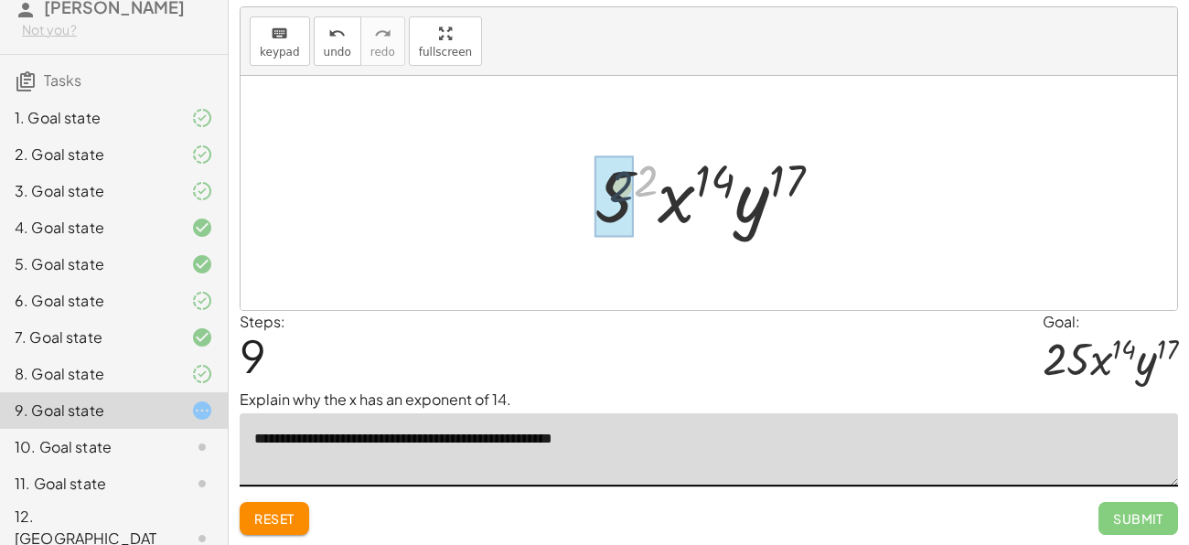
drag, startPoint x: 645, startPoint y: 179, endPoint x: 617, endPoint y: 186, distance: 28.2
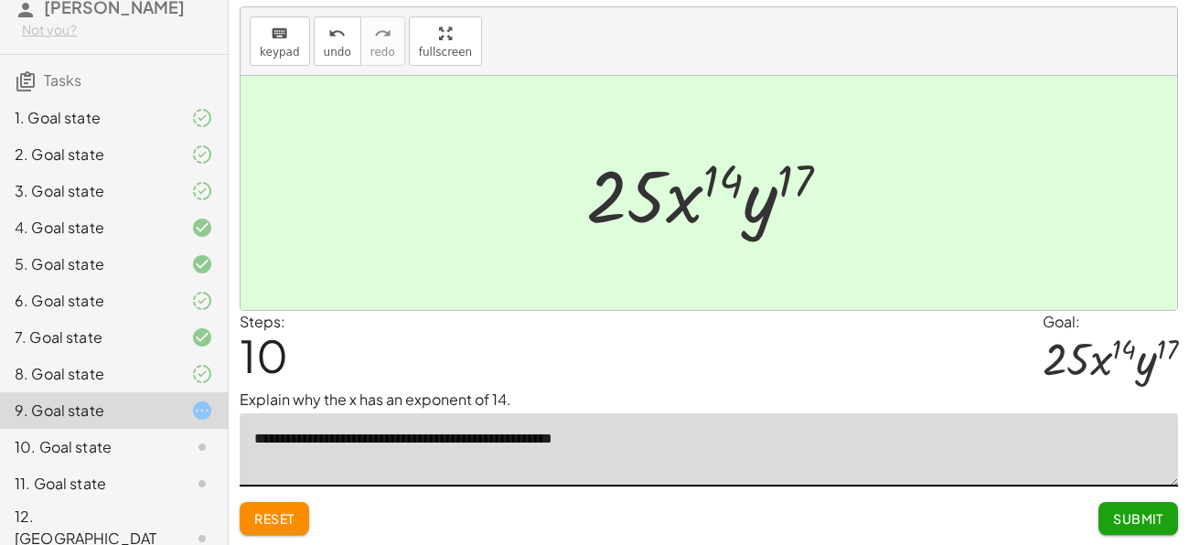
type textarea "**********"
click at [1111, 517] on button "Submit" at bounding box center [1138, 518] width 80 height 33
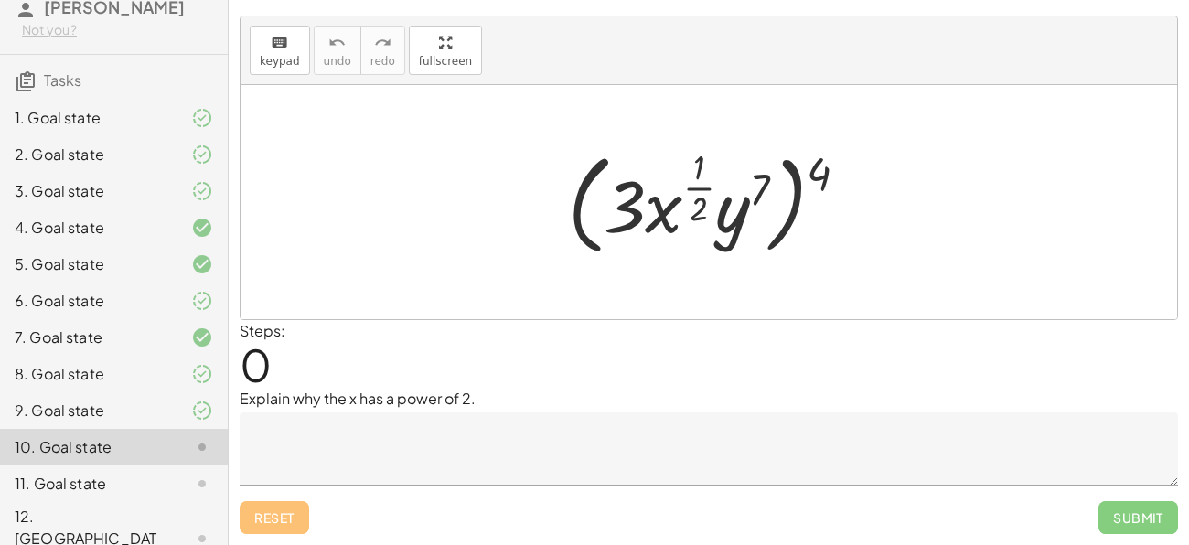
scroll to position [31, 0]
drag, startPoint x: 823, startPoint y: 166, endPoint x: 774, endPoint y: 187, distance: 52.5
click at [774, 187] on div at bounding box center [715, 202] width 313 height 119
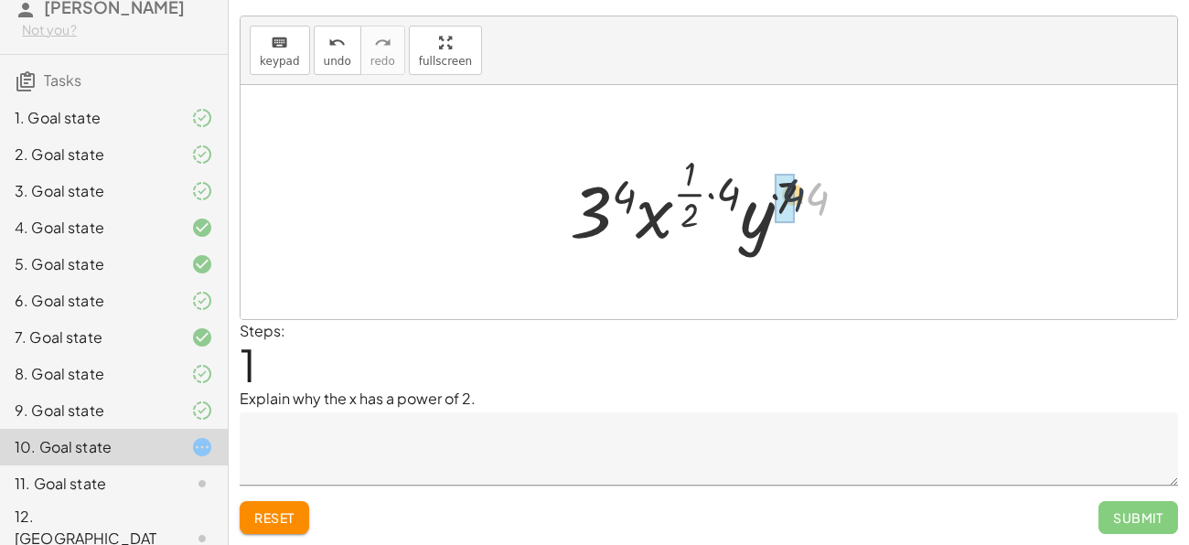
drag, startPoint x: 820, startPoint y: 199, endPoint x: 792, endPoint y: 195, distance: 28.7
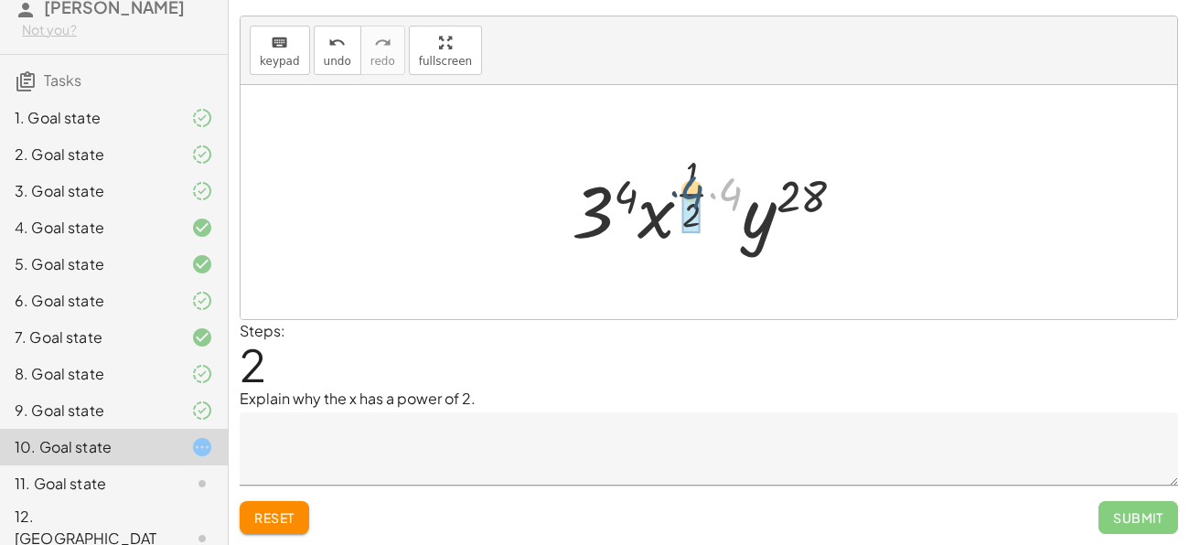
drag, startPoint x: 730, startPoint y: 197, endPoint x: 691, endPoint y: 195, distance: 38.4
click at [691, 195] on div at bounding box center [714, 202] width 305 height 108
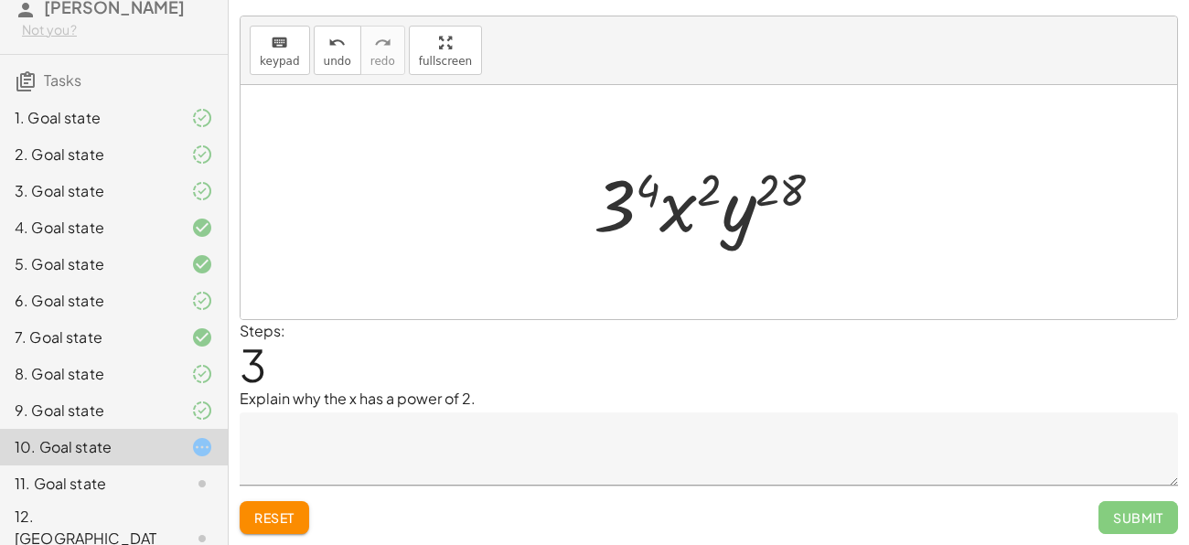
click at [383, 420] on textarea at bounding box center [709, 448] width 938 height 73
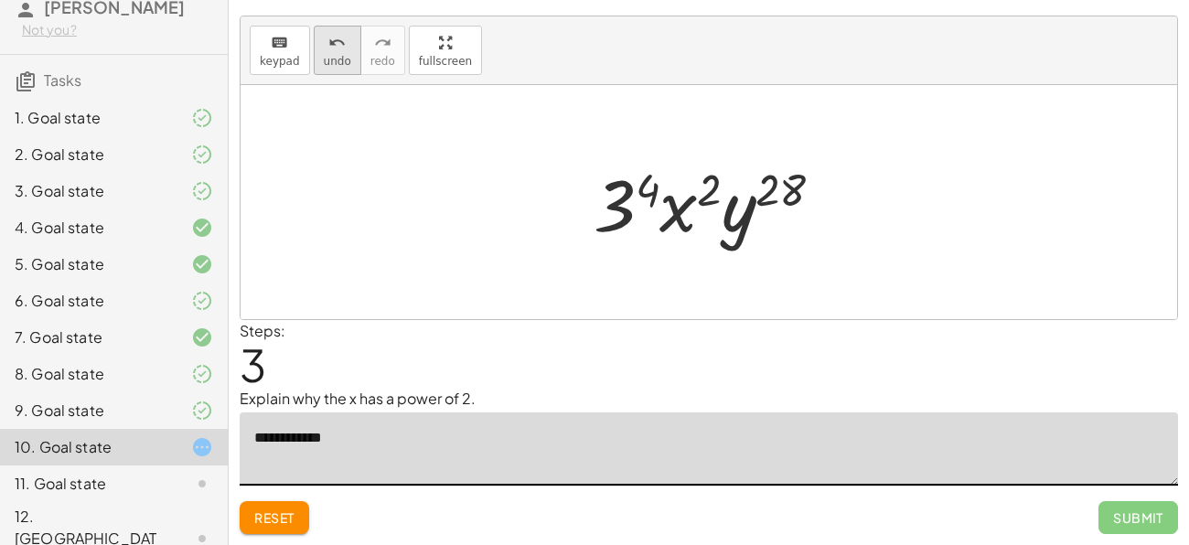
click at [333, 69] on button "undo undo" at bounding box center [338, 50] width 48 height 49
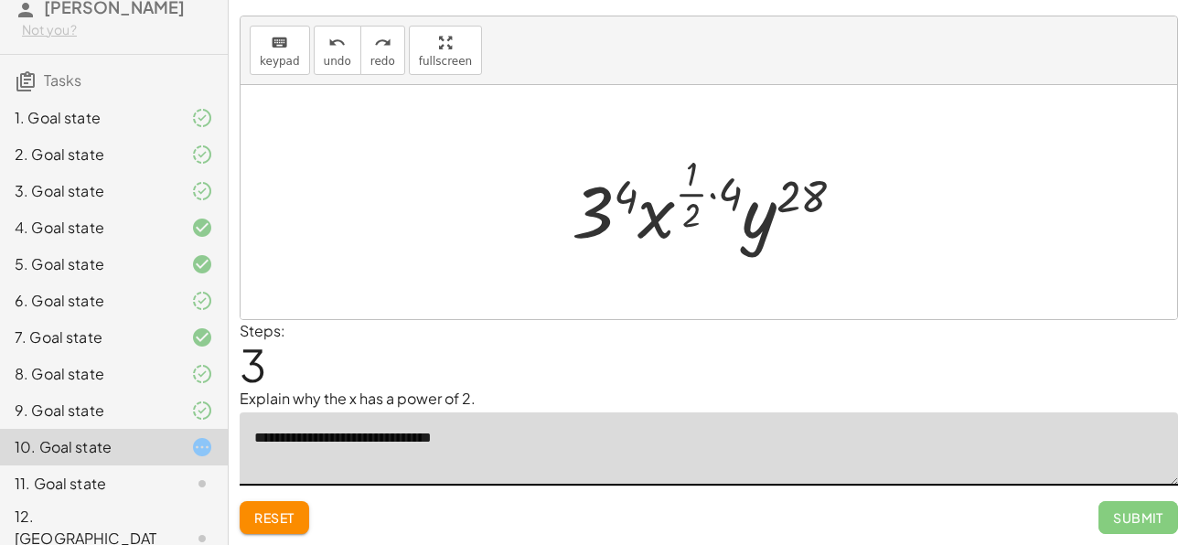
click at [310, 438] on textarea "**********" at bounding box center [709, 448] width 938 height 73
click at [523, 442] on textarea "**********" at bounding box center [709, 448] width 938 height 73
drag, startPoint x: 730, startPoint y: 196, endPoint x: 692, endPoint y: 189, distance: 38.9
click at [692, 189] on div at bounding box center [714, 202] width 305 height 108
drag, startPoint x: 730, startPoint y: 195, endPoint x: 697, endPoint y: 224, distance: 44.0
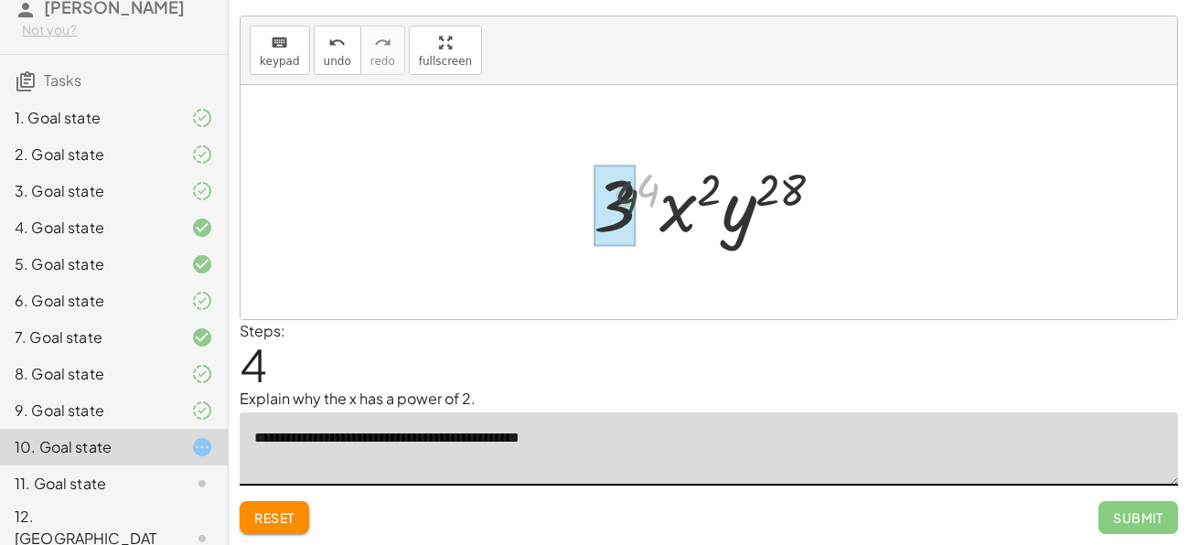
drag, startPoint x: 650, startPoint y: 193, endPoint x: 604, endPoint y: 205, distance: 47.2
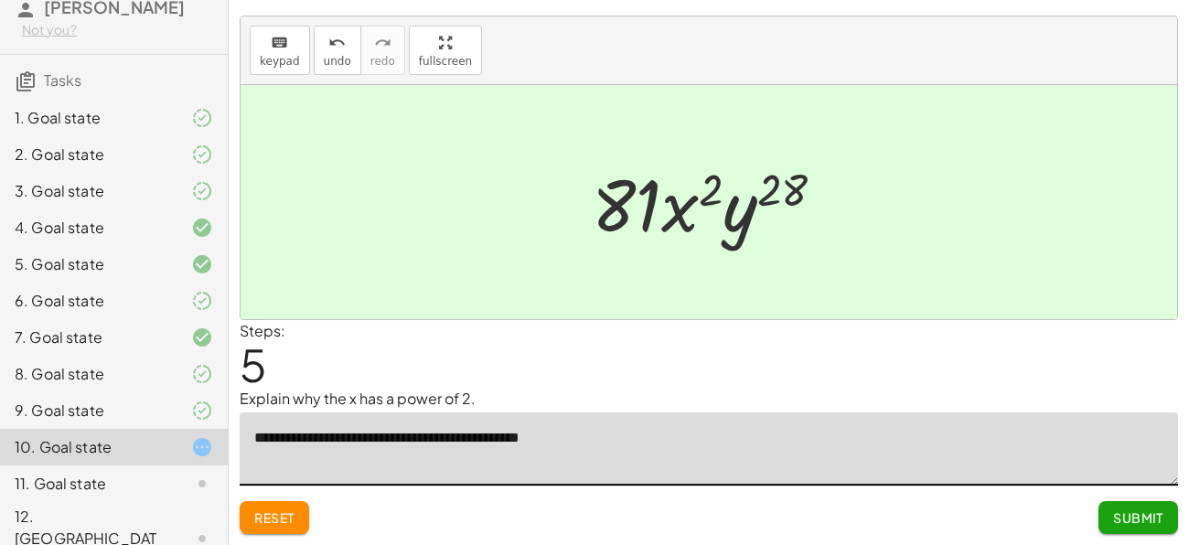
type textarea "**********"
click at [1131, 515] on span "Submit" at bounding box center [1138, 517] width 50 height 16
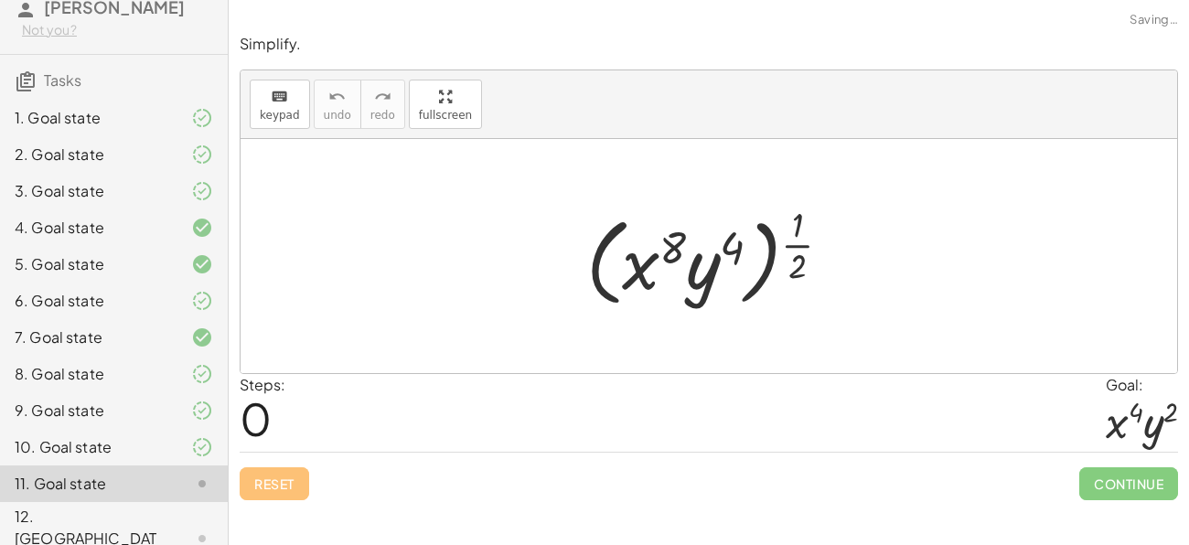
scroll to position [0, 0]
drag, startPoint x: 803, startPoint y: 264, endPoint x: 741, endPoint y: 241, distance: 66.2
click at [741, 241] on div at bounding box center [715, 255] width 277 height 113
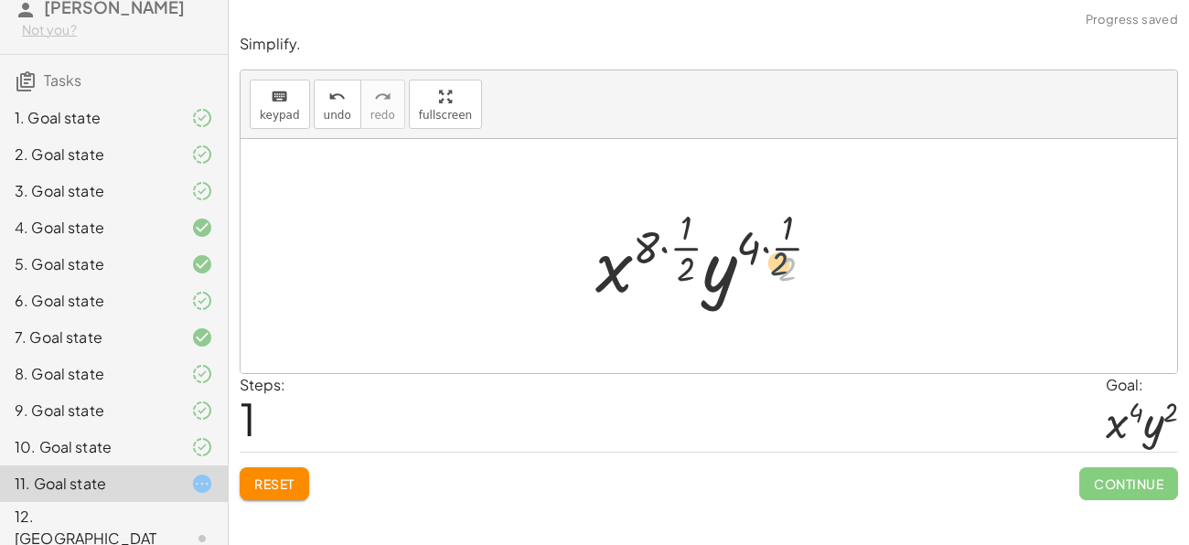
drag, startPoint x: 784, startPoint y: 262, endPoint x: 767, endPoint y: 252, distance: 20.1
click at [767, 252] on div at bounding box center [715, 256] width 258 height 108
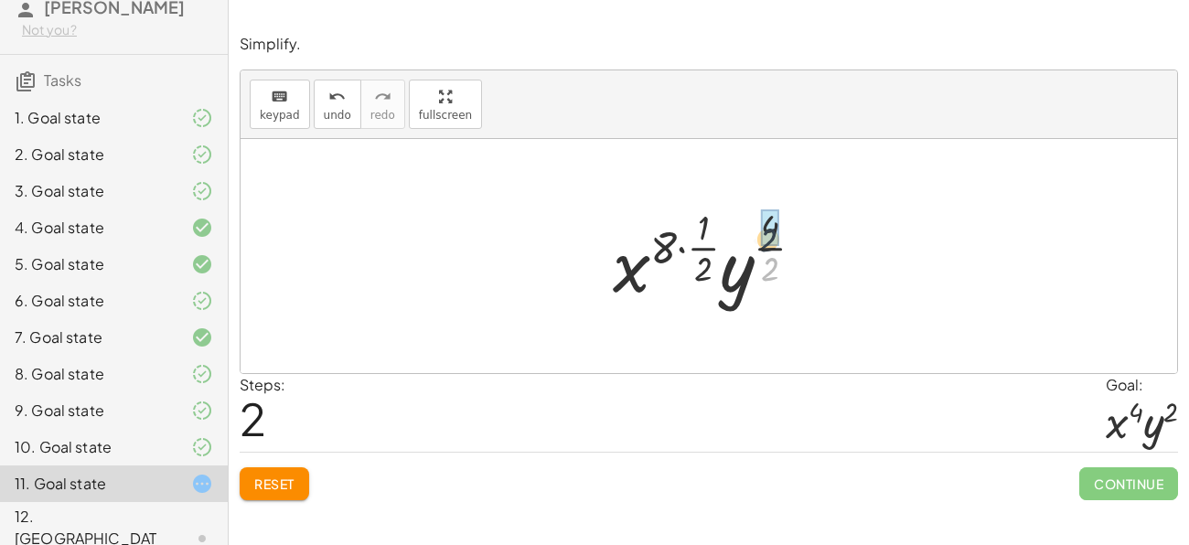
drag, startPoint x: 767, startPoint y: 261, endPoint x: 764, endPoint y: 229, distance: 32.1
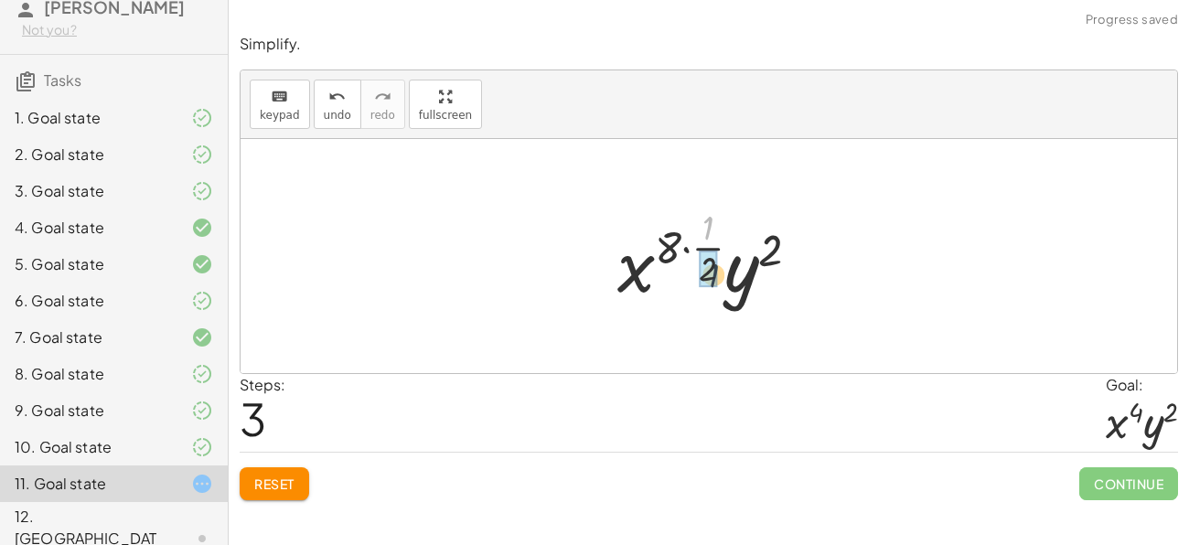
drag, startPoint x: 709, startPoint y: 232, endPoint x: 714, endPoint y: 281, distance: 48.7
drag, startPoint x: 709, startPoint y: 275, endPoint x: 669, endPoint y: 251, distance: 47.2
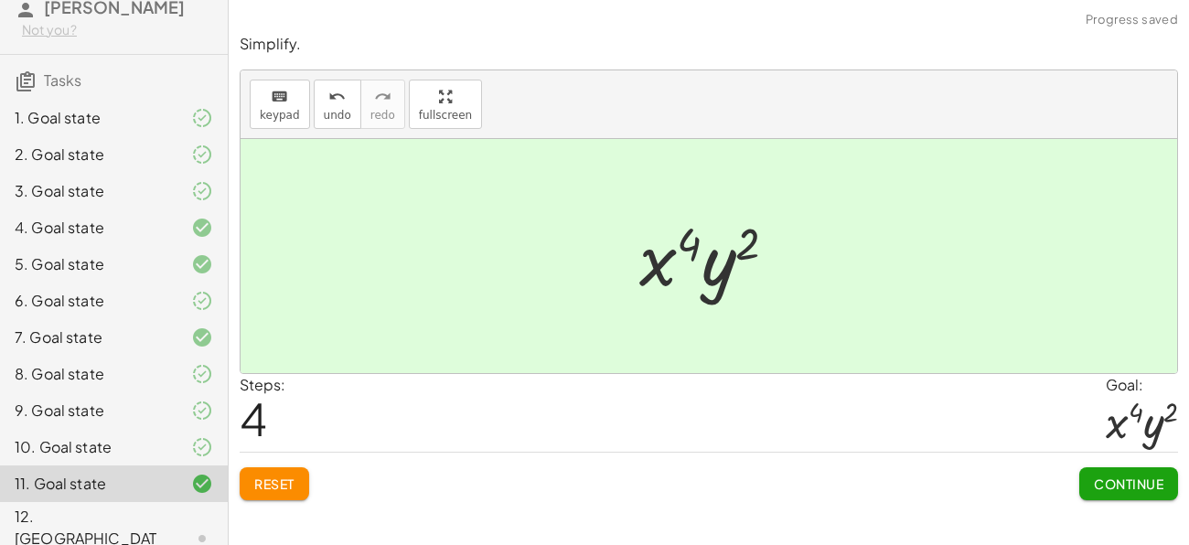
click at [1101, 477] on span "Continue" at bounding box center [1127, 483] width 69 height 16
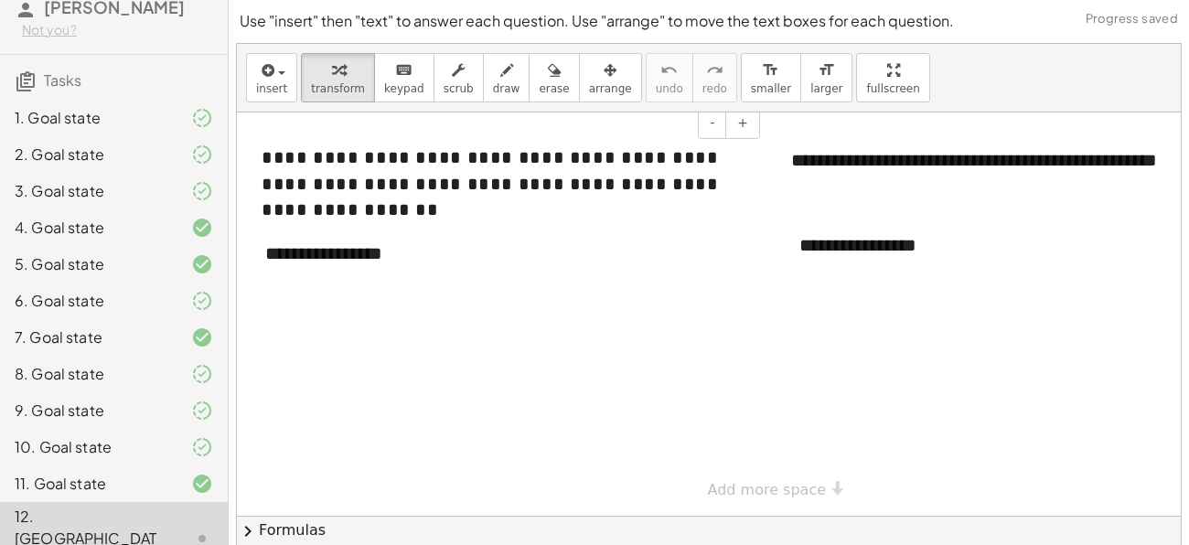
scroll to position [60, 0]
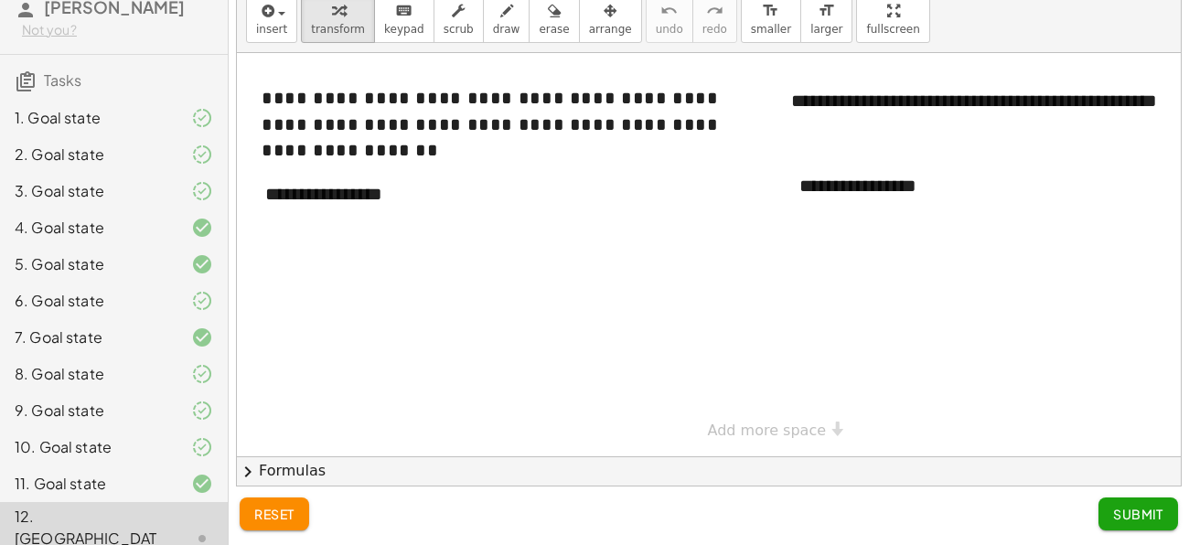
click at [311, 236] on div at bounding box center [761, 254] width 1049 height 403
click at [322, 190] on div "**********" at bounding box center [384, 194] width 274 height 63
